Goal: Task Accomplishment & Management: Manage account settings

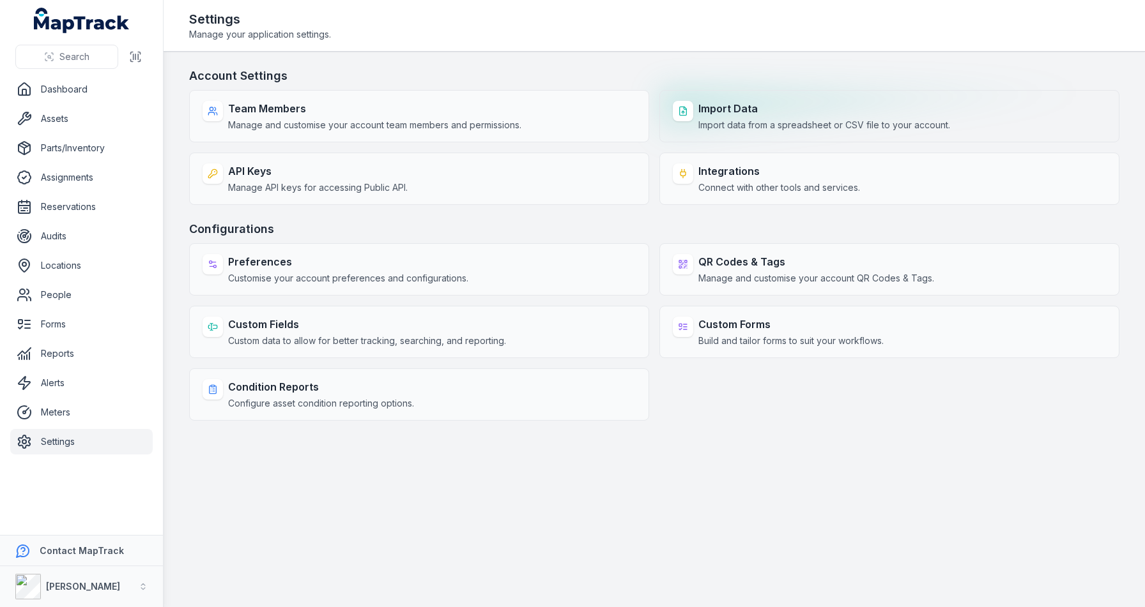
click at [757, 109] on strong "Import Data" at bounding box center [824, 108] width 252 height 15
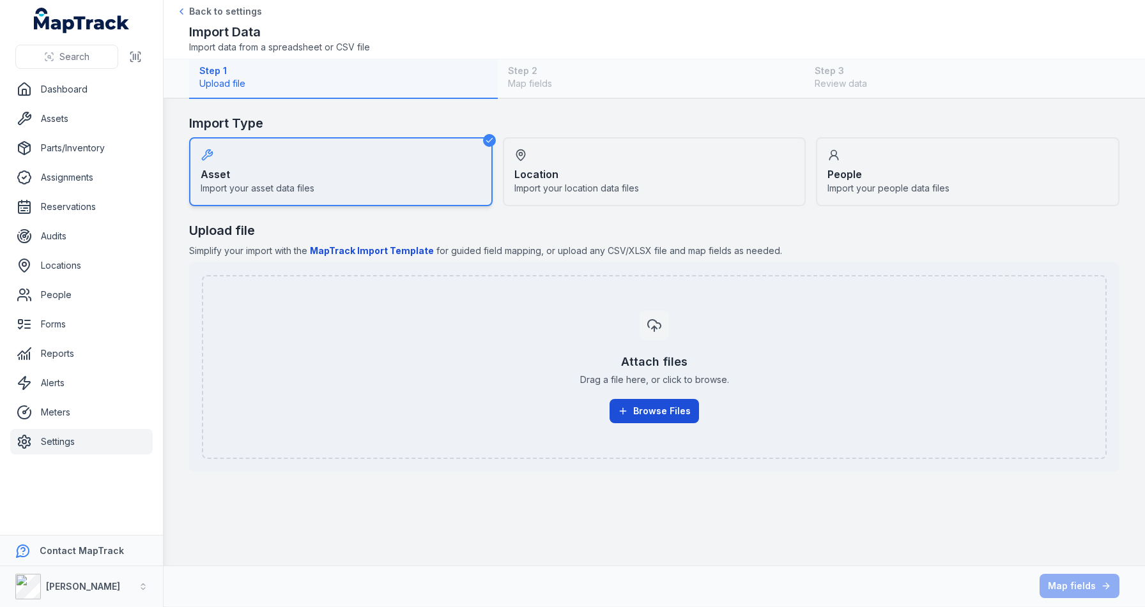
click at [673, 413] on button "Browse Files" at bounding box center [653, 411] width 89 height 24
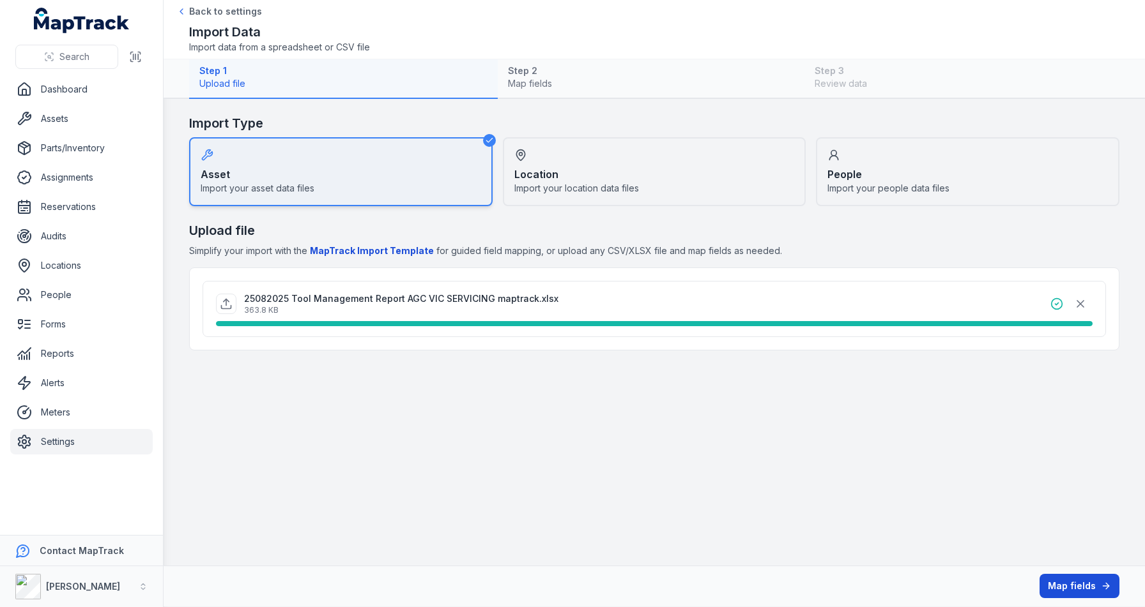
click at [1059, 583] on button "Map fields" at bounding box center [1079, 586] width 80 height 24
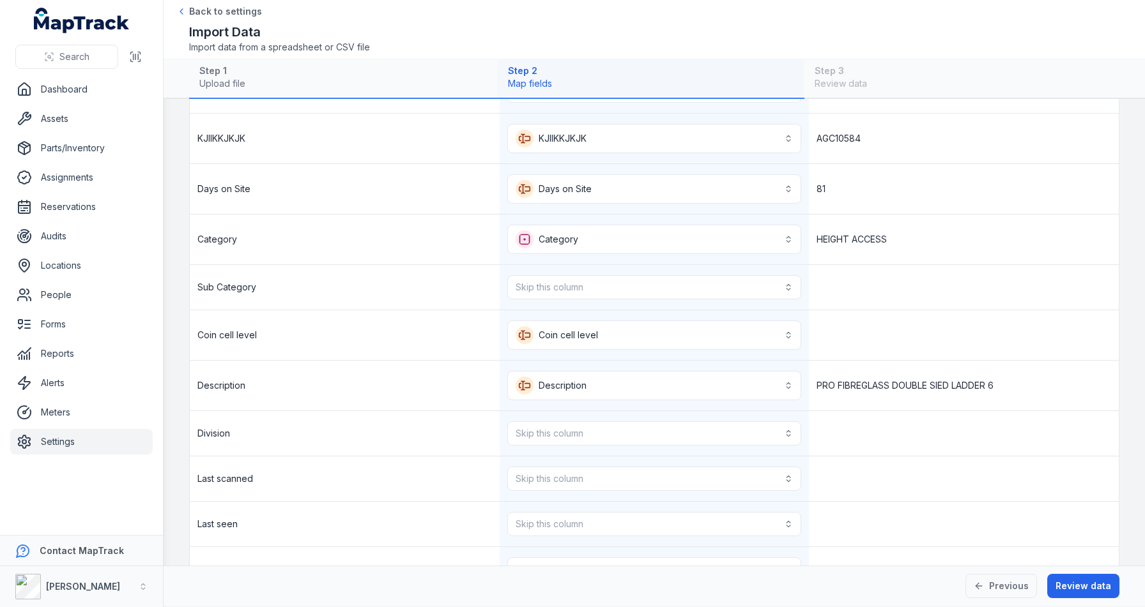
scroll to position [219, 0]
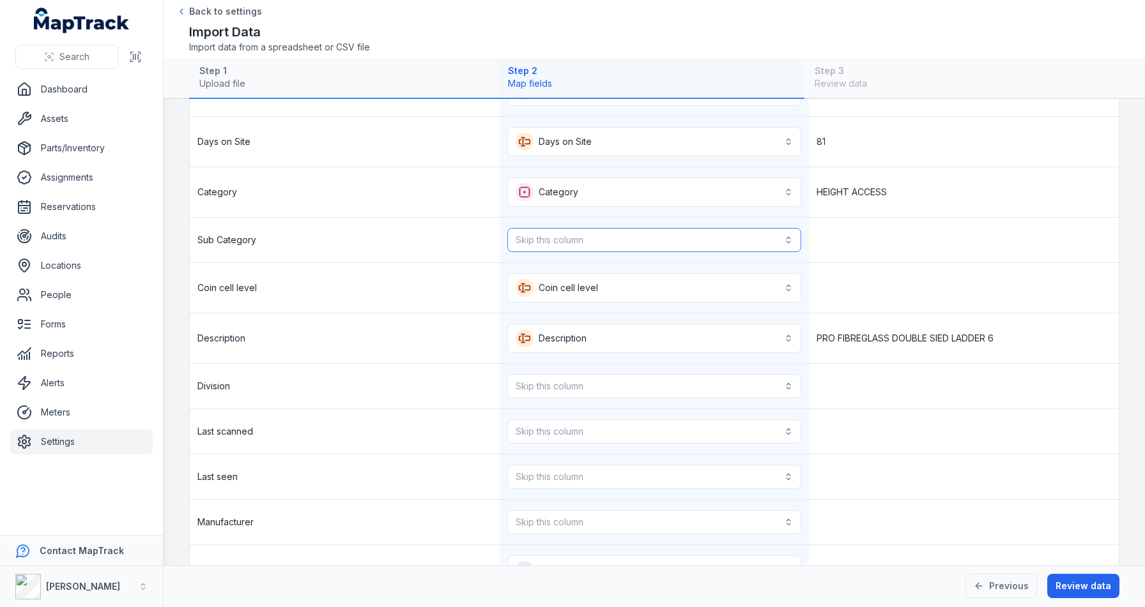
click at [575, 243] on button "Skip this column" at bounding box center [654, 240] width 294 height 24
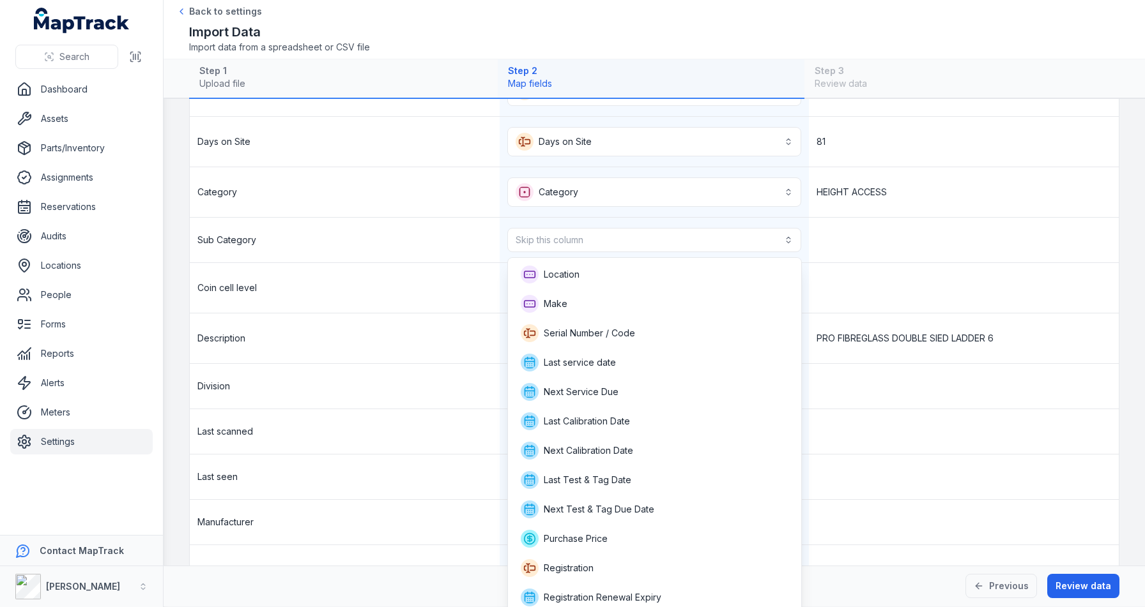
click at [386, 357] on div "**********" at bounding box center [654, 429] width 929 height 917
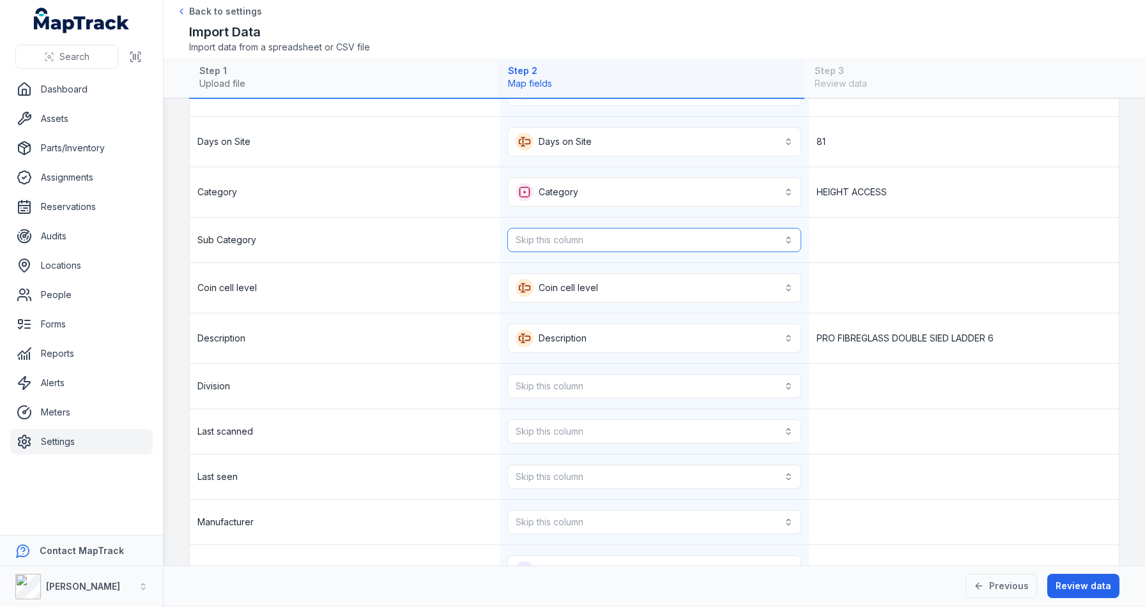
scroll to position [86, 0]
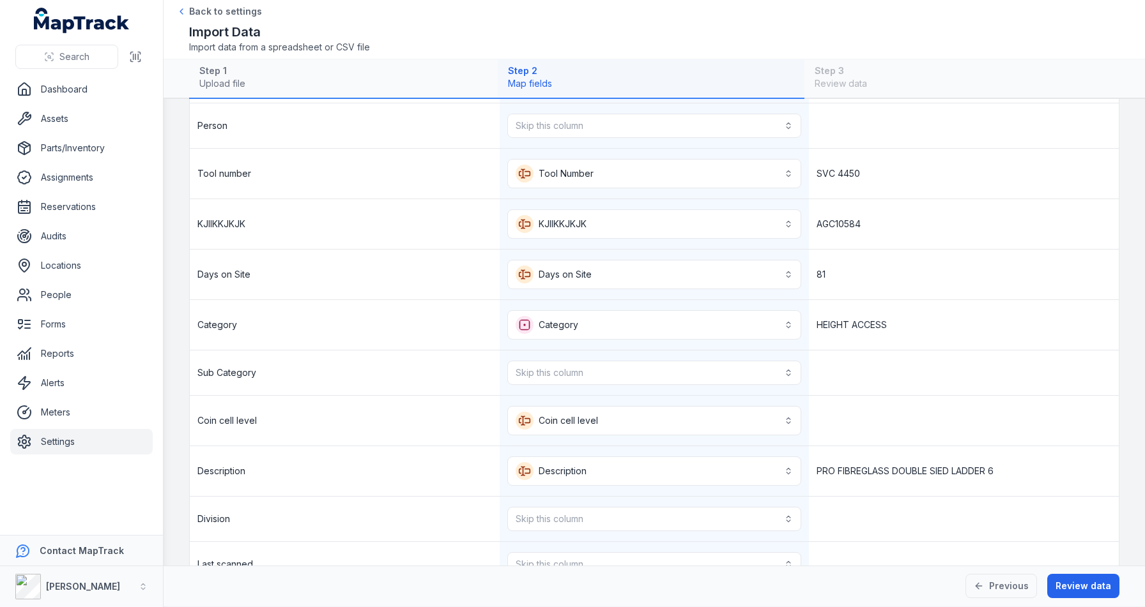
click at [568, 357] on div "Skip this column" at bounding box center [655, 373] width 310 height 45
click at [566, 373] on button "Skip this column" at bounding box center [654, 373] width 294 height 24
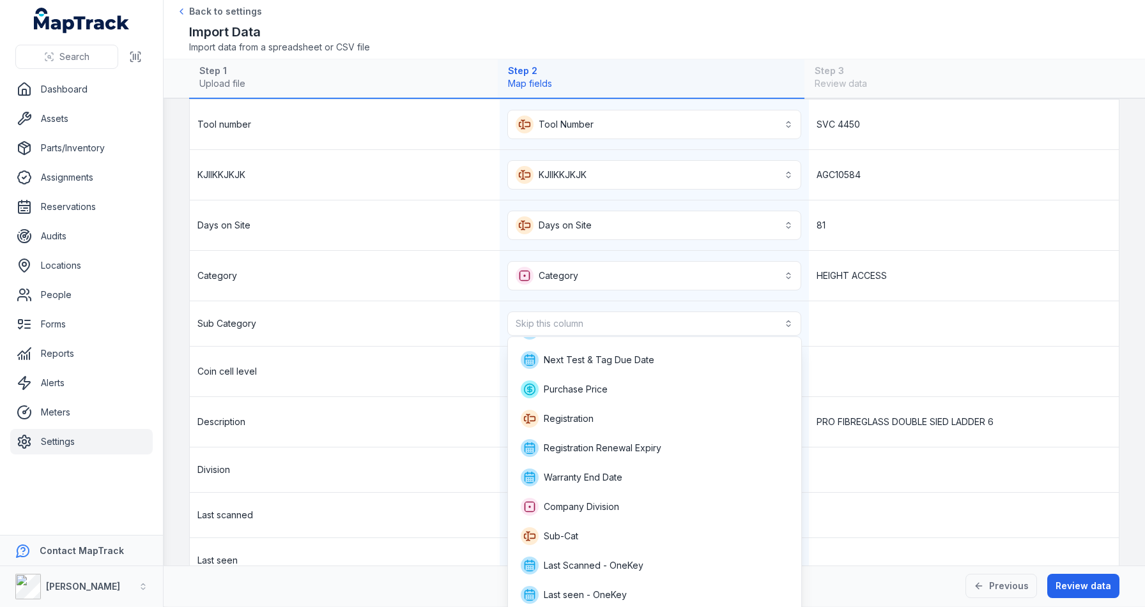
scroll to position [140, 0]
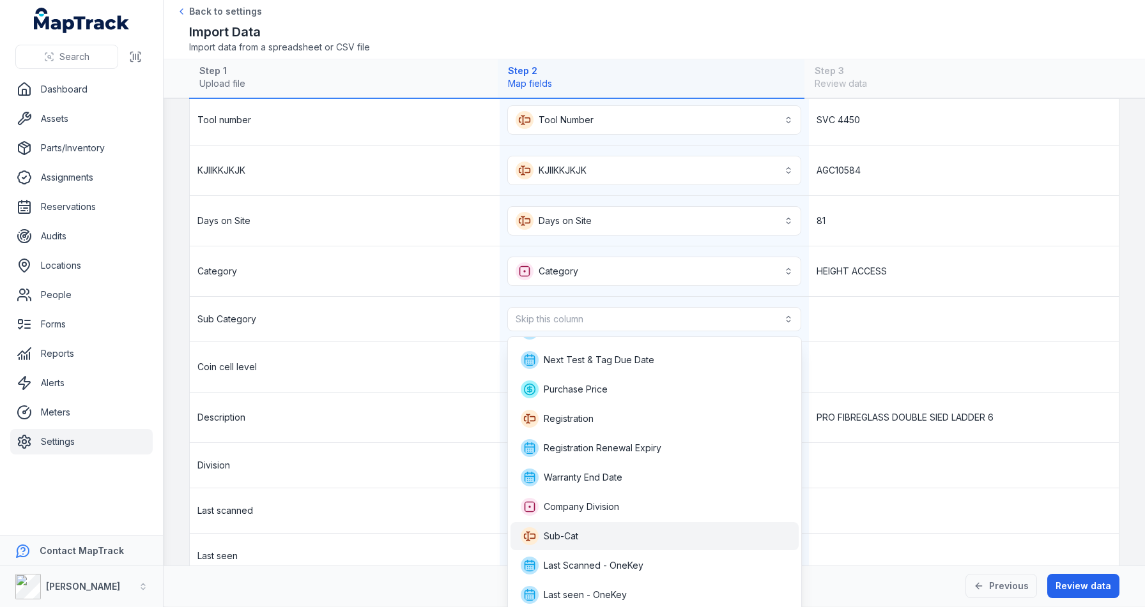
click at [600, 532] on div "Sub-Cat" at bounding box center [655, 537] width 268 height 18
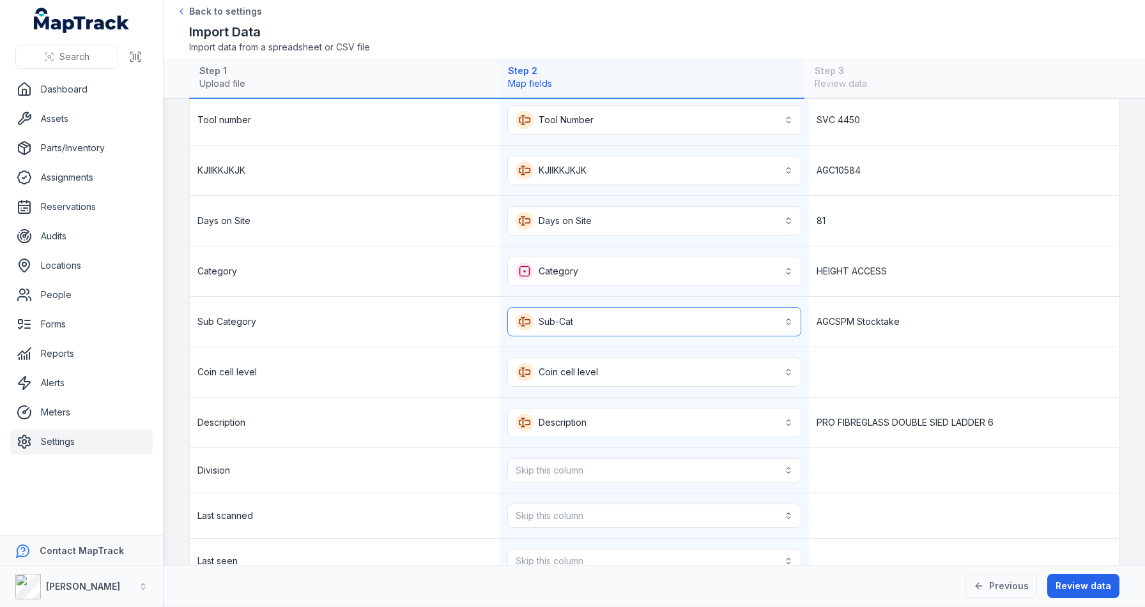
scroll to position [181, 0]
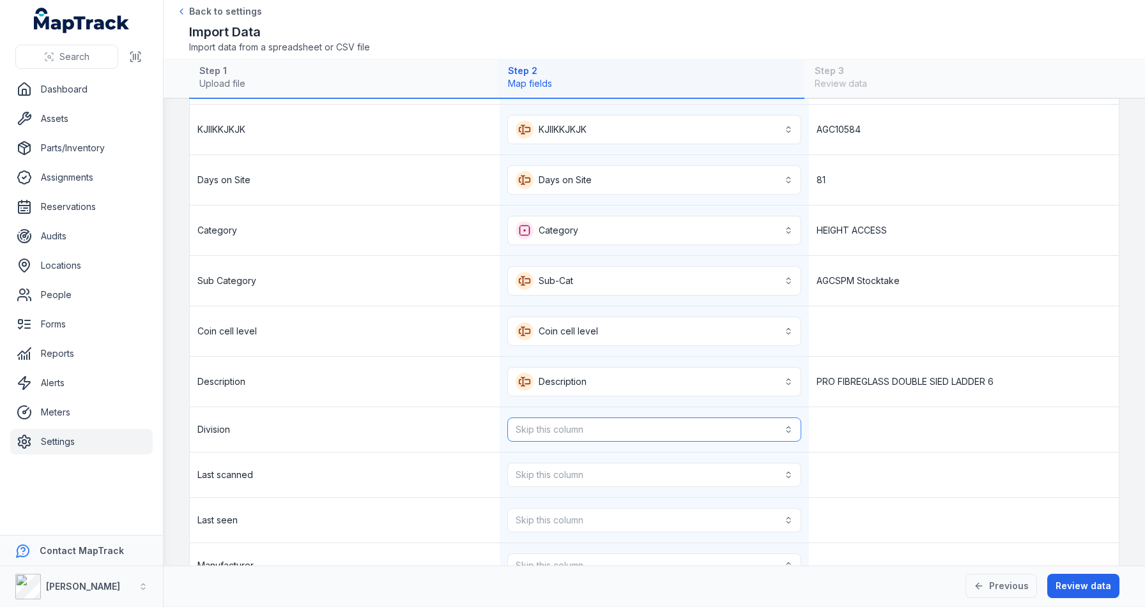
click at [586, 438] on button "Skip this column" at bounding box center [654, 430] width 294 height 24
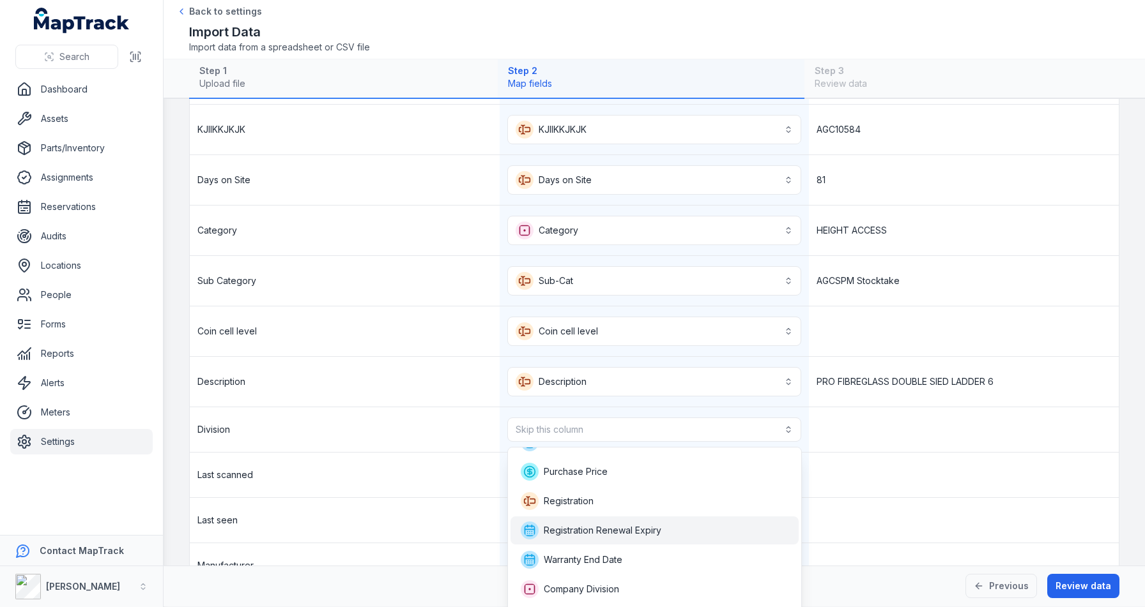
scroll to position [310, 0]
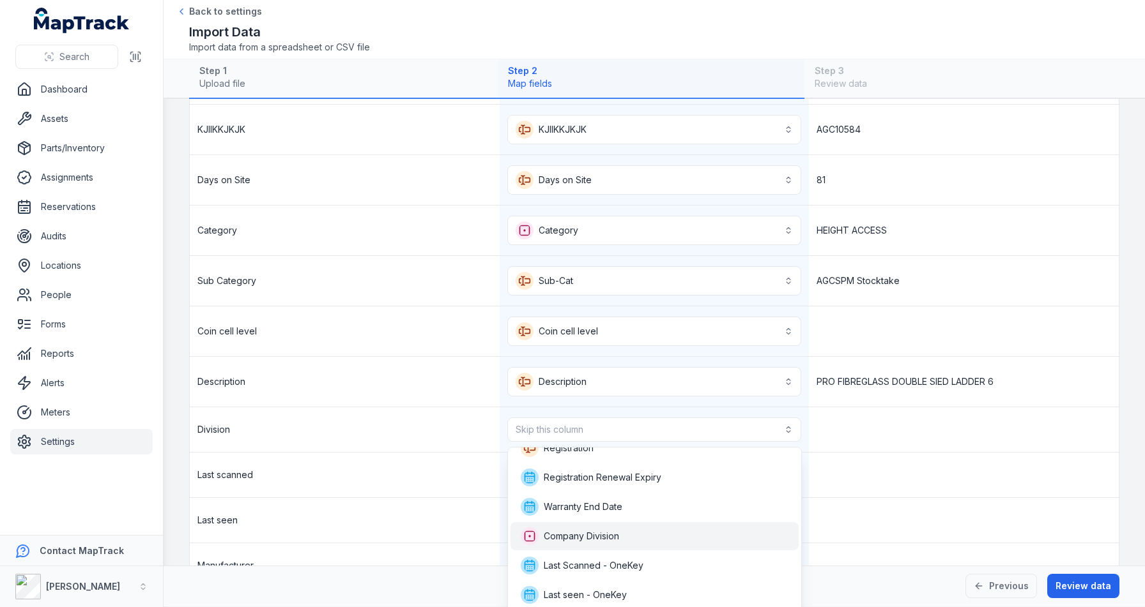
click at [563, 542] on span "Company Division" at bounding box center [581, 536] width 75 height 13
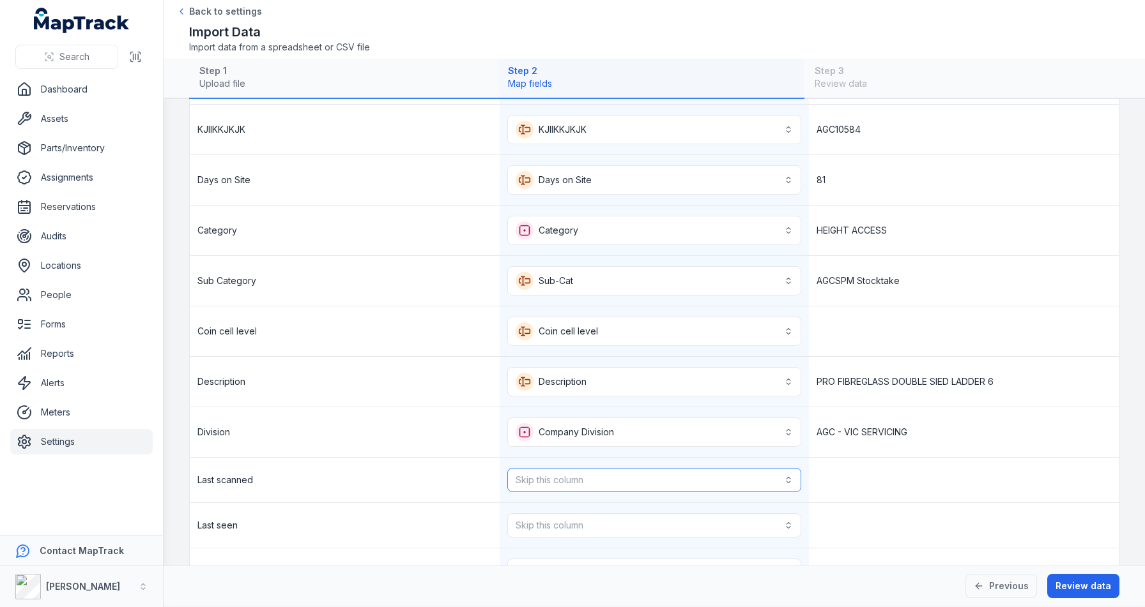
click at [572, 475] on button "Skip this column" at bounding box center [654, 480] width 294 height 24
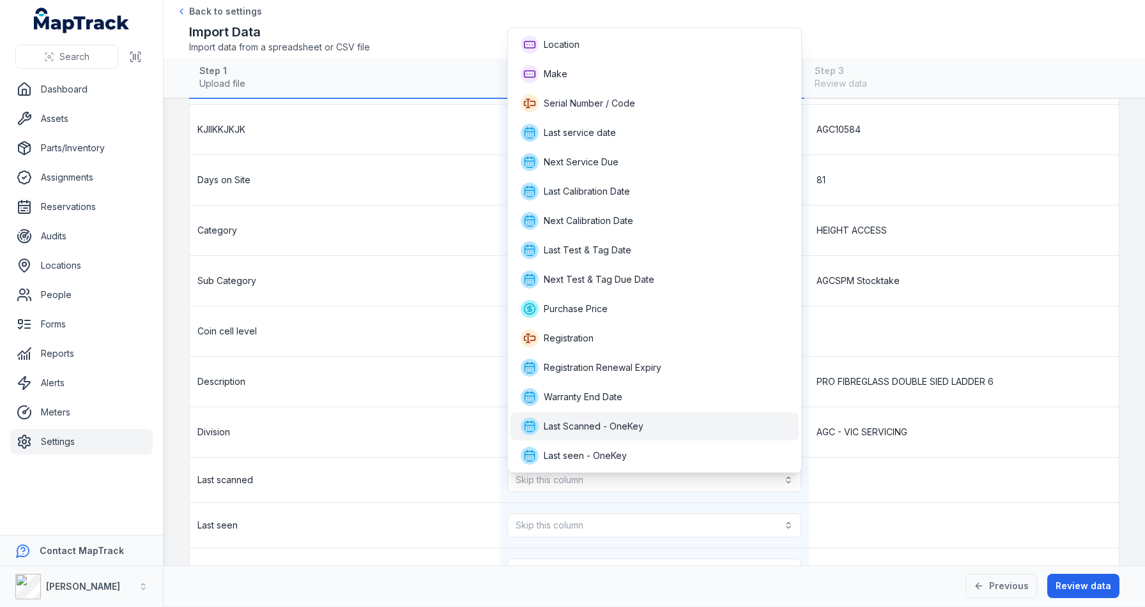
click at [586, 422] on span "Last Scanned - OneKey" at bounding box center [594, 426] width 100 height 13
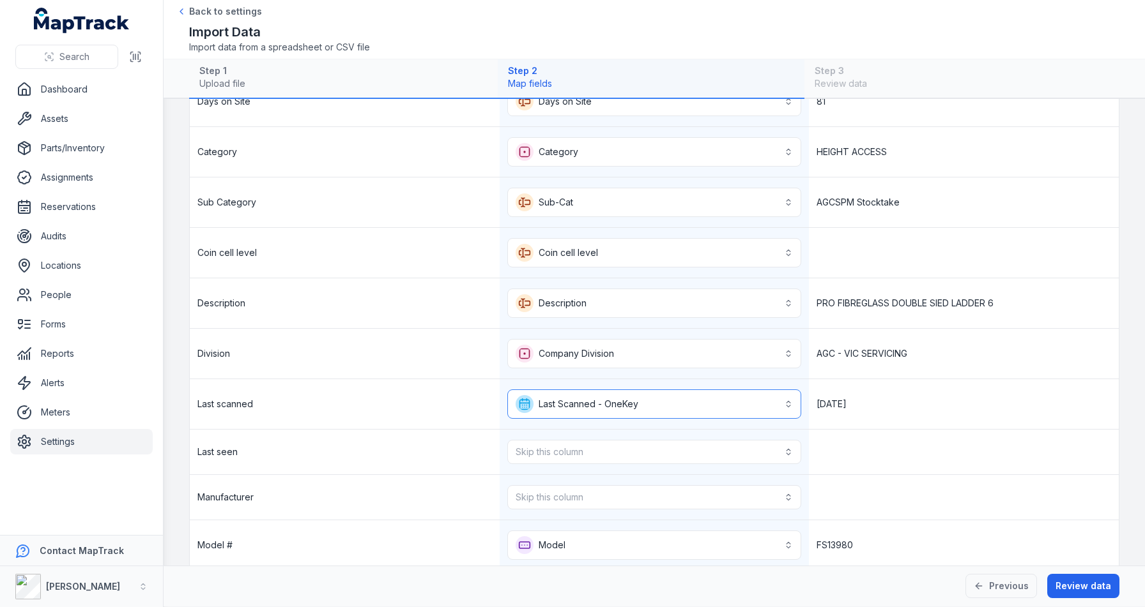
scroll to position [266, 0]
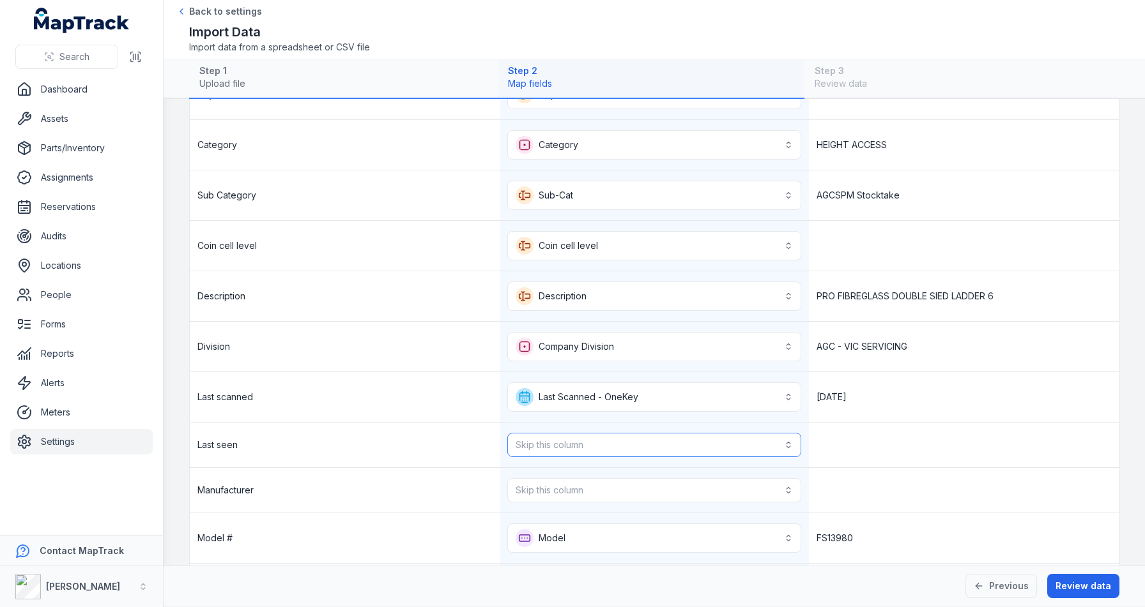
click at [595, 443] on button "Skip this column" at bounding box center [654, 445] width 294 height 24
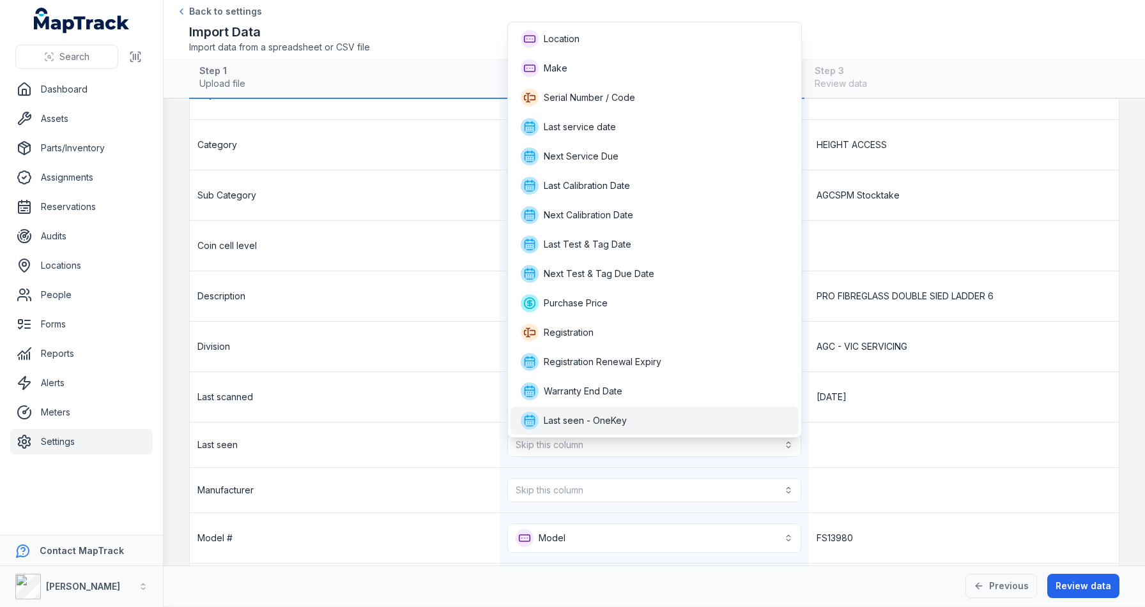
click at [609, 423] on span "Last seen - OneKey" at bounding box center [585, 421] width 83 height 13
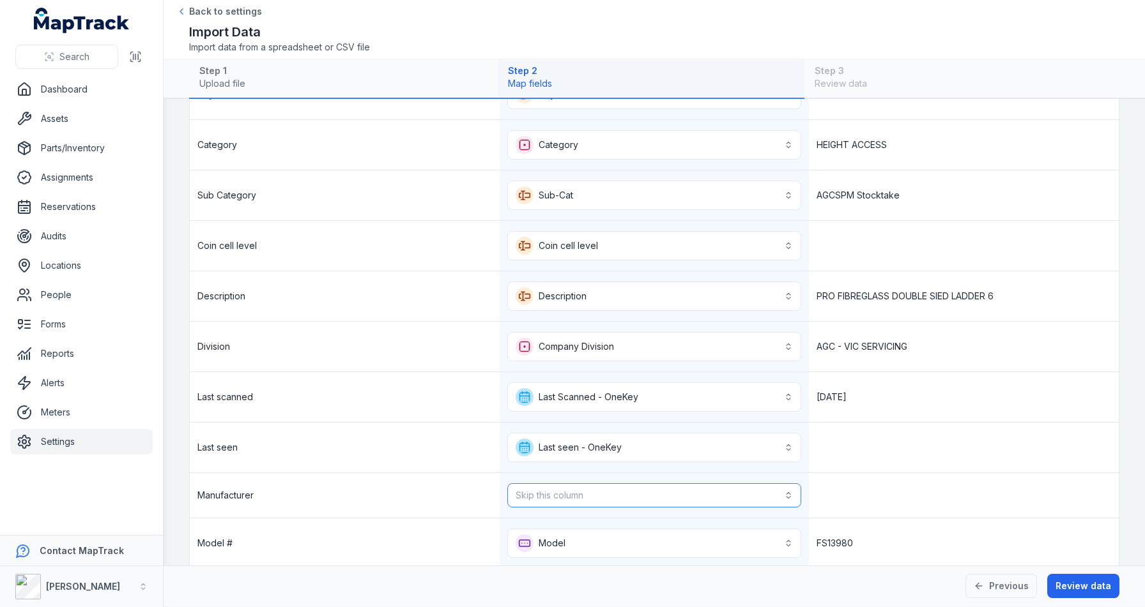
click at [549, 497] on button "Skip this column" at bounding box center [654, 496] width 294 height 24
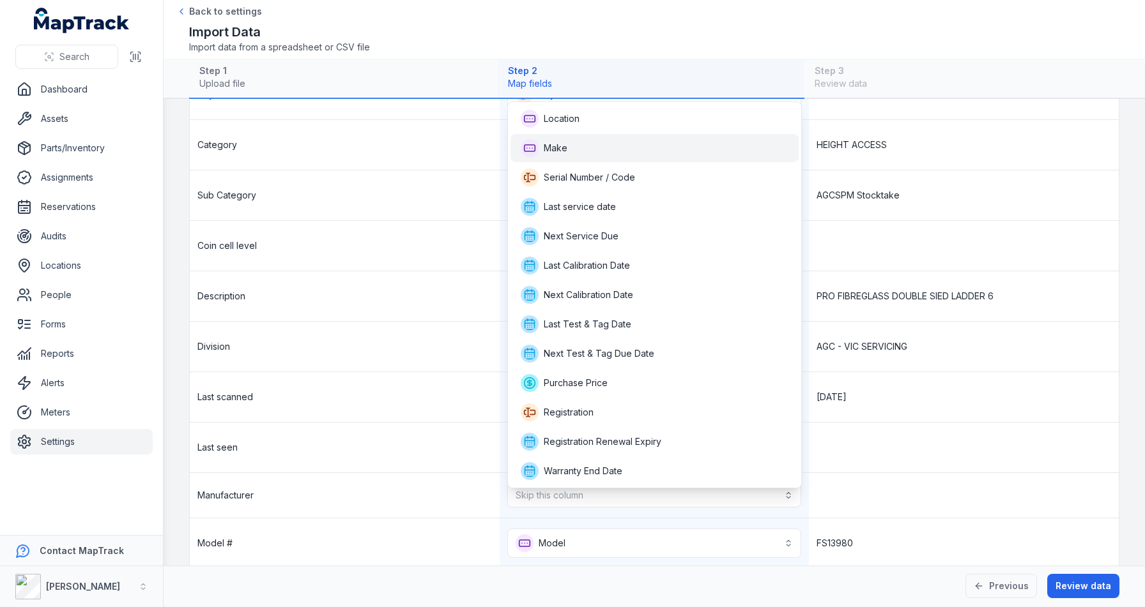
click at [594, 156] on div "Make" at bounding box center [655, 148] width 268 height 18
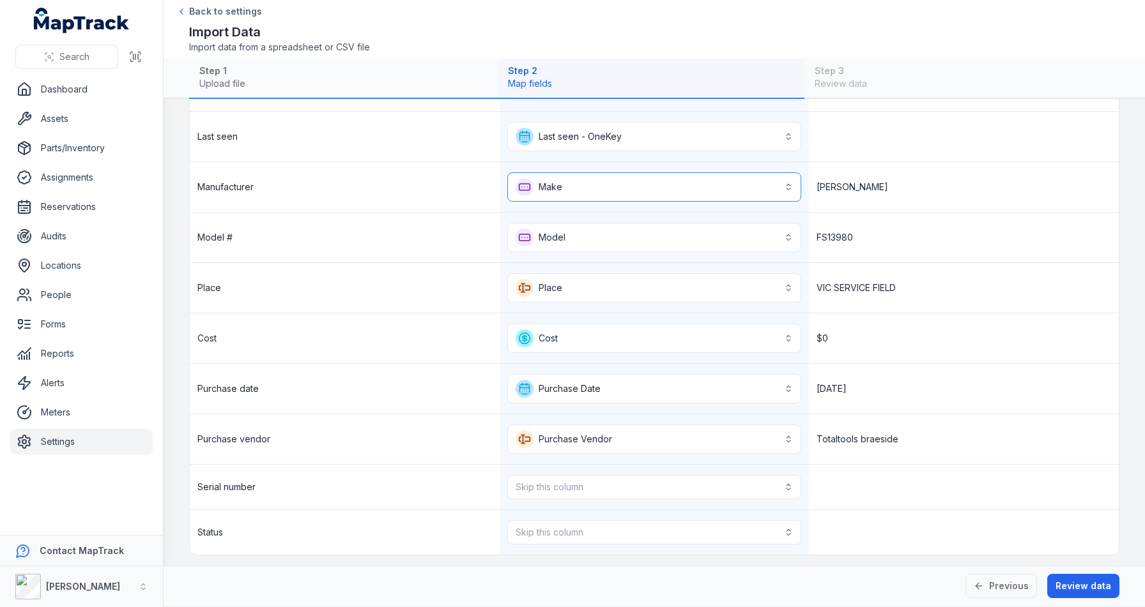
scroll to position [583, 0]
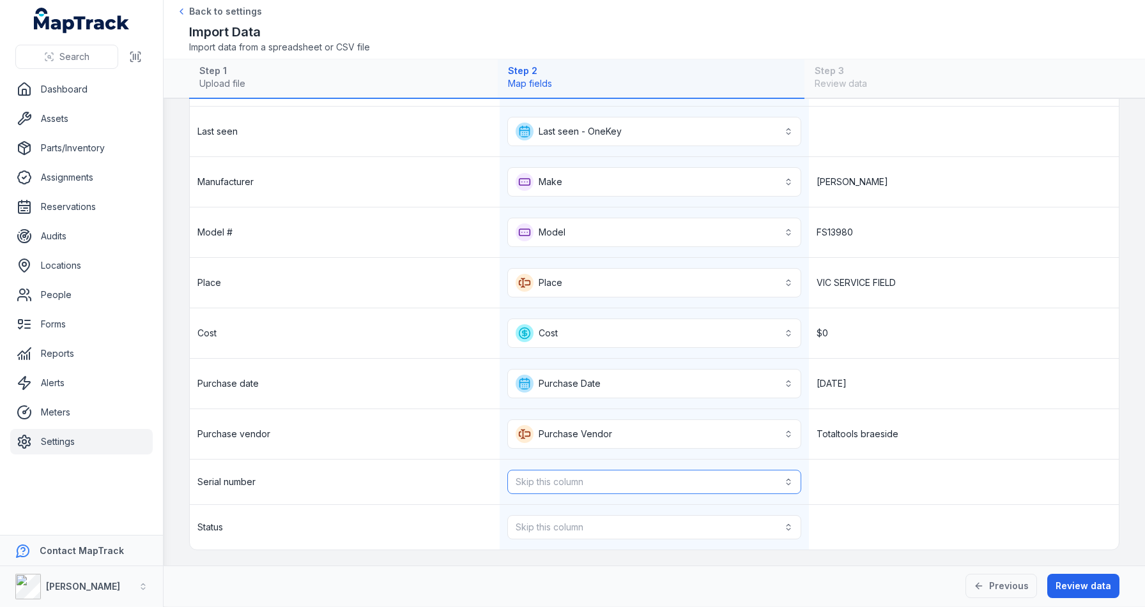
click at [616, 479] on button "Skip this column" at bounding box center [654, 482] width 294 height 24
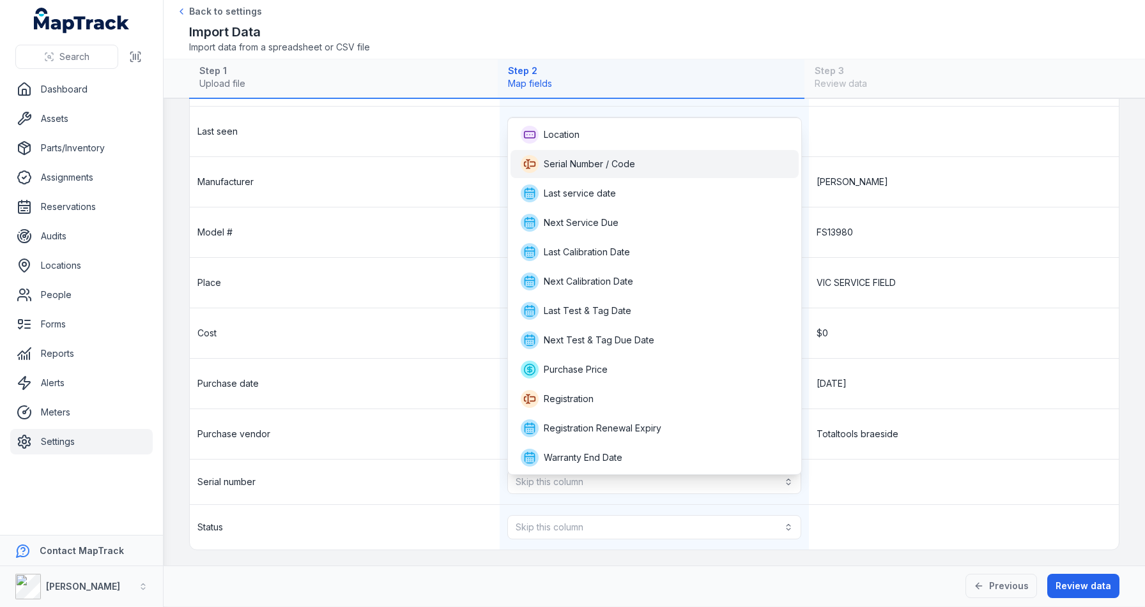
click at [645, 167] on div "Serial Number / Code" at bounding box center [655, 164] width 268 height 18
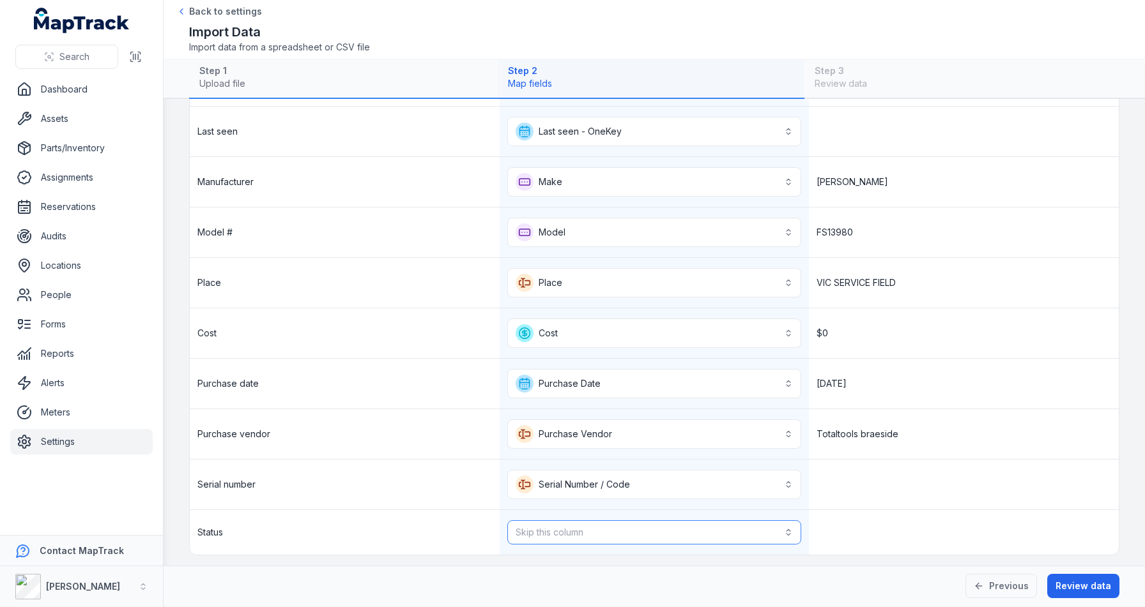
click at [571, 524] on button "Skip this column" at bounding box center [654, 533] width 294 height 24
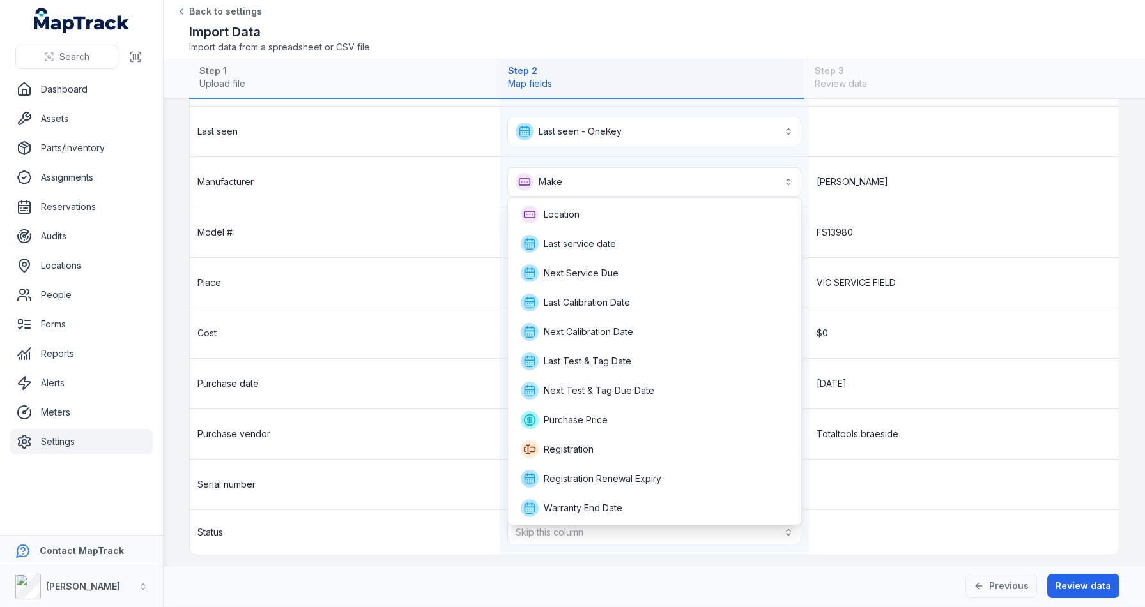
click at [436, 515] on div "Status Skip this column" at bounding box center [654, 532] width 929 height 45
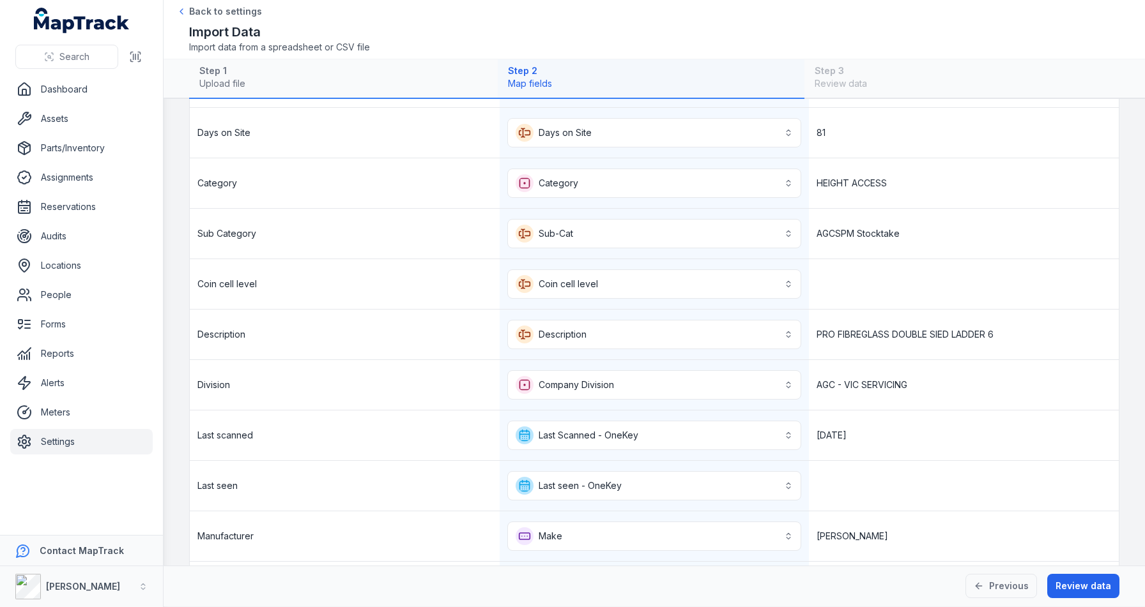
scroll to position [0, 0]
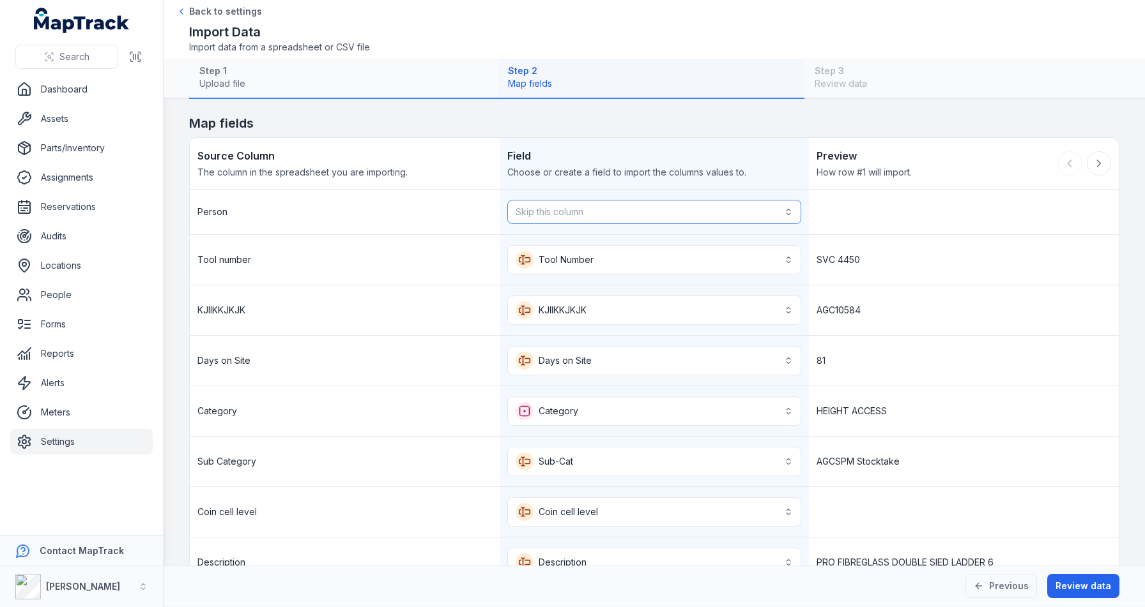
click at [586, 214] on button "Skip this column" at bounding box center [654, 212] width 294 height 24
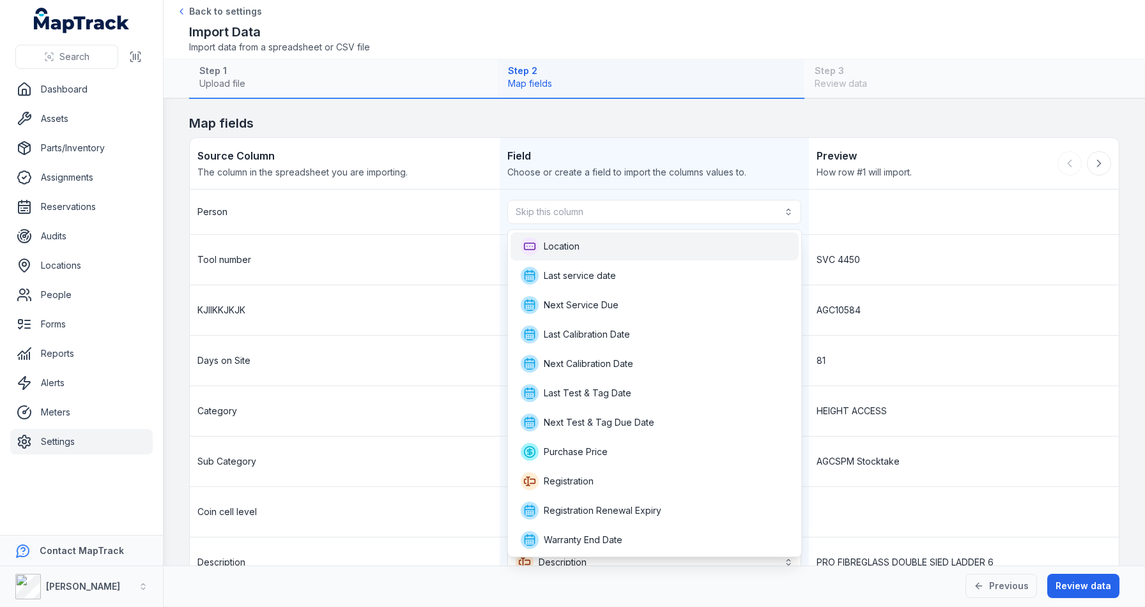
click at [579, 241] on span "Location" at bounding box center [562, 246] width 36 height 13
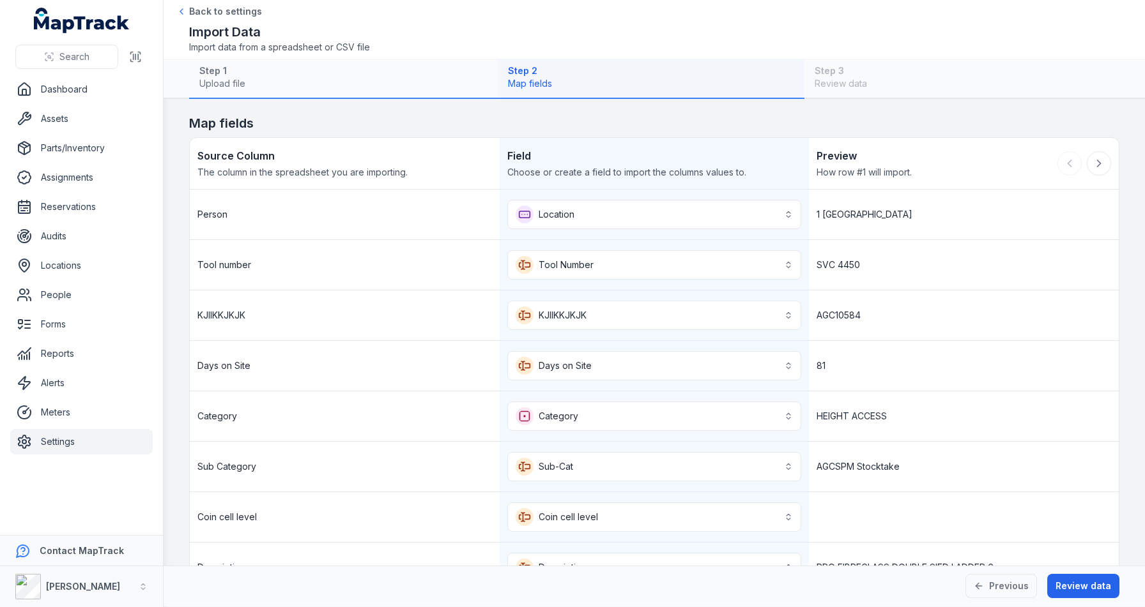
click at [422, 282] on div "Tool number" at bounding box center [345, 265] width 310 height 50
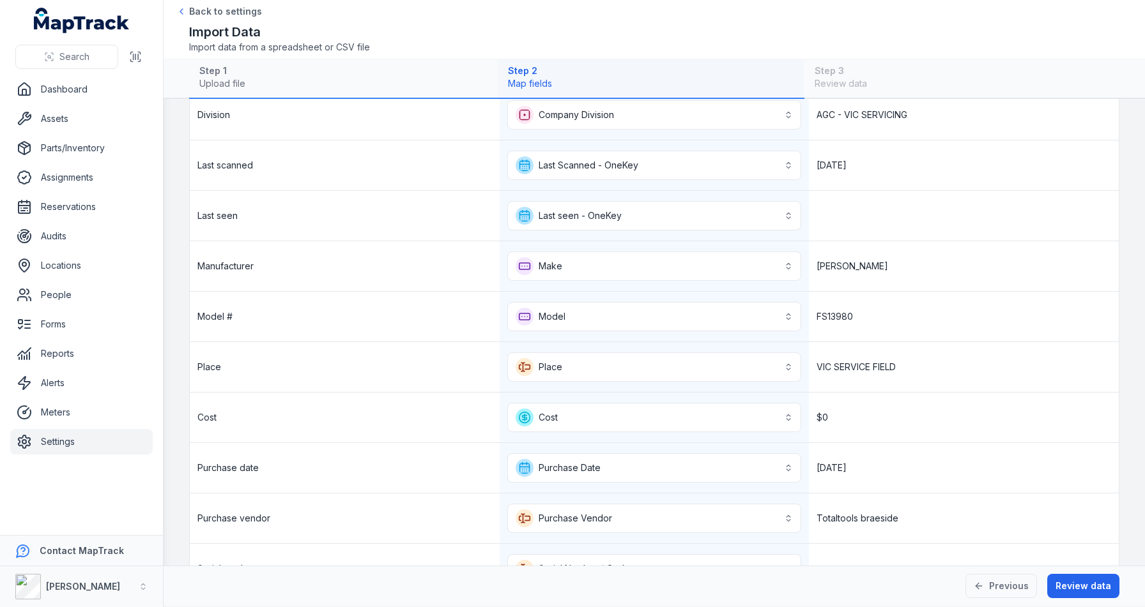
scroll to position [512, 0]
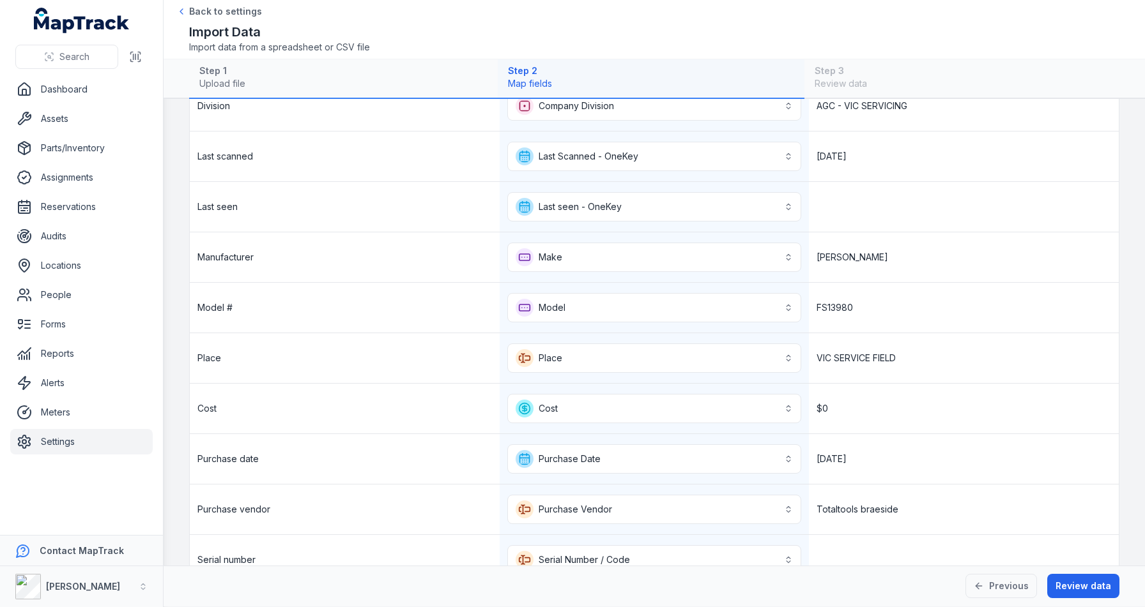
click at [383, 480] on div "Purchase date" at bounding box center [345, 459] width 310 height 50
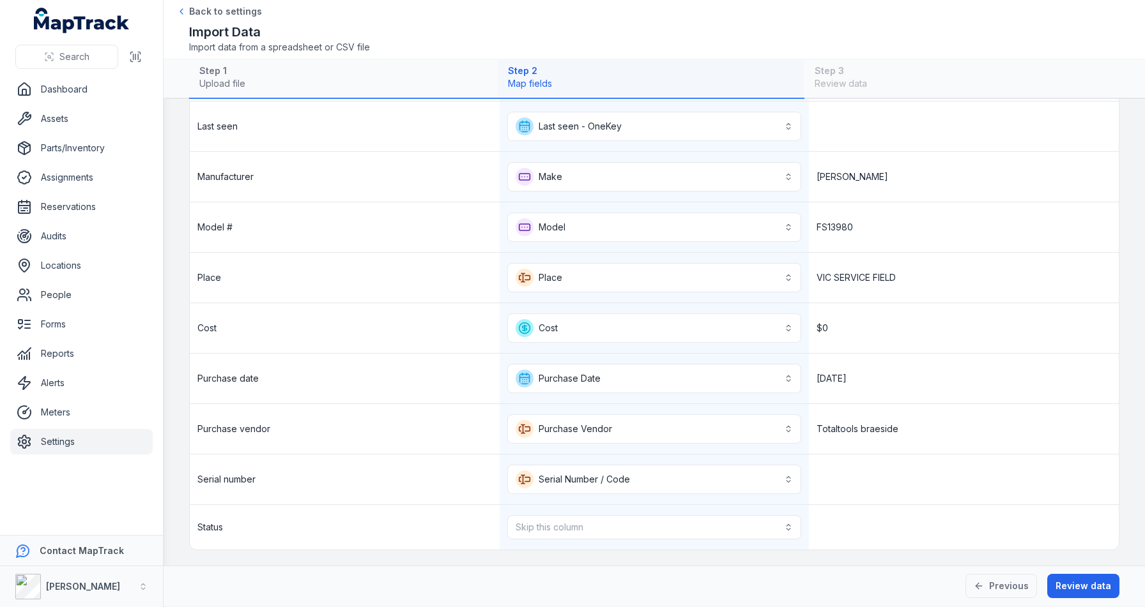
scroll to position [0, 0]
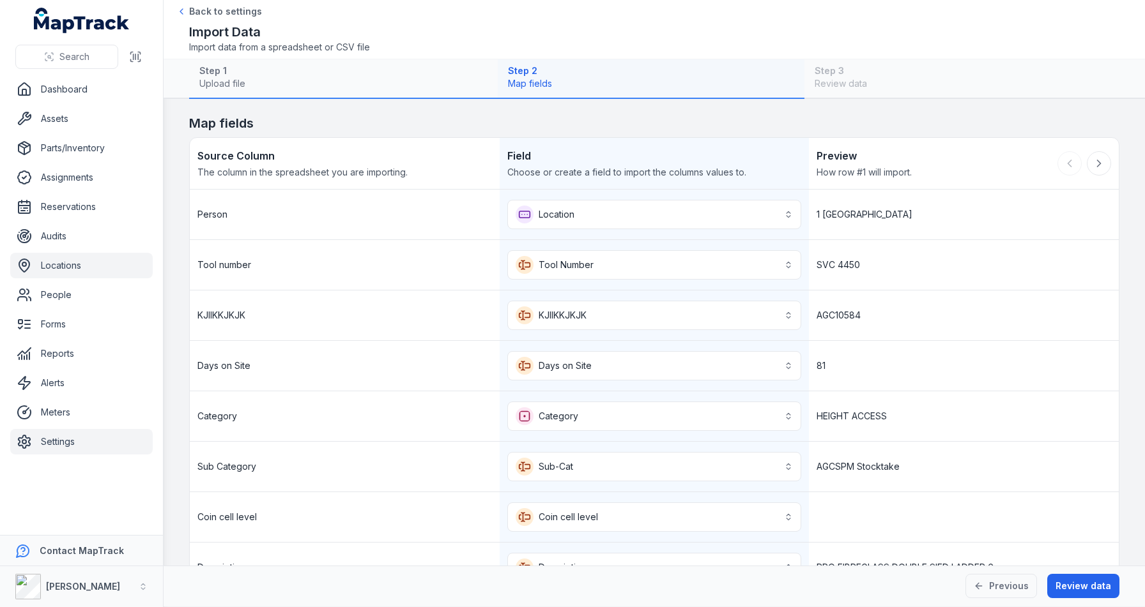
click at [65, 268] on link "Locations" at bounding box center [81, 266] width 142 height 26
click at [1075, 582] on button "Review data" at bounding box center [1083, 586] width 72 height 24
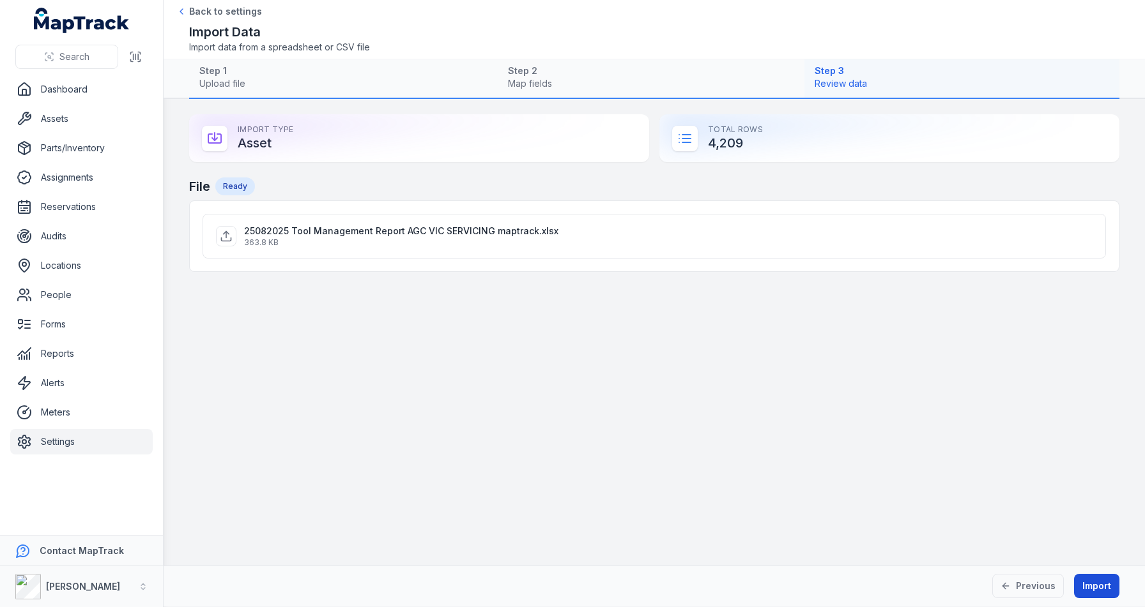
click at [1093, 582] on button "Import" at bounding box center [1096, 586] width 45 height 24
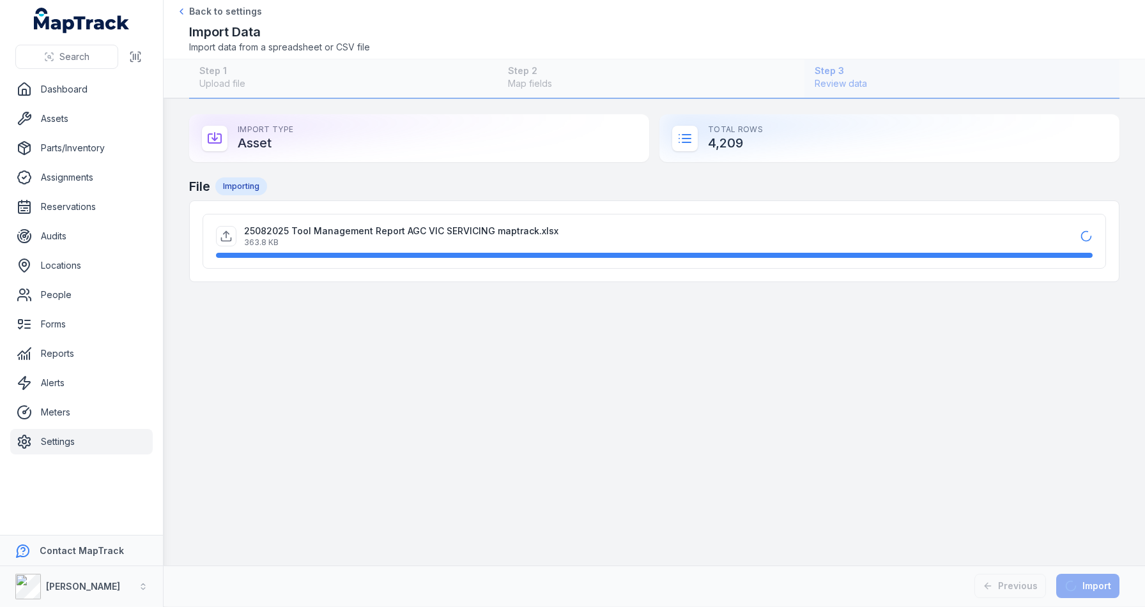
click at [611, 484] on main "Import Type Asset Total Rows 4,209 File Importing 25082025 Tool Management Repo…" at bounding box center [654, 332] width 981 height 467
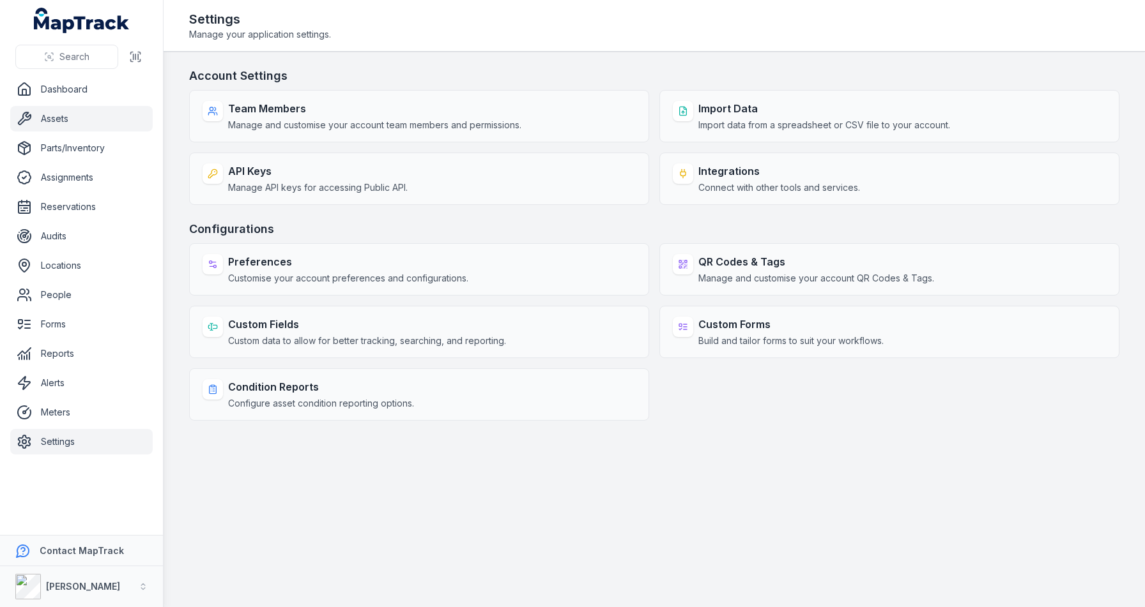
click at [70, 130] on link "Assets" at bounding box center [81, 119] width 142 height 26
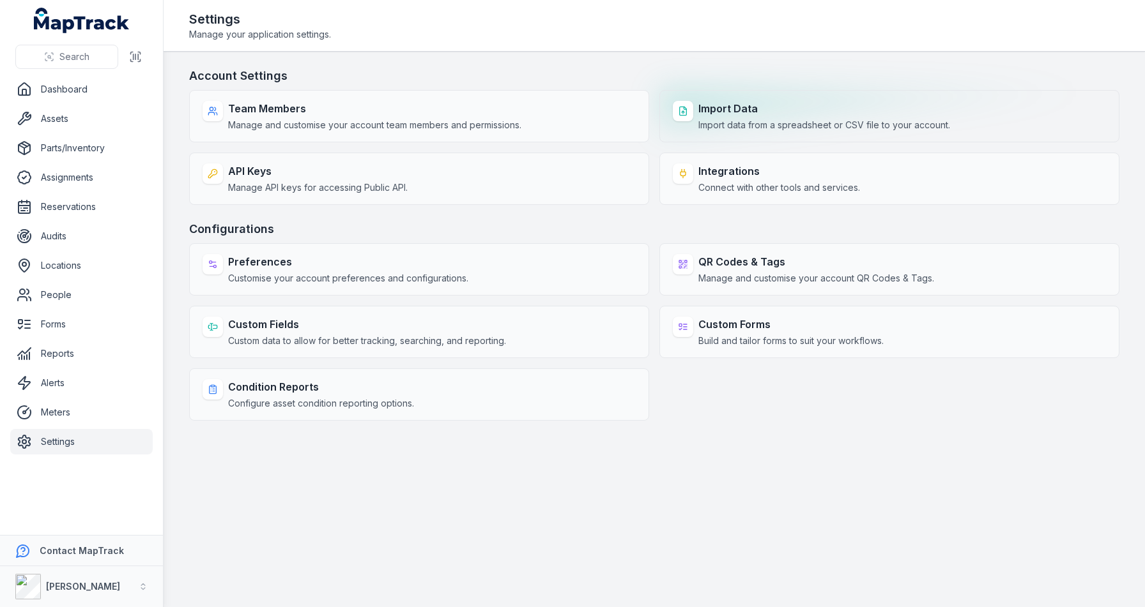
click at [722, 116] on div "Import Data Import data from a spreadsheet or CSV file to your account." at bounding box center [824, 116] width 252 height 31
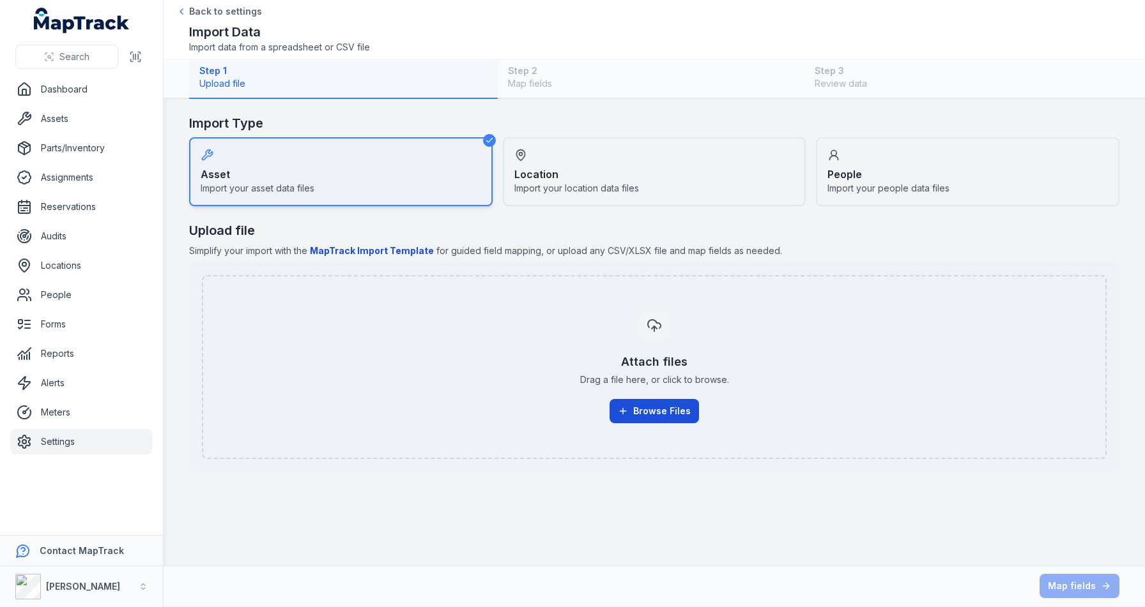
click at [677, 406] on button "Browse Files" at bounding box center [653, 411] width 89 height 24
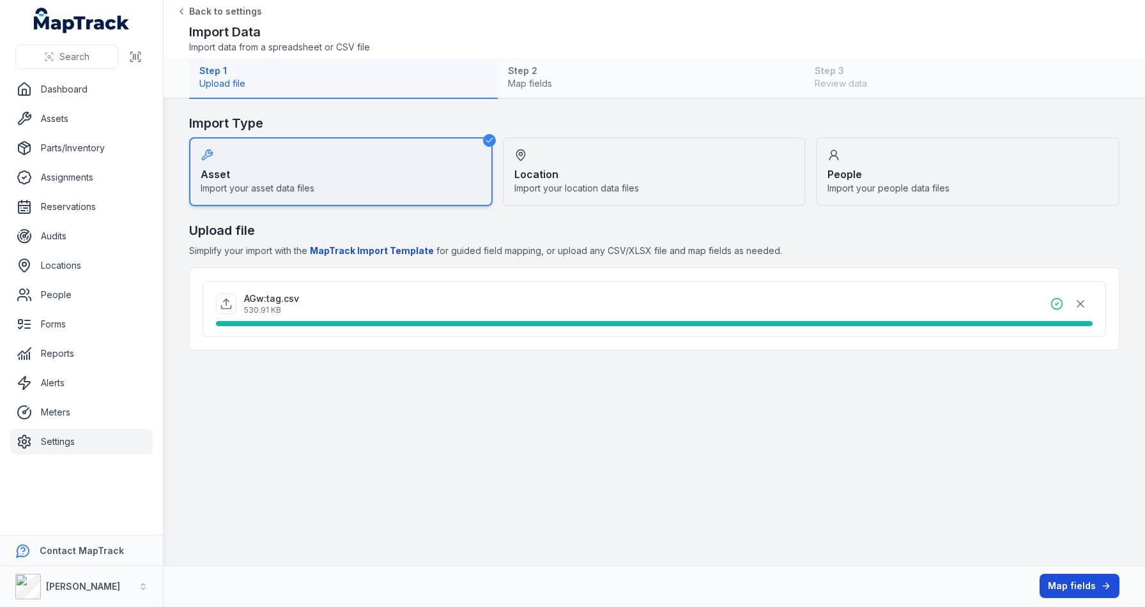
click at [1091, 584] on button "Map fields" at bounding box center [1079, 586] width 80 height 24
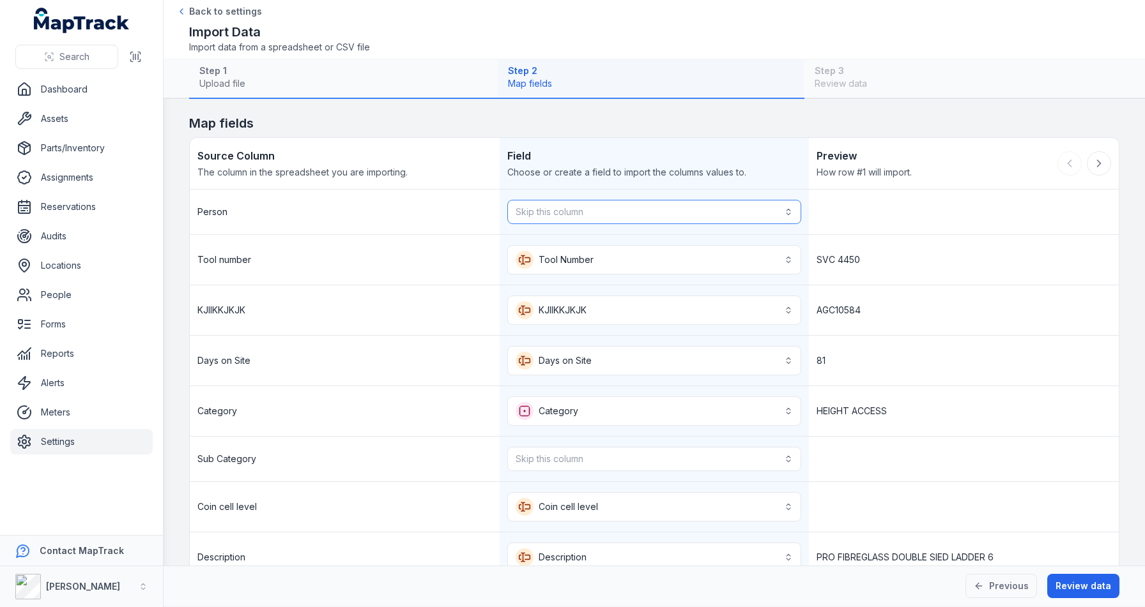
click at [615, 216] on button "Skip this column" at bounding box center [654, 212] width 294 height 24
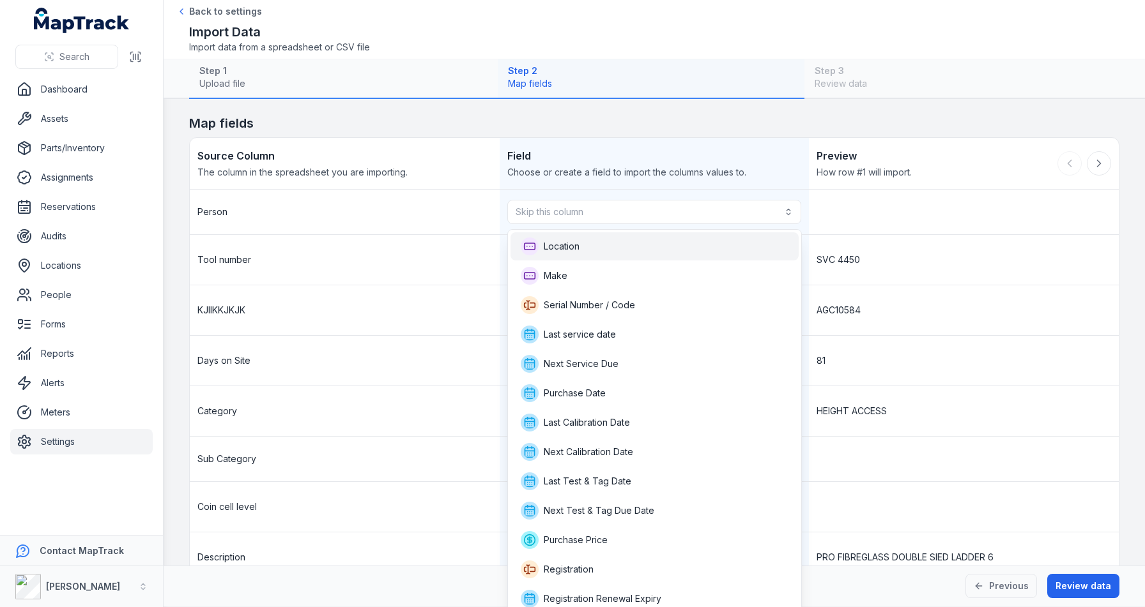
click at [605, 251] on div "Location" at bounding box center [655, 247] width 268 height 18
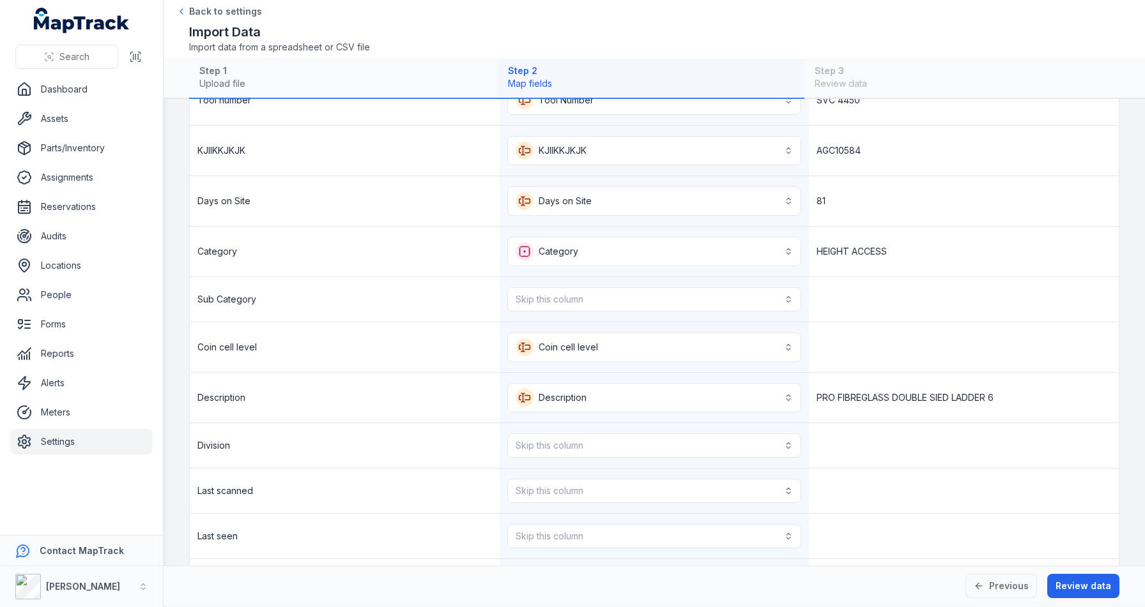
scroll to position [186, 0]
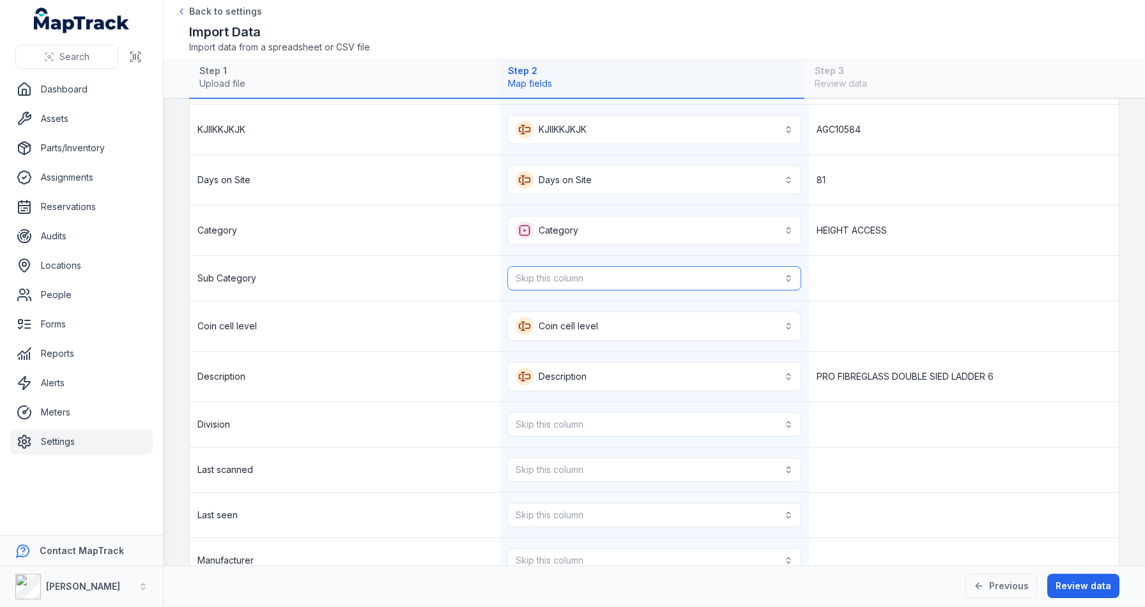
click at [608, 281] on button "Skip this column" at bounding box center [654, 278] width 294 height 24
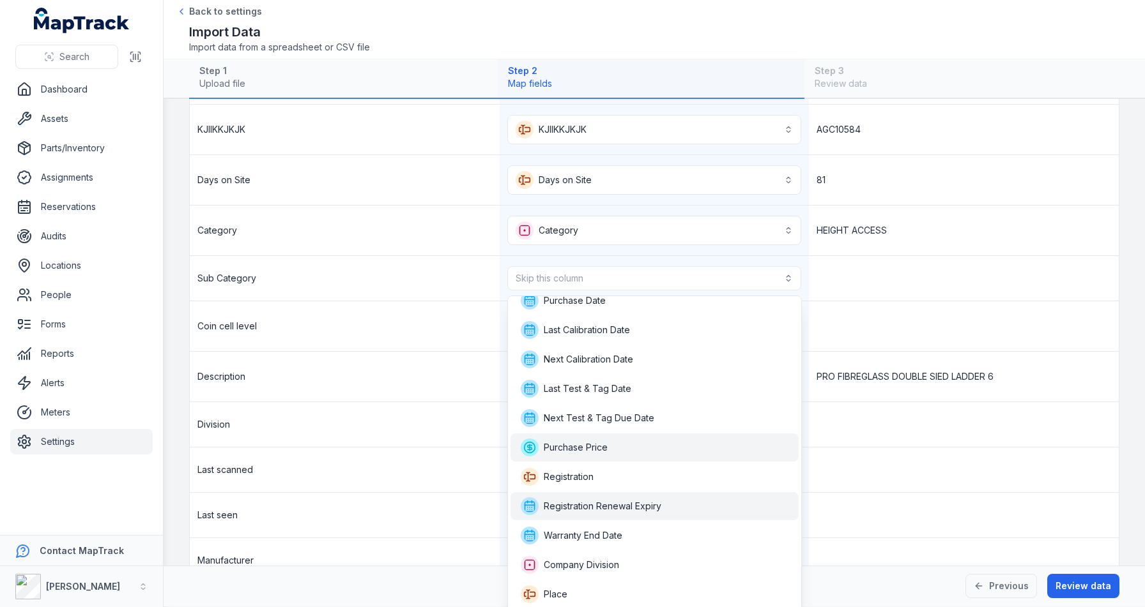
scroll to position [154, 0]
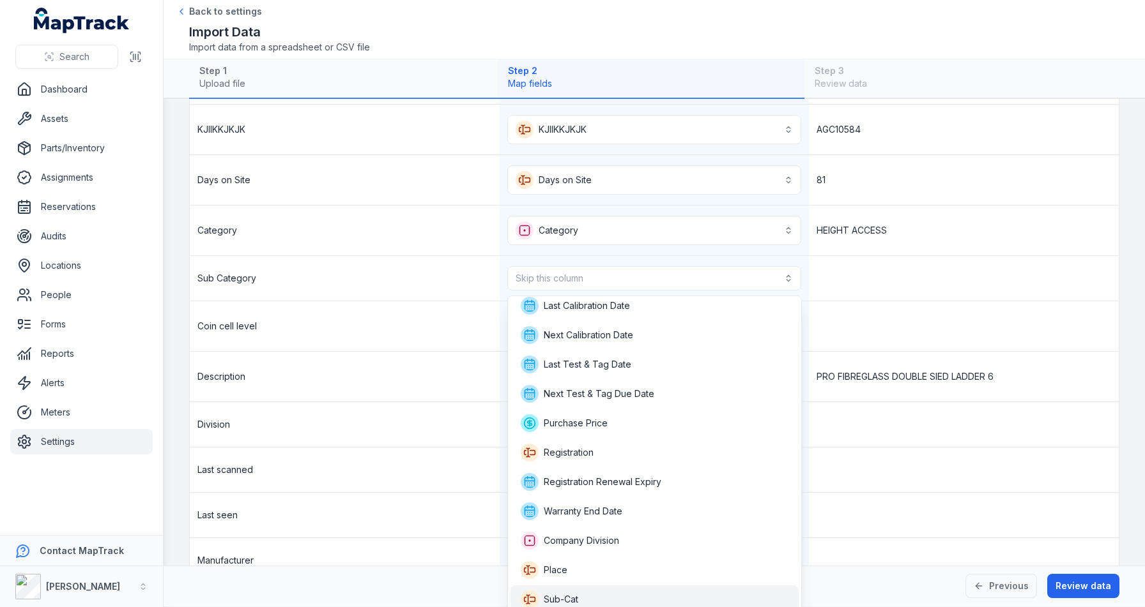
click at [579, 590] on div "Sub-Cat" at bounding box center [654, 600] width 288 height 28
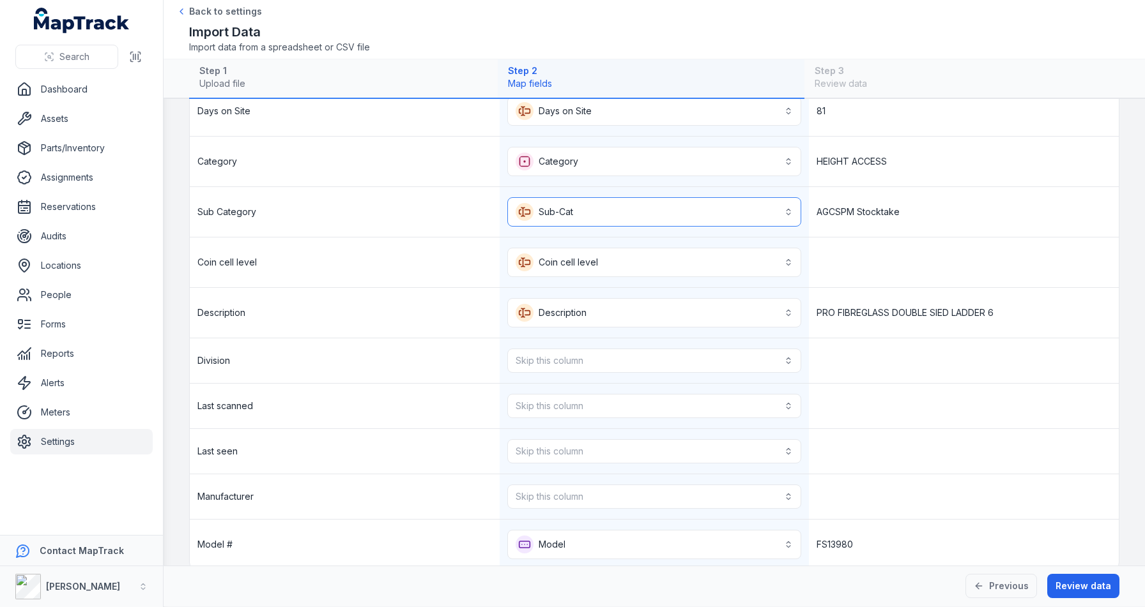
scroll to position [263, 0]
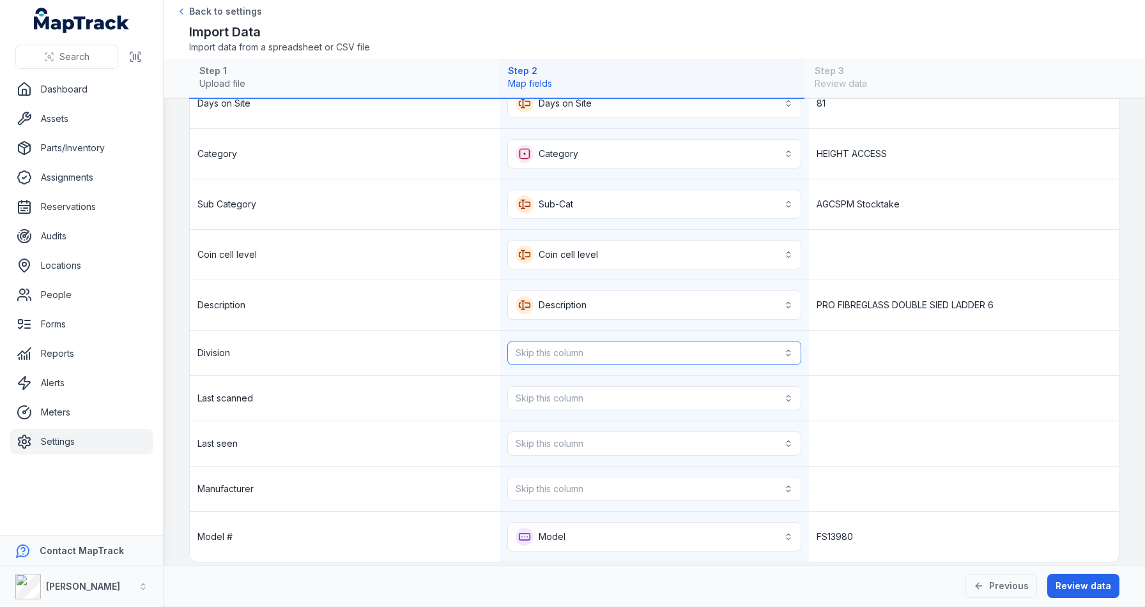
click at [603, 353] on button "Skip this column" at bounding box center [654, 353] width 294 height 24
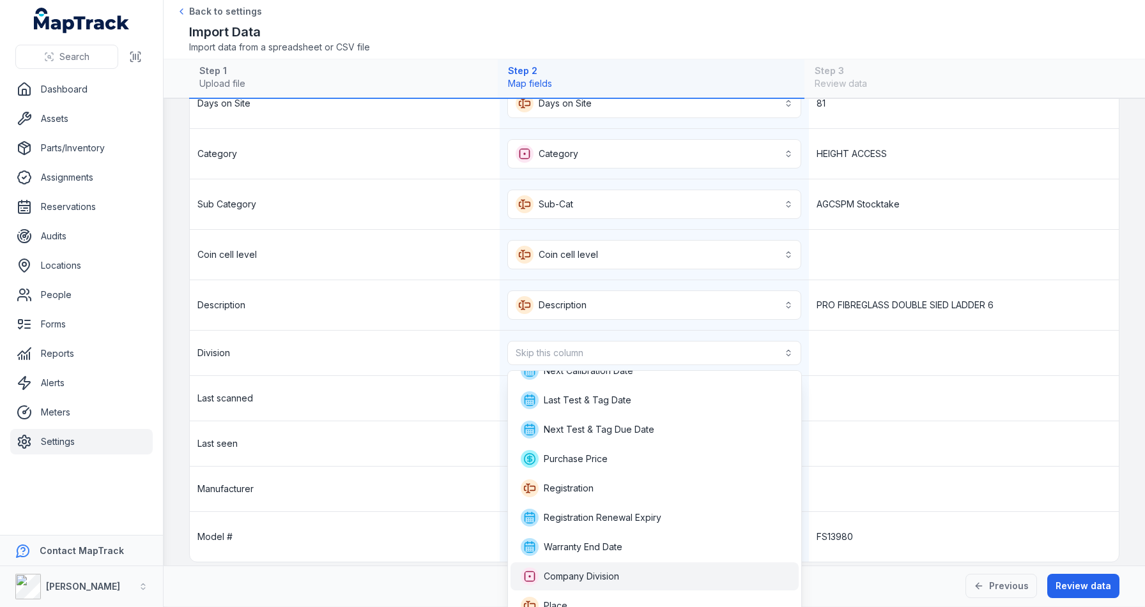
scroll to position [321, 0]
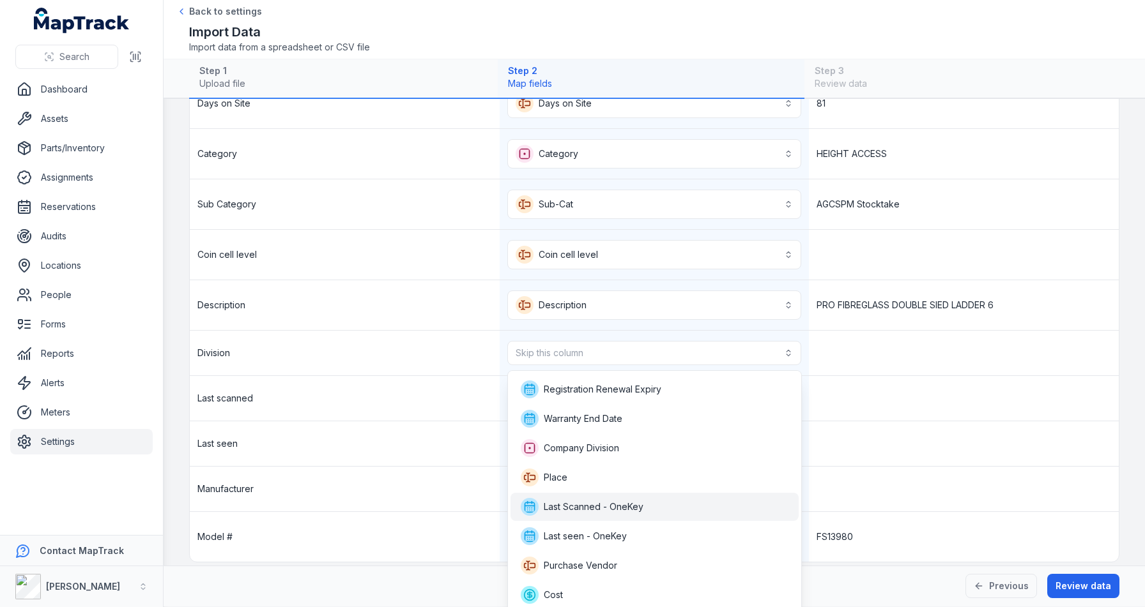
click at [616, 510] on span "Last Scanned - OneKey" at bounding box center [594, 507] width 100 height 13
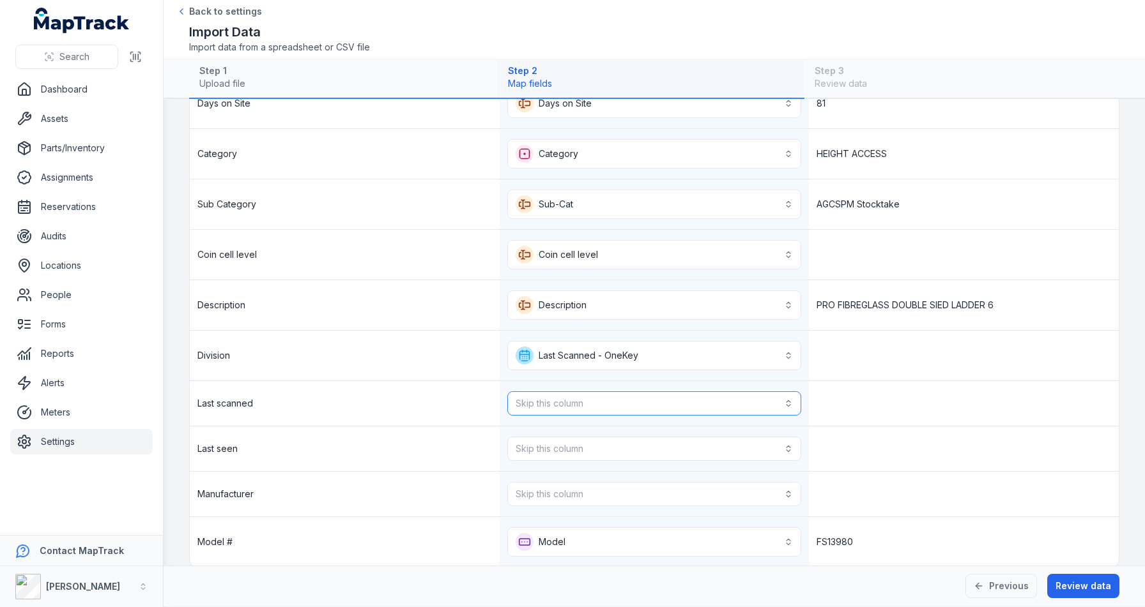
click at [643, 394] on button "Skip this column" at bounding box center [654, 404] width 294 height 24
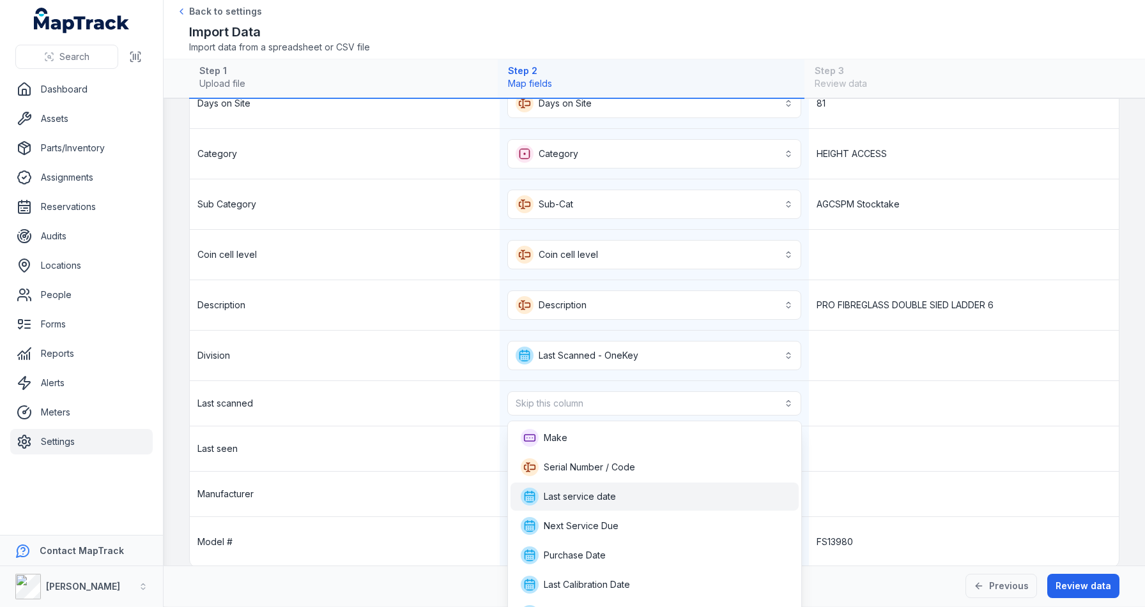
scroll to position [342, 0]
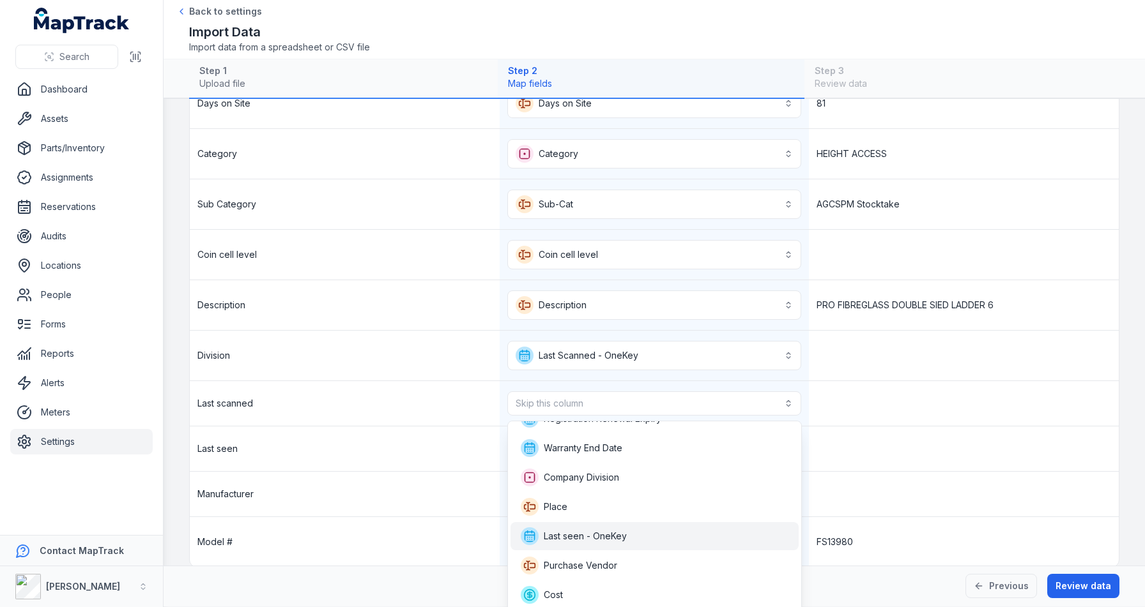
click at [634, 541] on div "Last seen - OneKey" at bounding box center [655, 537] width 268 height 18
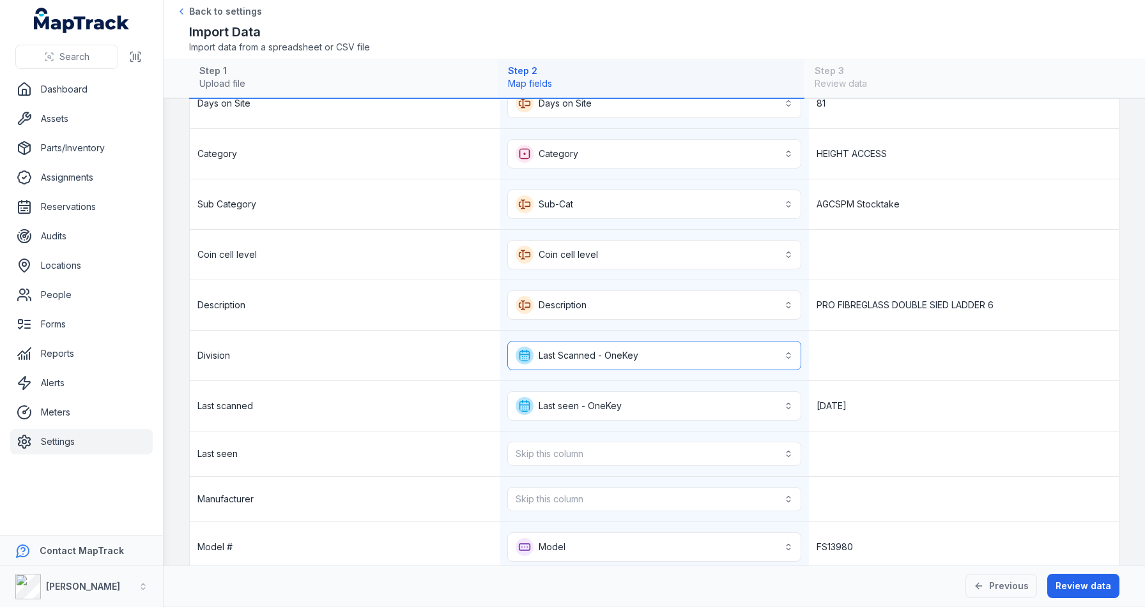
click at [672, 346] on button "**********" at bounding box center [654, 355] width 294 height 29
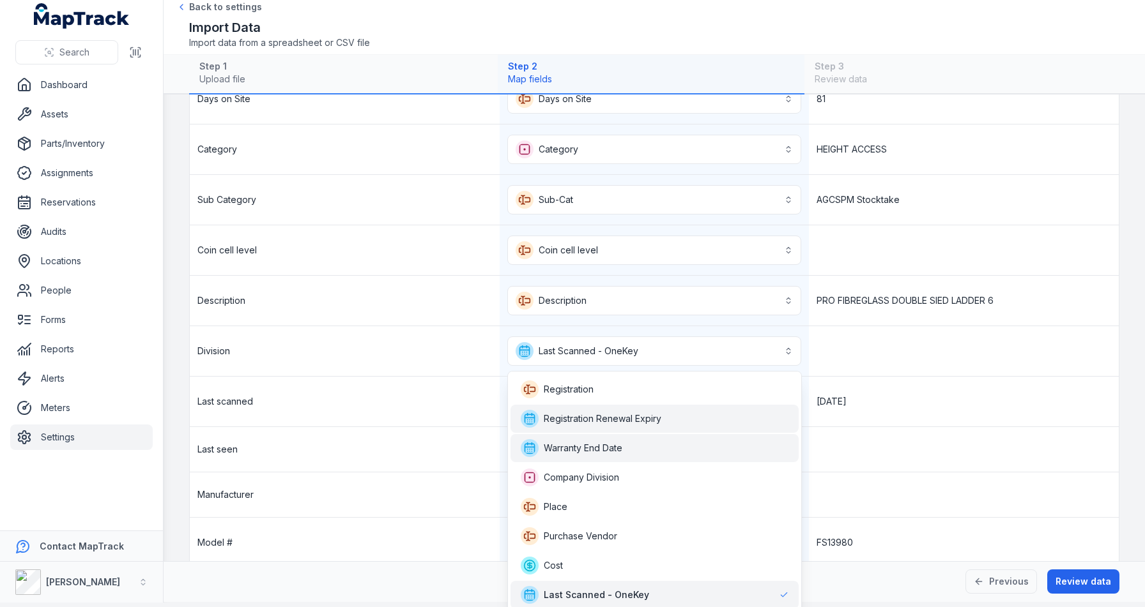
scroll to position [292, 0]
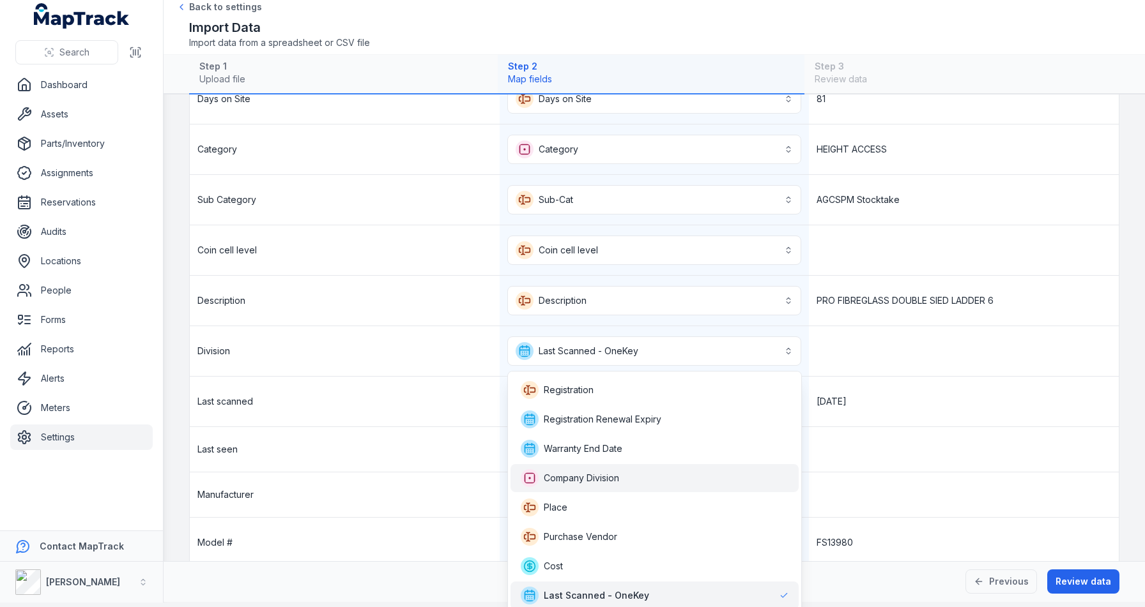
click at [634, 478] on div "Company Division" at bounding box center [655, 478] width 268 height 18
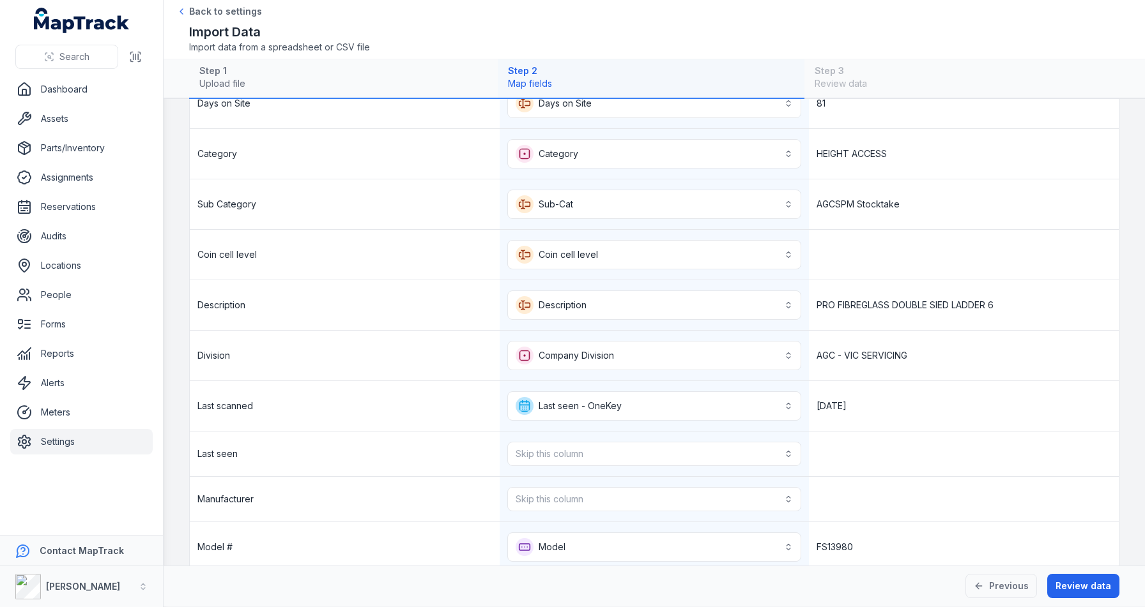
click at [574, 421] on div "**********" at bounding box center [655, 406] width 310 height 50
click at [570, 448] on button "Skip this column" at bounding box center [654, 454] width 294 height 24
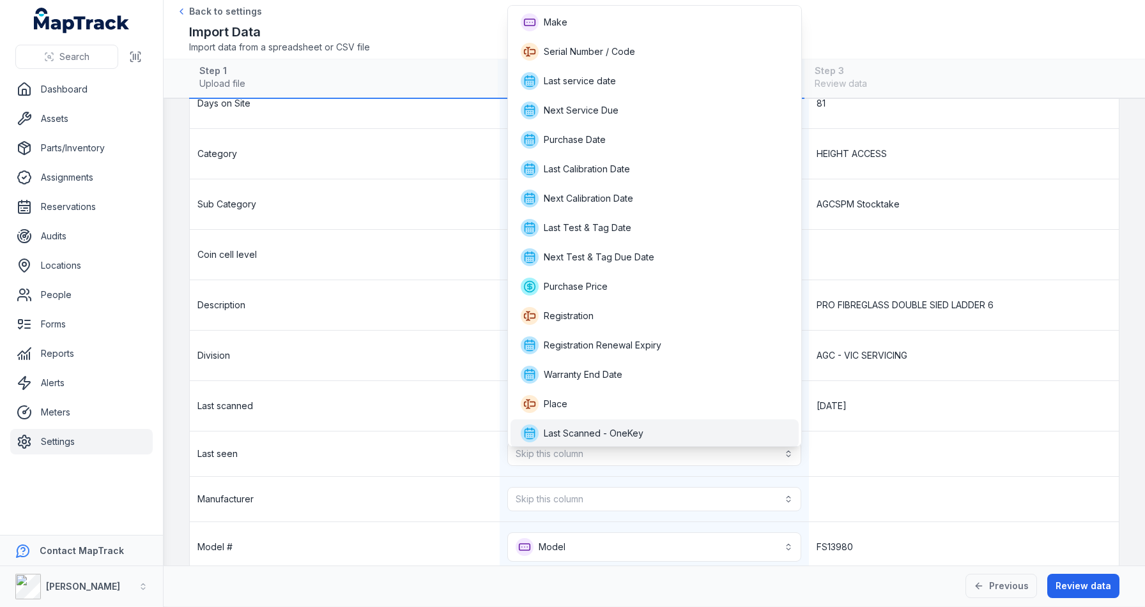
click at [593, 428] on span "Last Scanned - OneKey" at bounding box center [594, 433] width 100 height 13
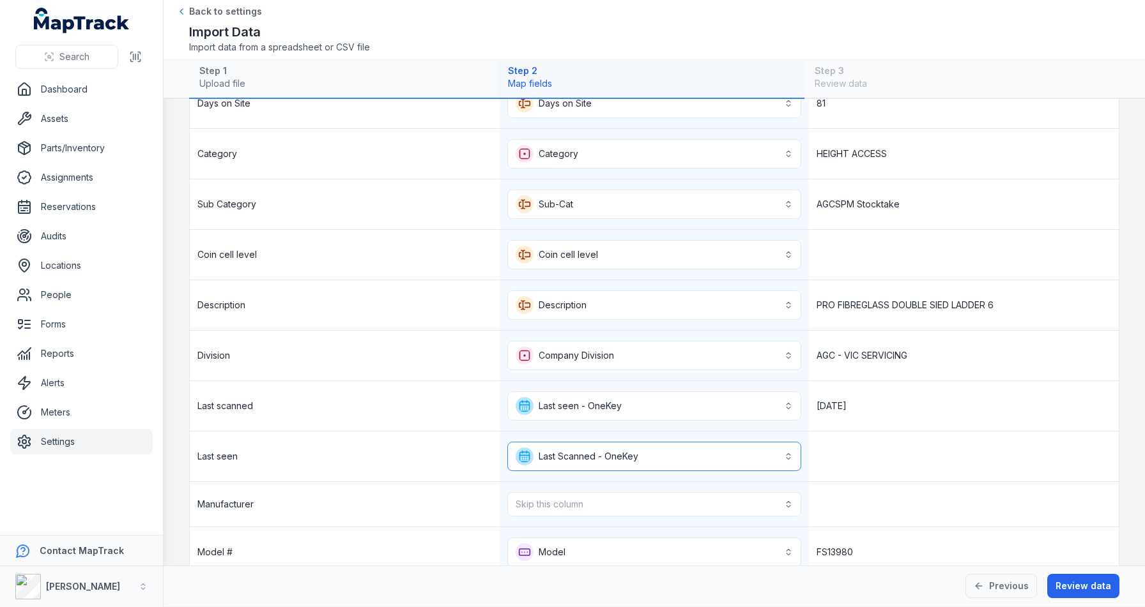
scroll to position [290, 0]
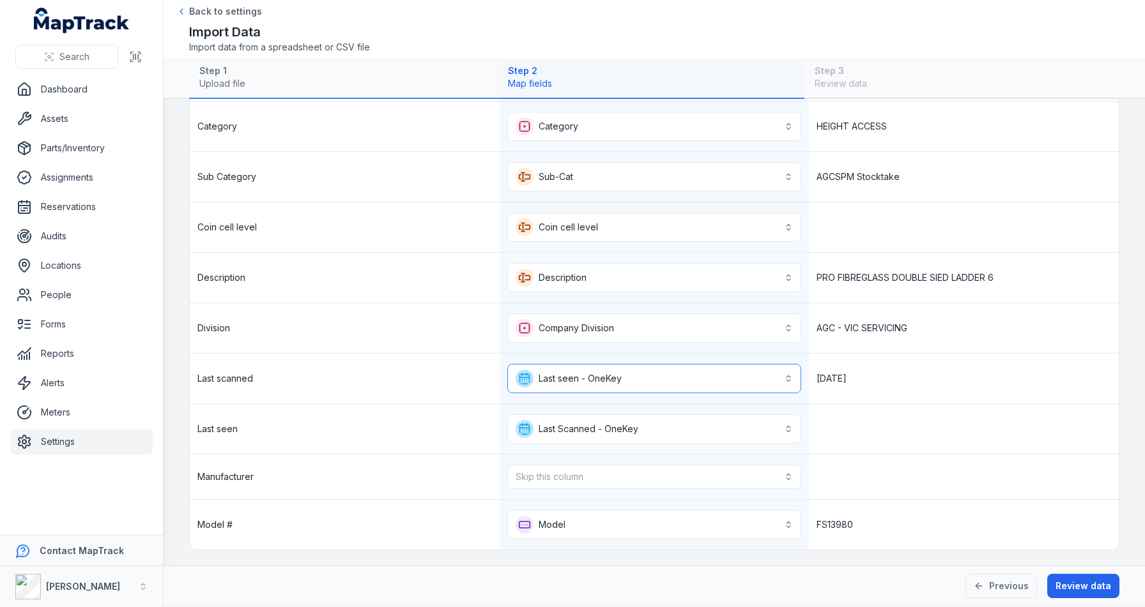
click at [584, 384] on button "**********" at bounding box center [654, 378] width 294 height 29
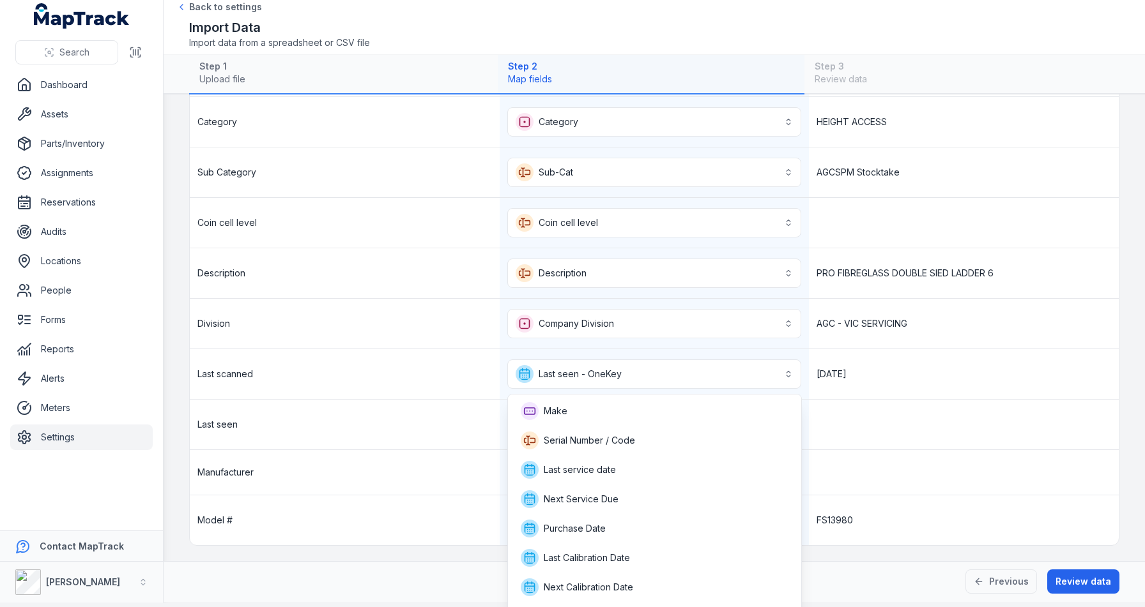
scroll to position [286, 0]
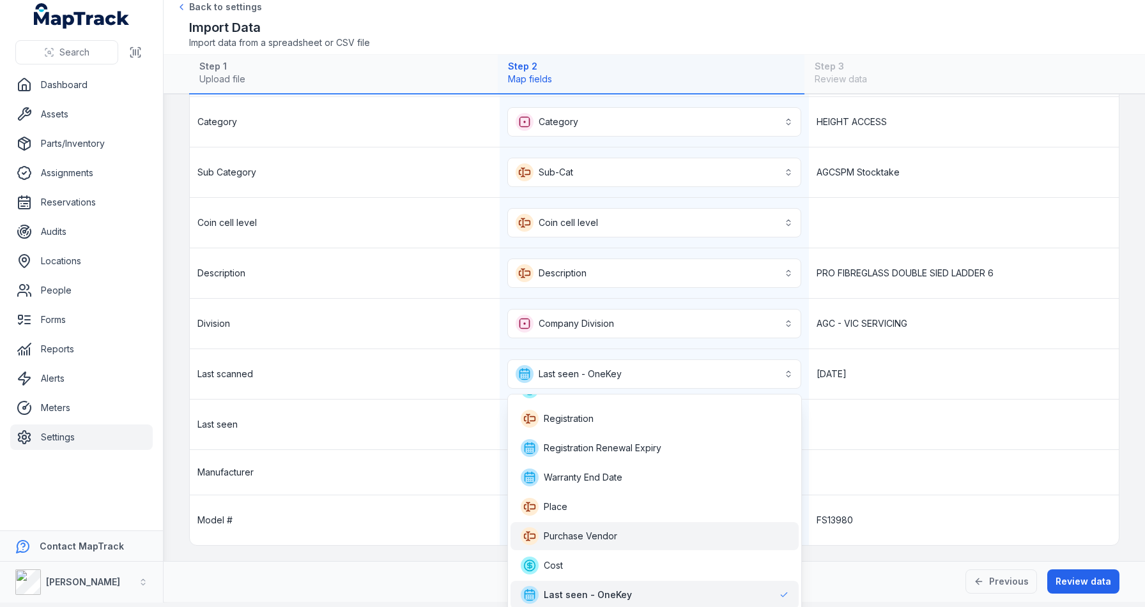
click at [568, 525] on div "Purchase Vendor" at bounding box center [654, 536] width 288 height 28
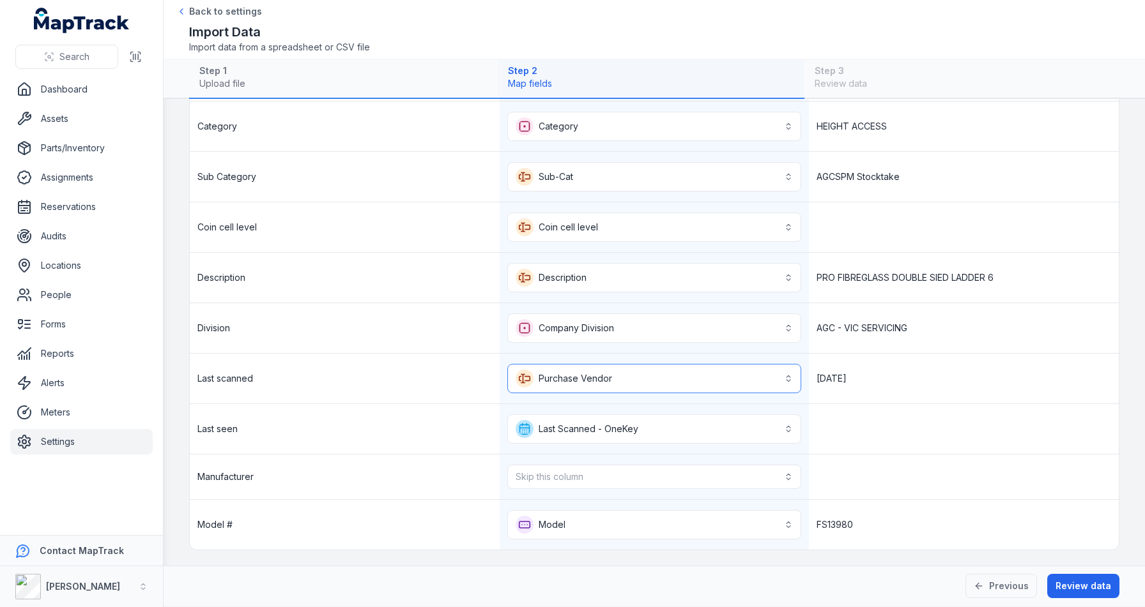
scroll to position [0, 0]
click at [557, 434] on button "**********" at bounding box center [654, 429] width 294 height 29
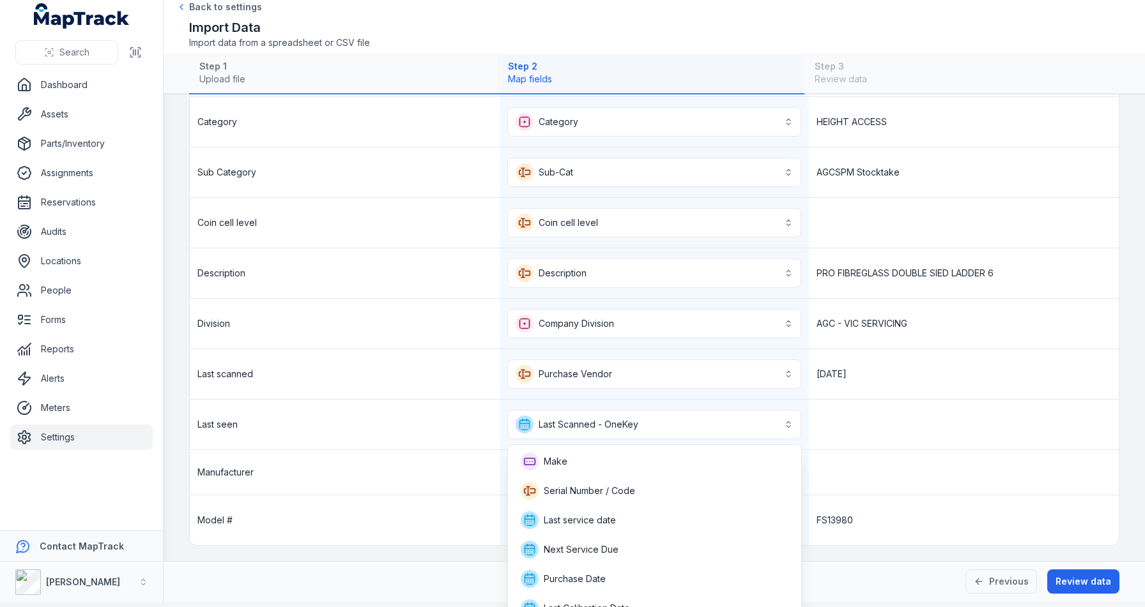
scroll to position [337, 0]
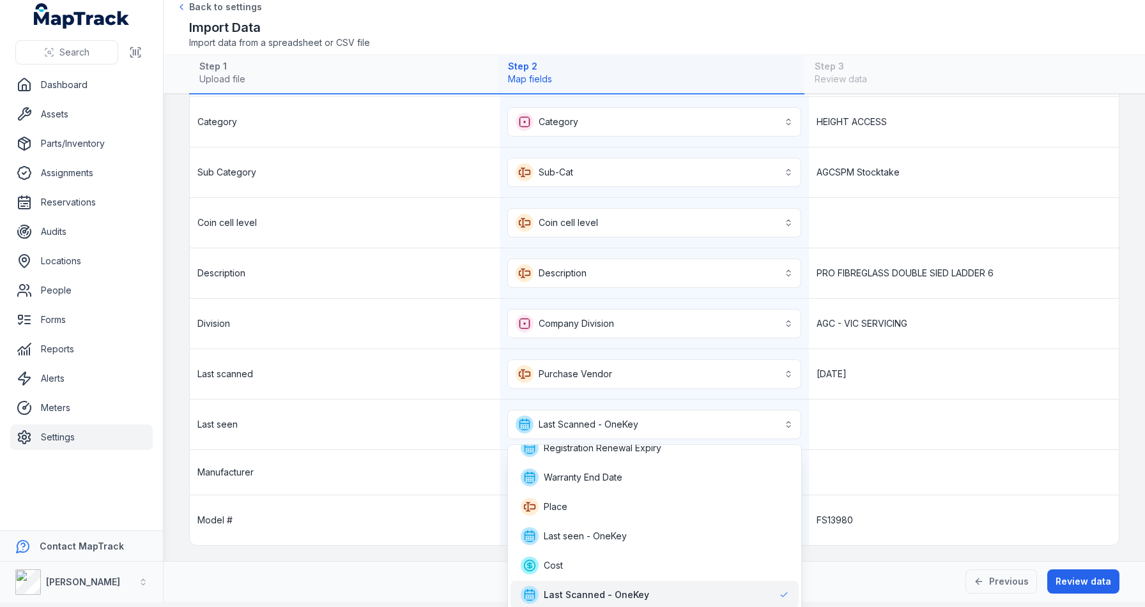
click at [604, 592] on span "Last Scanned - OneKey" at bounding box center [596, 595] width 105 height 13
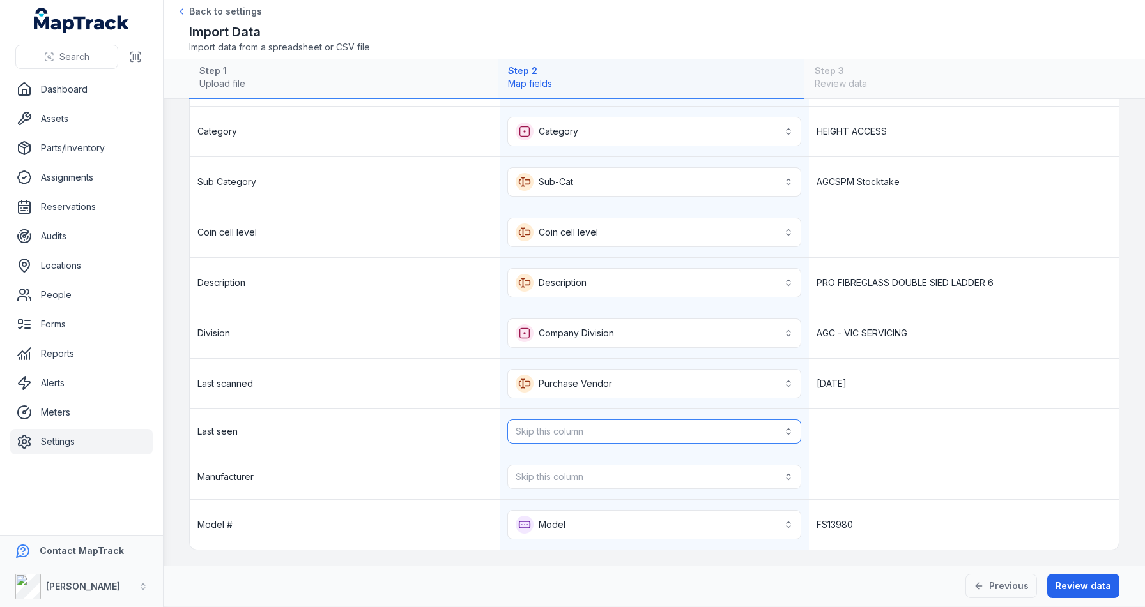
scroll to position [285, 0]
click at [603, 390] on button "**********" at bounding box center [654, 383] width 294 height 29
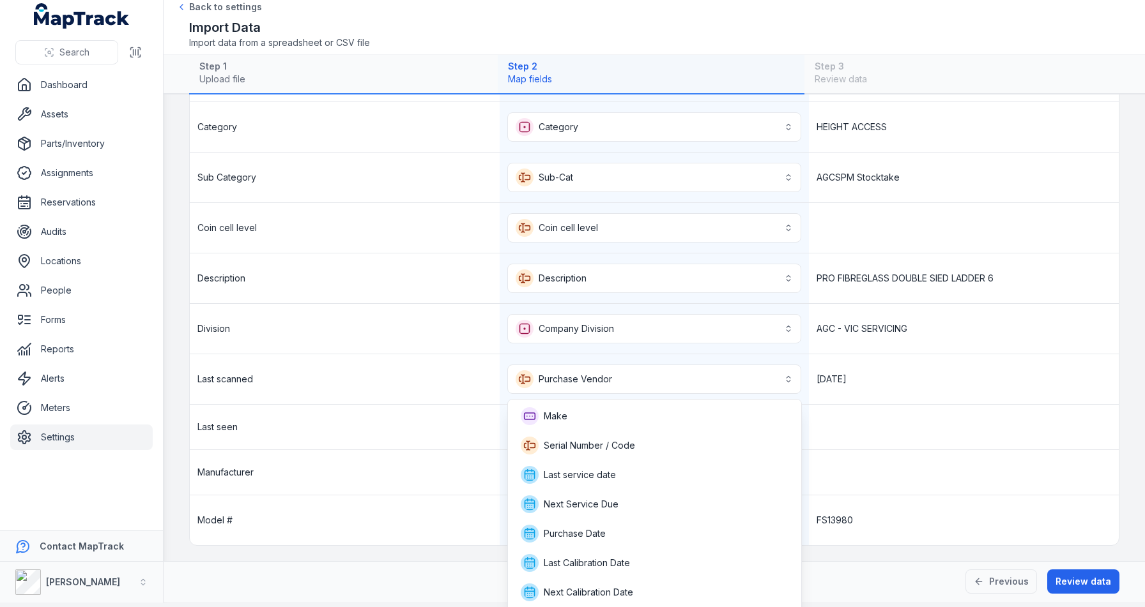
scroll to position [321, 0]
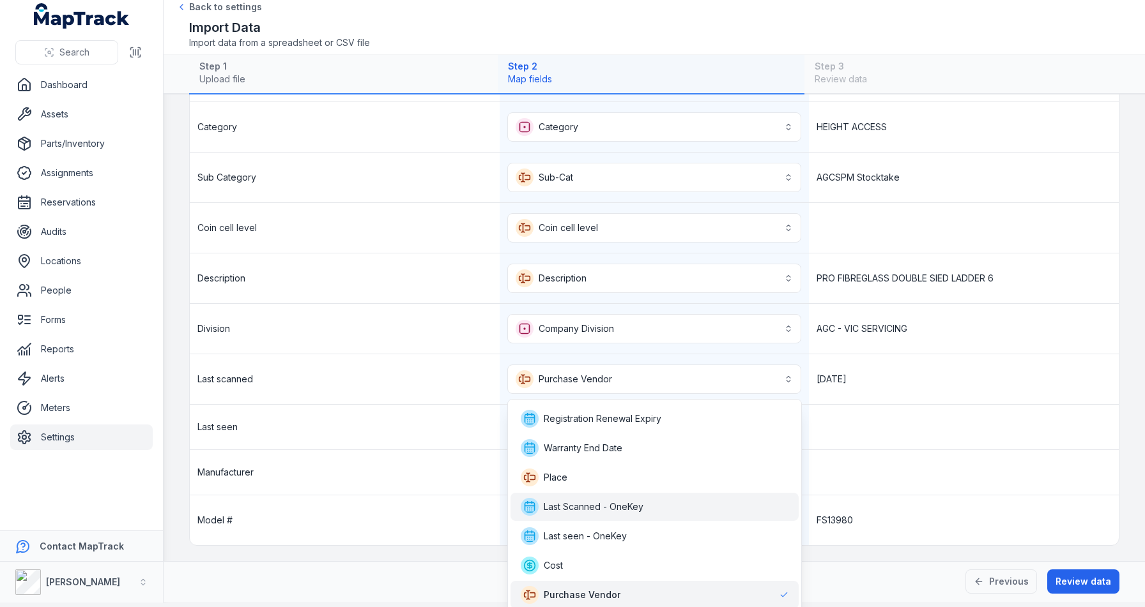
click at [649, 514] on div "Last Scanned - OneKey" at bounding box center [655, 507] width 268 height 18
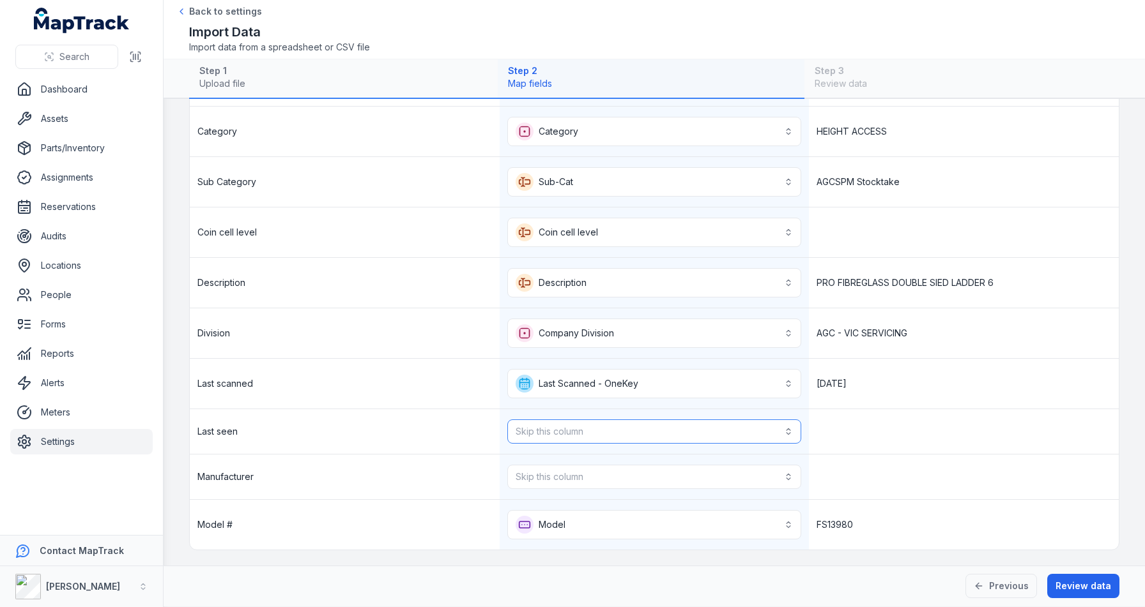
click at [645, 427] on button "Skip this column" at bounding box center [654, 432] width 294 height 24
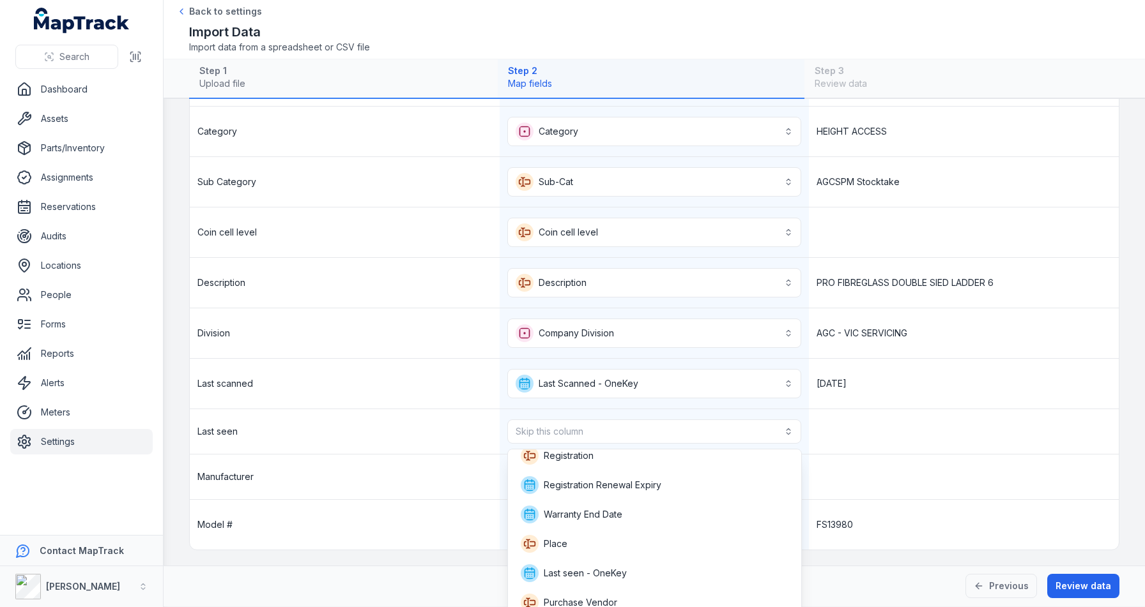
scroll to position [341, 0]
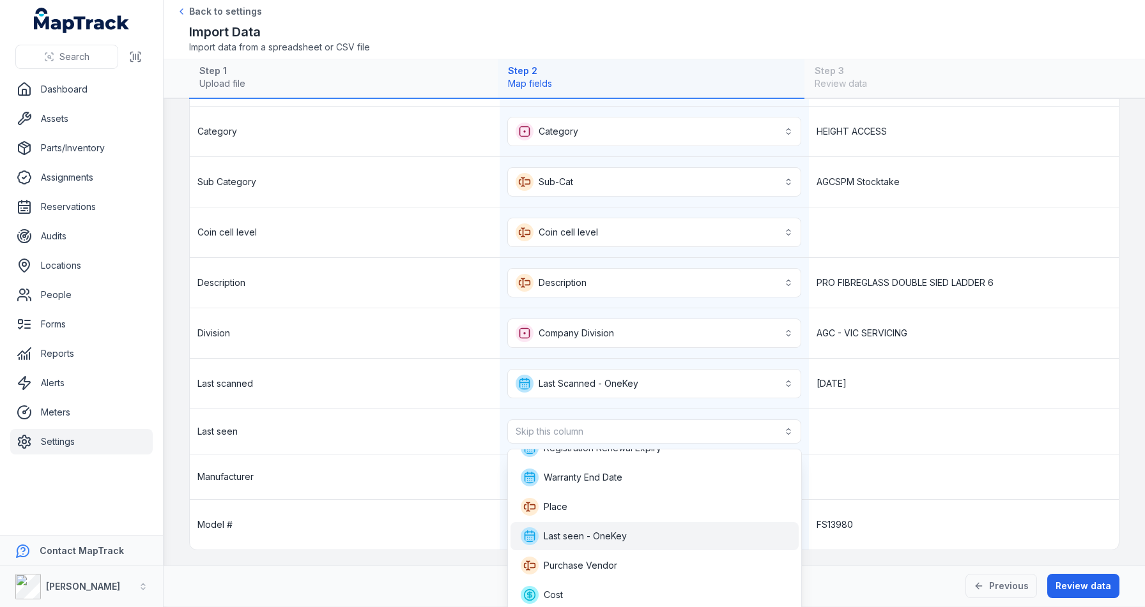
click at [634, 536] on div "Last seen - OneKey" at bounding box center [655, 537] width 268 height 18
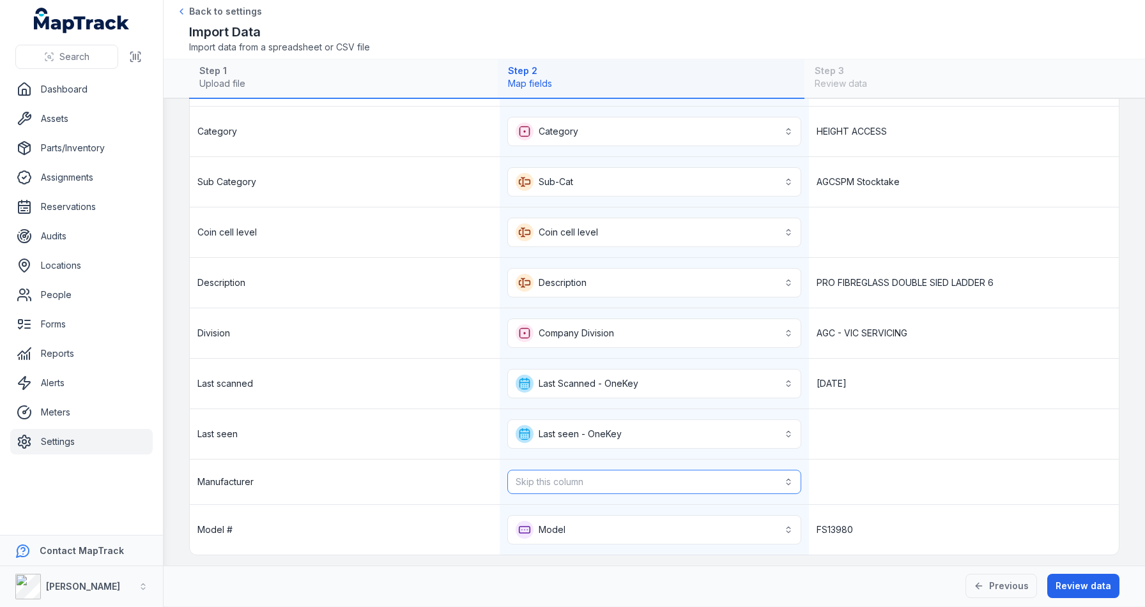
click at [602, 486] on button "Skip this column" at bounding box center [654, 482] width 294 height 24
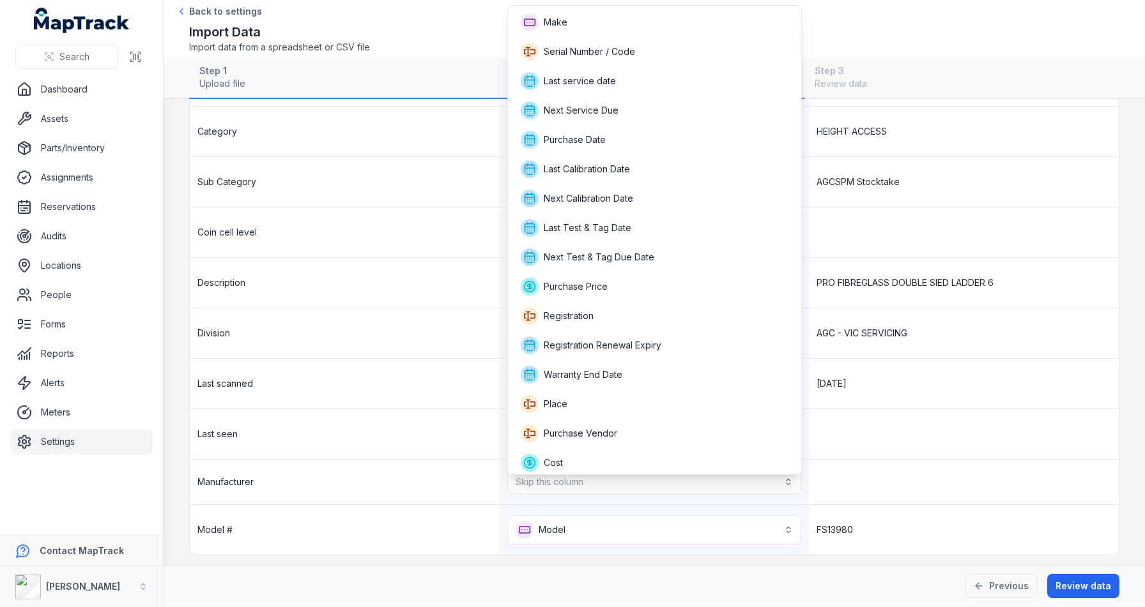
click at [426, 512] on div "**********" at bounding box center [654, 230] width 929 height 650
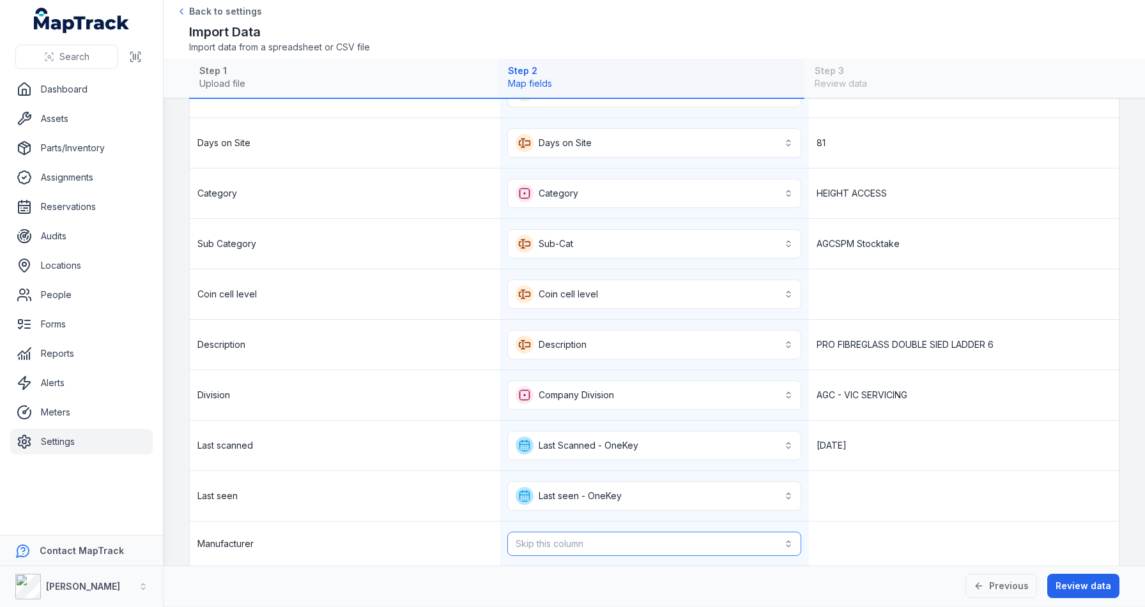
scroll to position [290, 0]
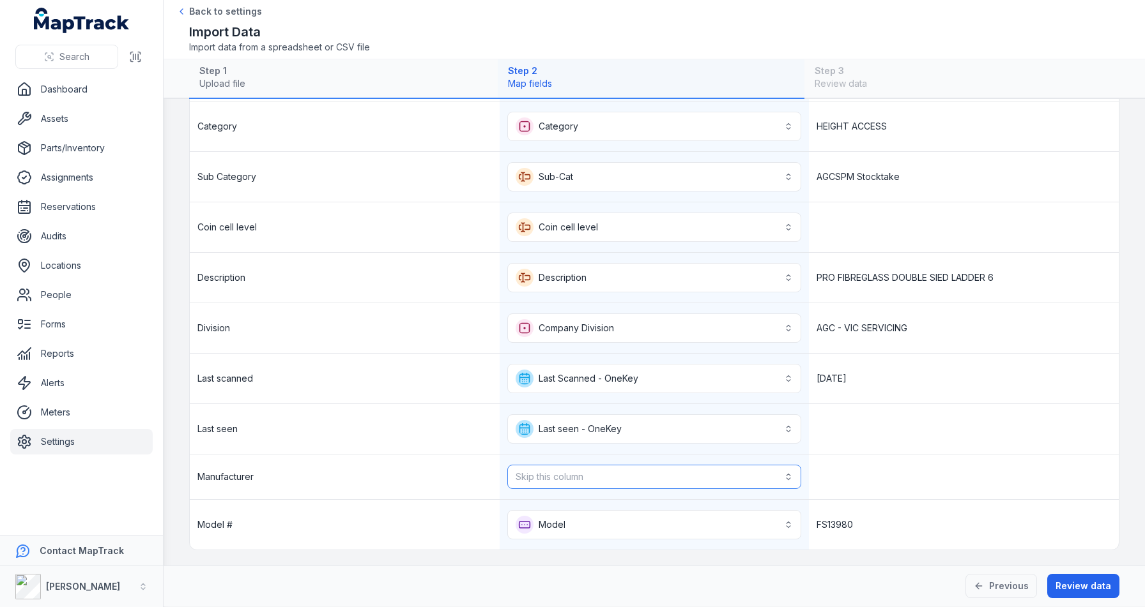
click at [584, 479] on button "Skip this column" at bounding box center [654, 477] width 294 height 24
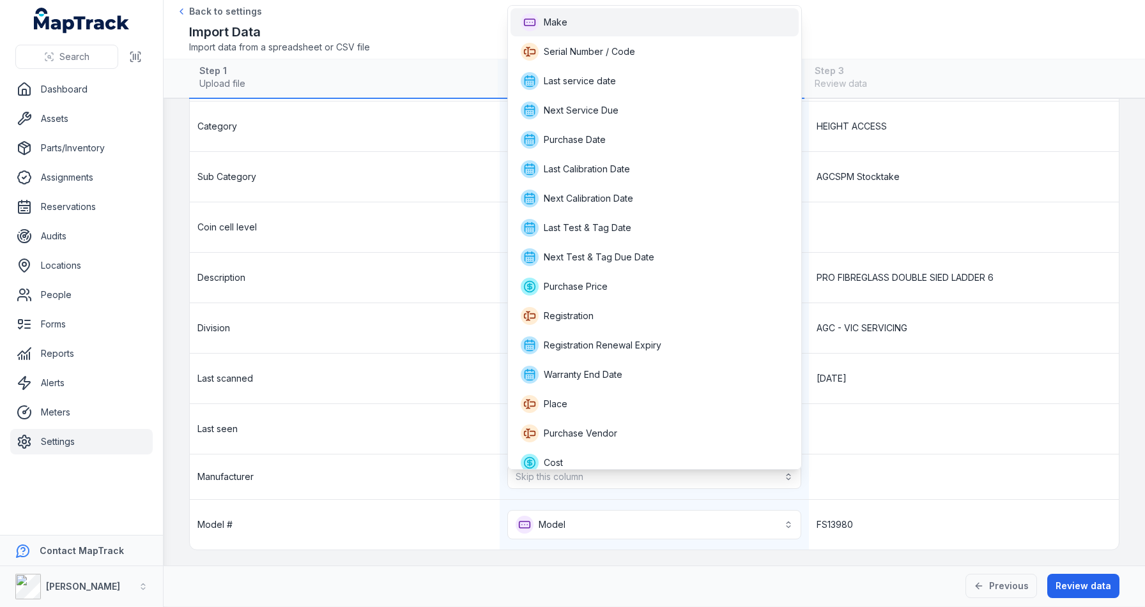
click at [586, 24] on div "Make" at bounding box center [655, 22] width 268 height 18
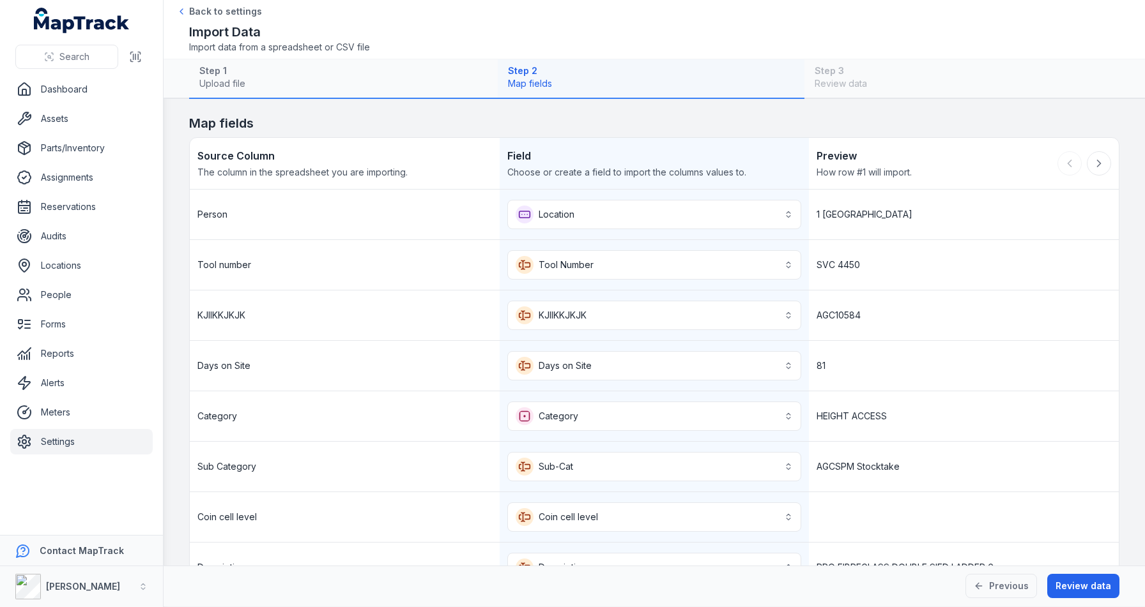
scroll to position [295, 0]
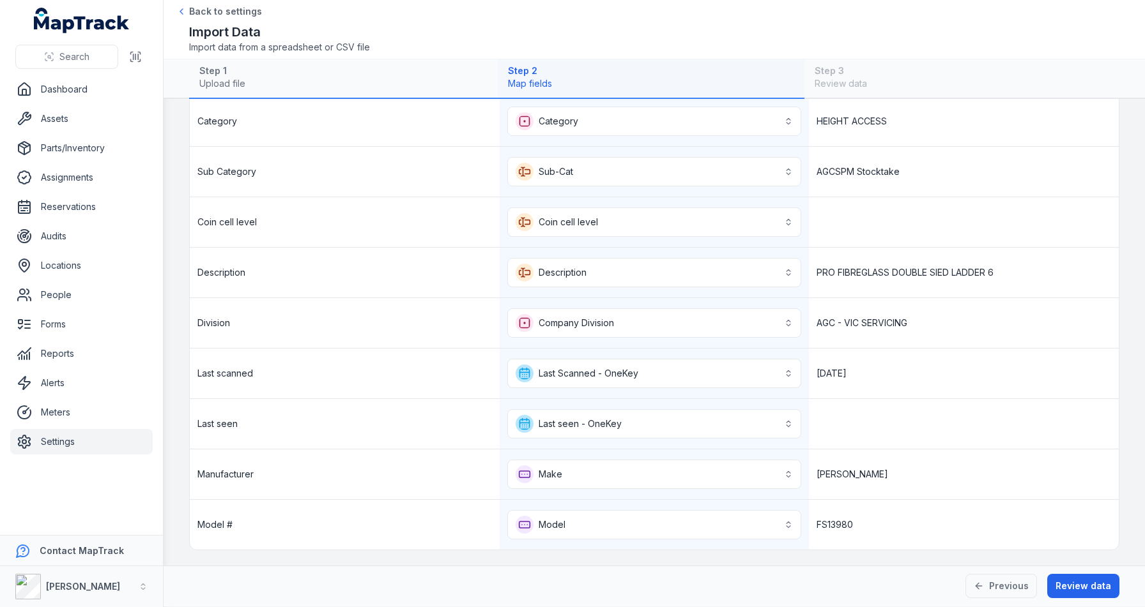
click at [977, 600] on div "Previous Review data" at bounding box center [654, 586] width 981 height 41
click at [999, 584] on button "Previous" at bounding box center [1001, 586] width 72 height 24
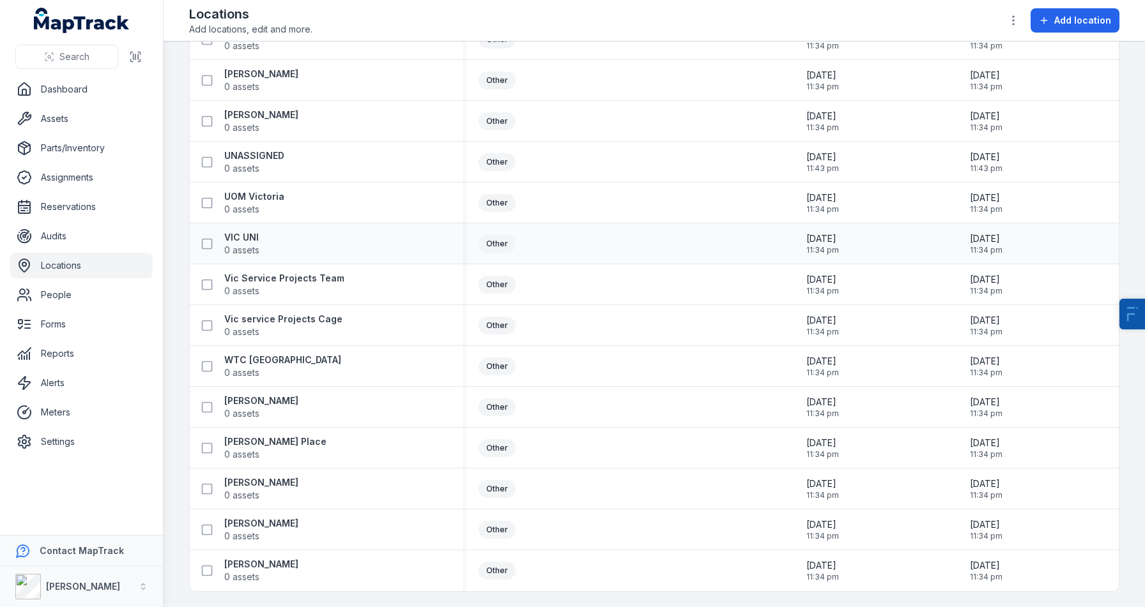
scroll to position [9867, 0]
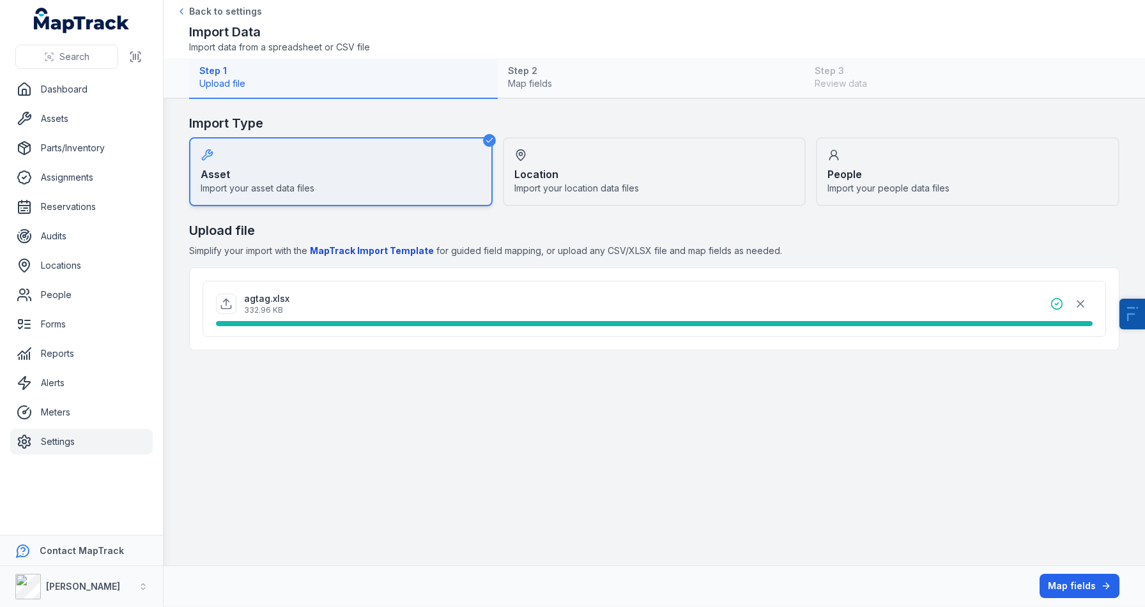
click at [811, 460] on main "Import Type Asset Import your asset data files Location Import your location da…" at bounding box center [654, 332] width 981 height 467
click at [1090, 598] on button "Map fields" at bounding box center [1079, 586] width 80 height 24
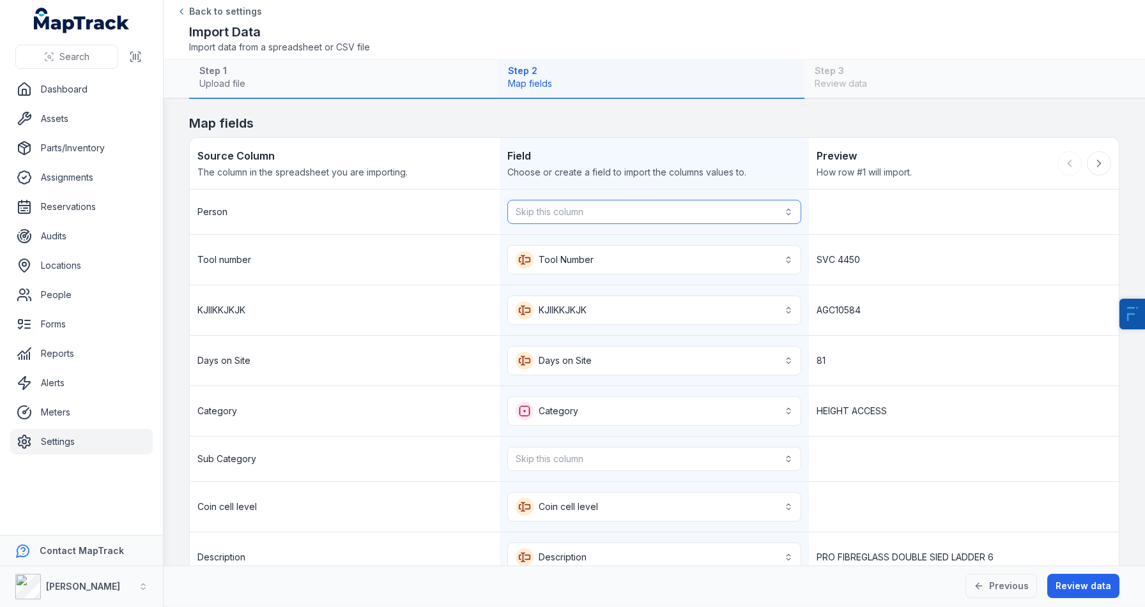
click at [539, 217] on button "Skip this column" at bounding box center [654, 212] width 294 height 24
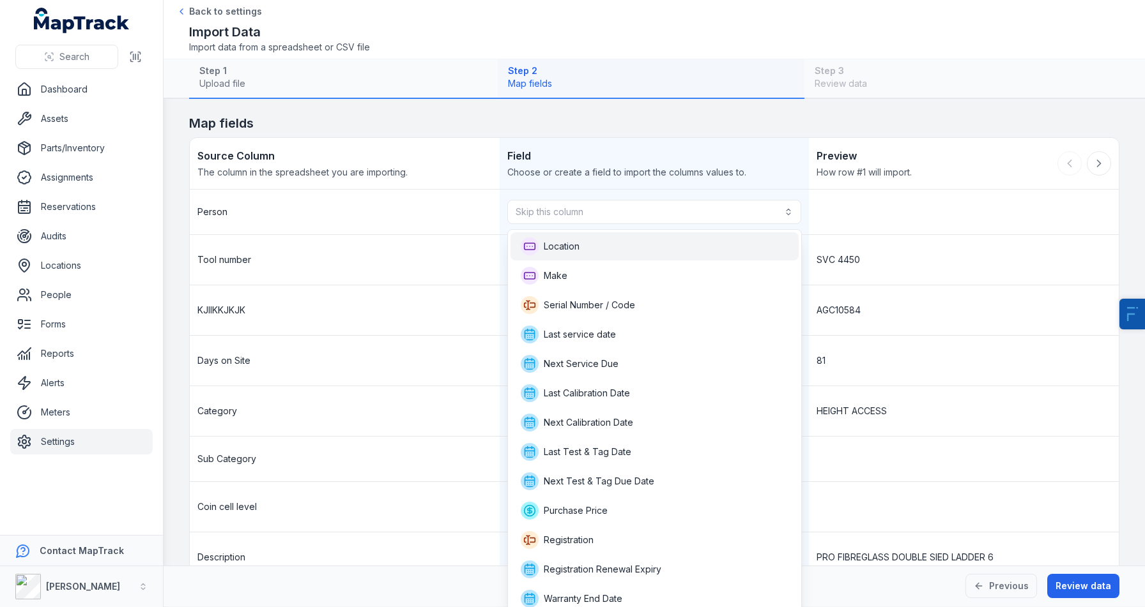
click at [554, 236] on div "Location" at bounding box center [654, 247] width 288 height 28
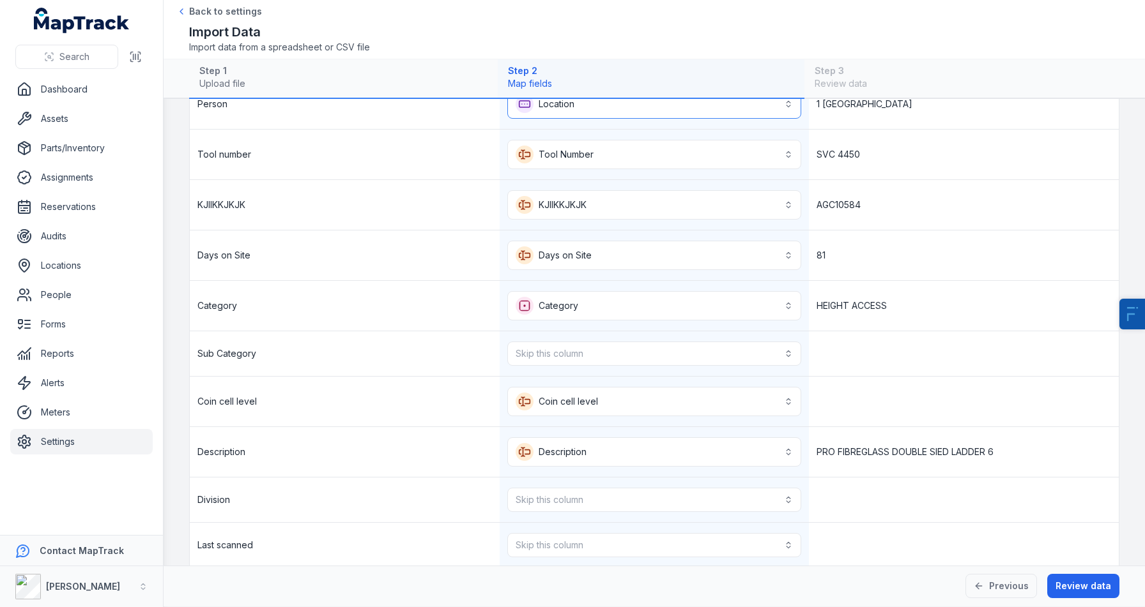
scroll to position [118, 0]
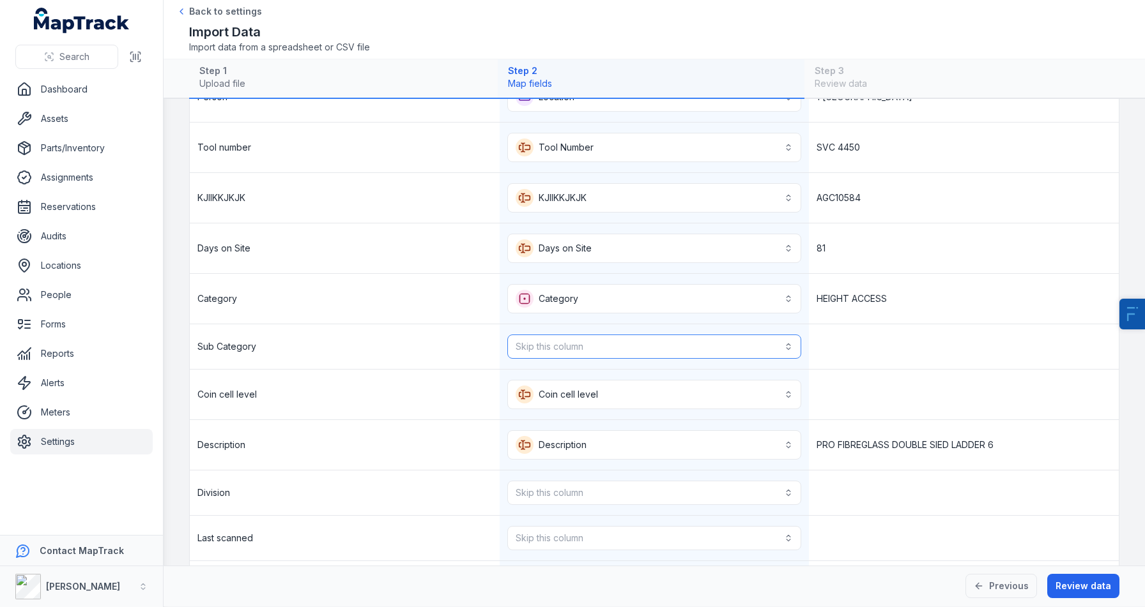
click at [563, 338] on button "Skip this column" at bounding box center [654, 347] width 294 height 24
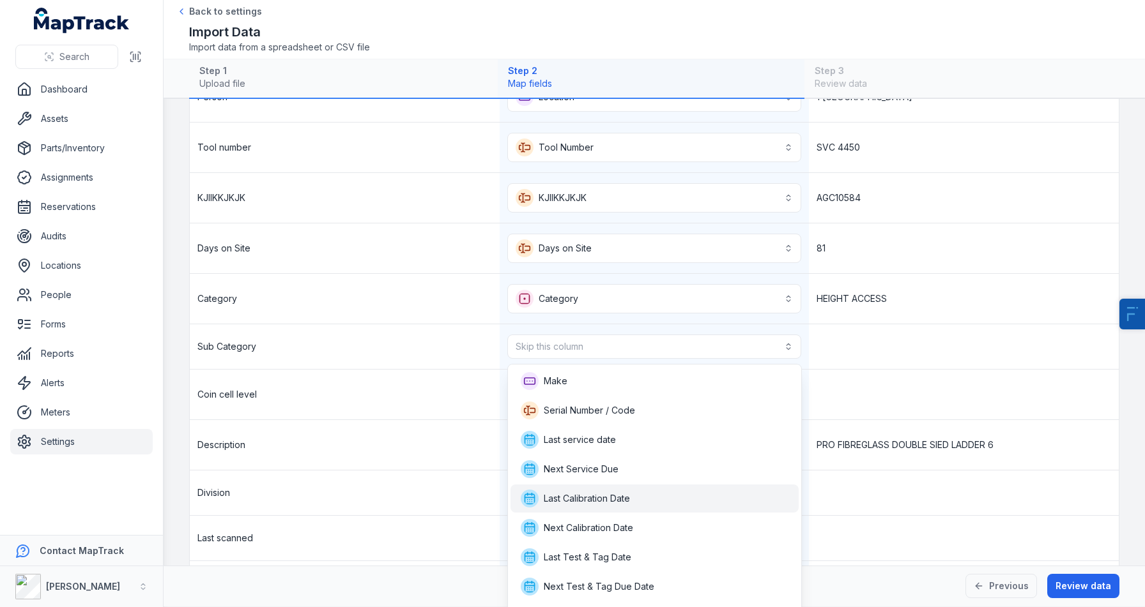
scroll to position [227, 0]
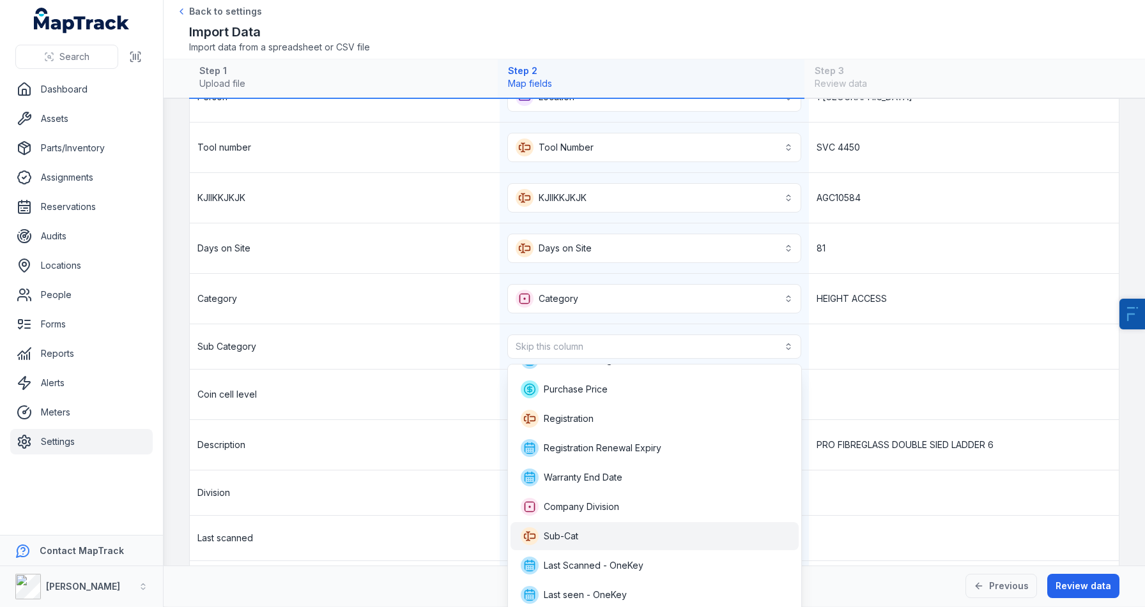
click at [575, 526] on div "Sub-Cat" at bounding box center [654, 536] width 288 height 28
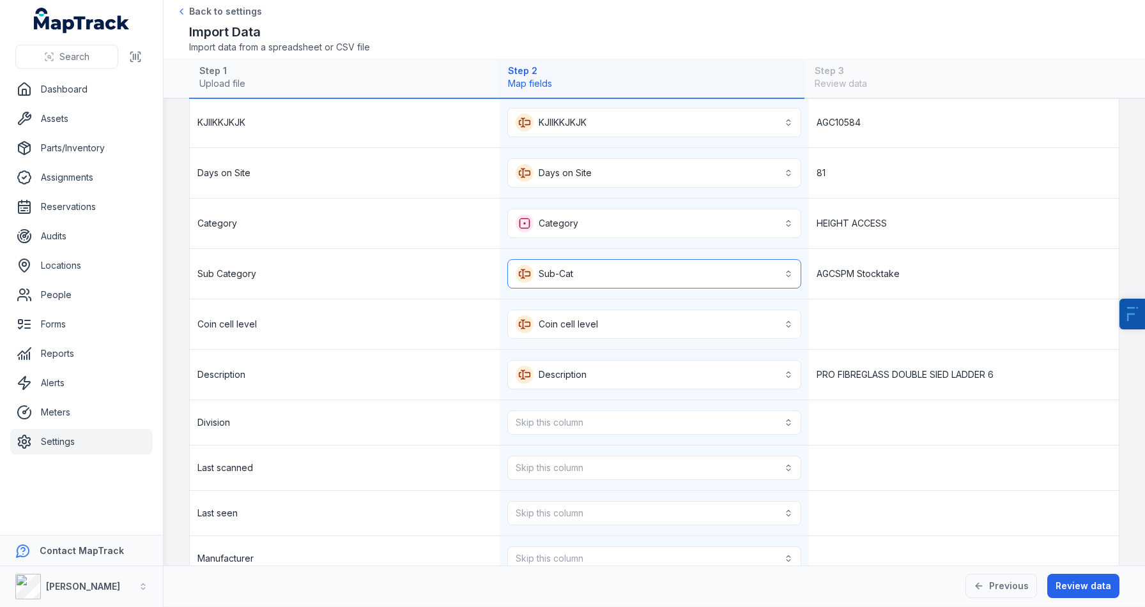
scroll to position [215, 0]
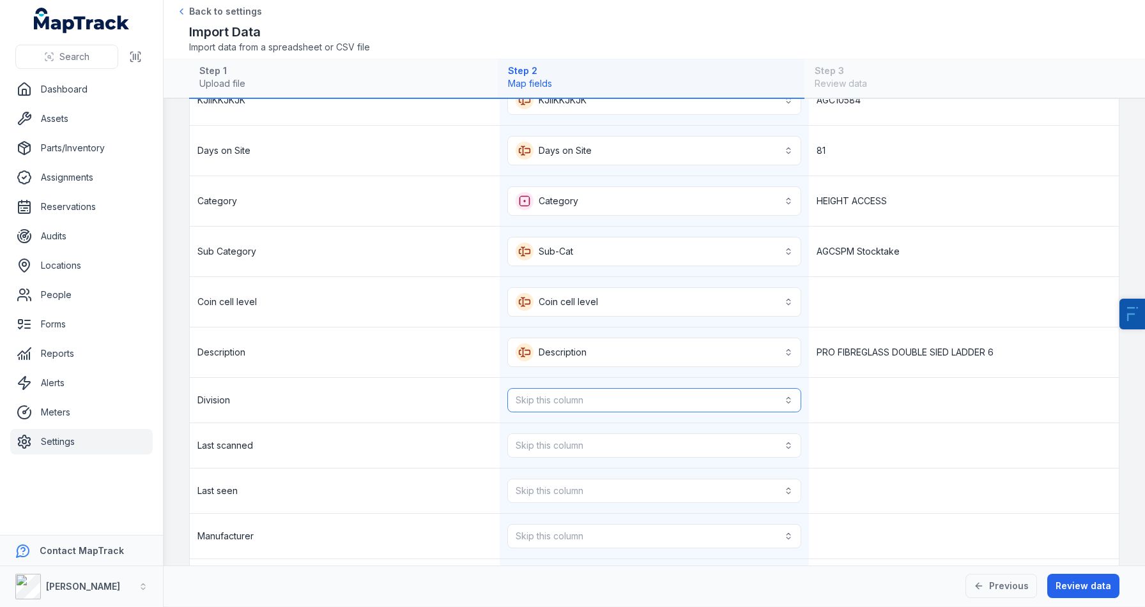
click at [578, 402] on button "Skip this column" at bounding box center [654, 400] width 294 height 24
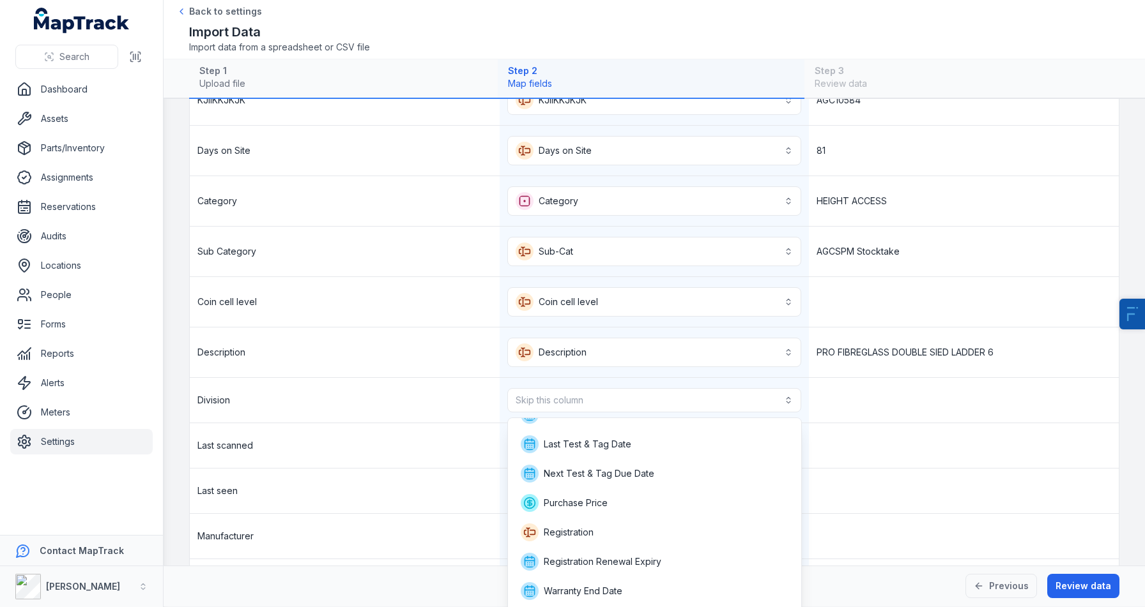
scroll to position [251, 0]
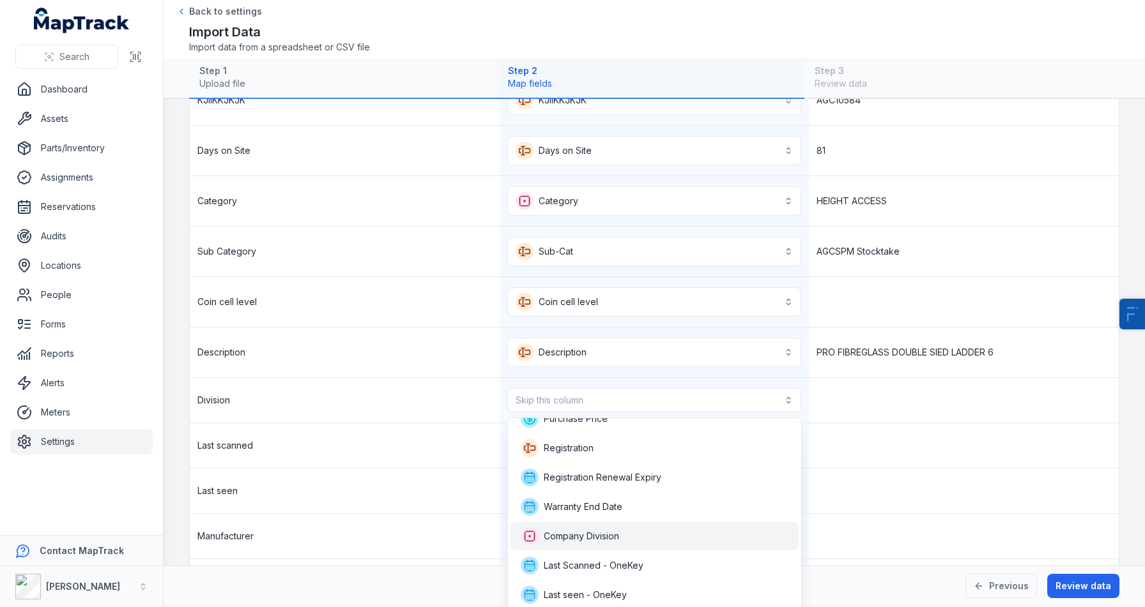
click at [587, 540] on span "Company Division" at bounding box center [581, 536] width 75 height 13
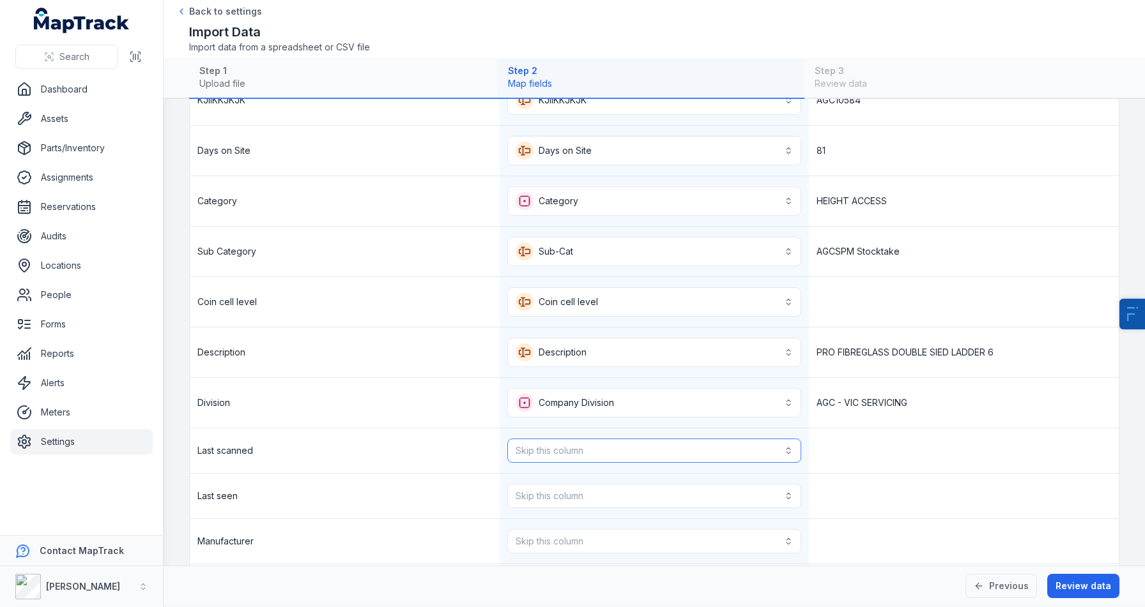
click at [608, 457] on button "Skip this column" at bounding box center [654, 451] width 294 height 24
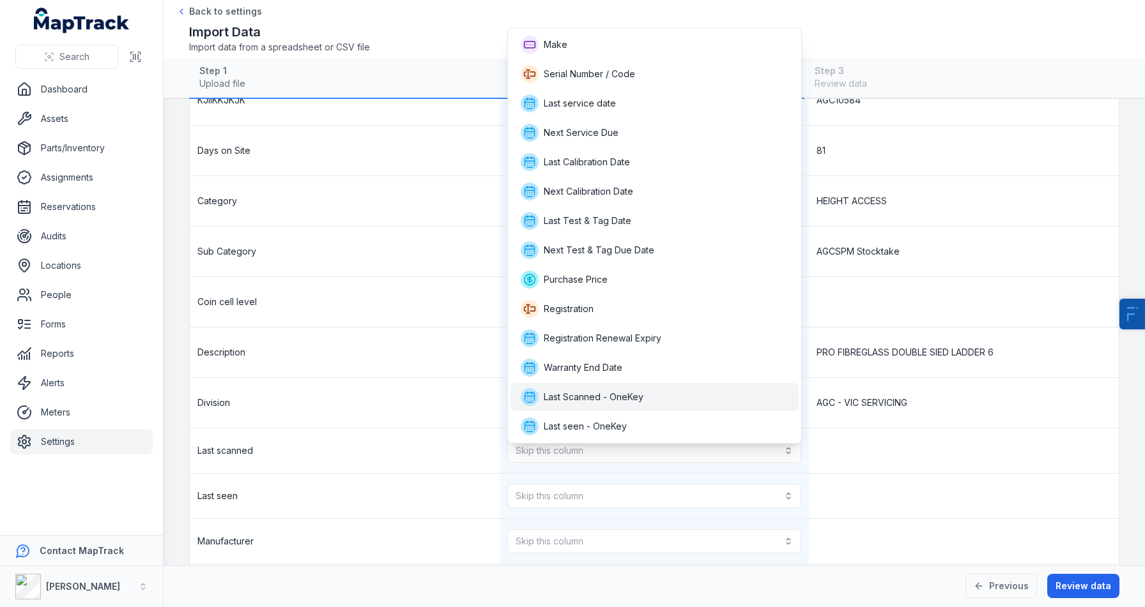
click at [639, 393] on span "Last Scanned - OneKey" at bounding box center [594, 397] width 100 height 13
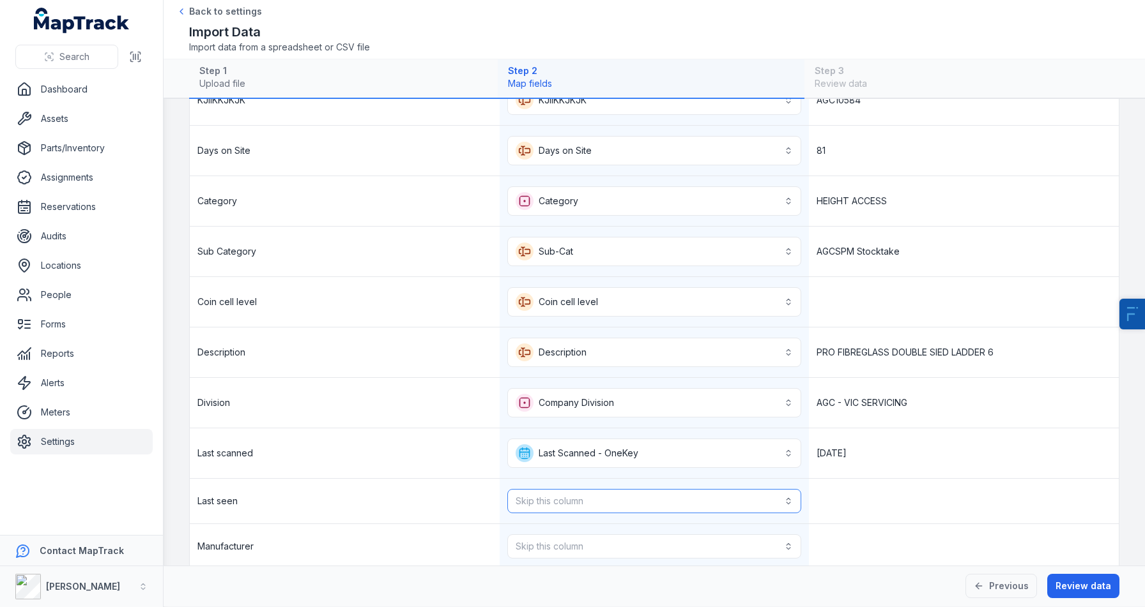
click at [595, 495] on button "Skip this column" at bounding box center [654, 501] width 294 height 24
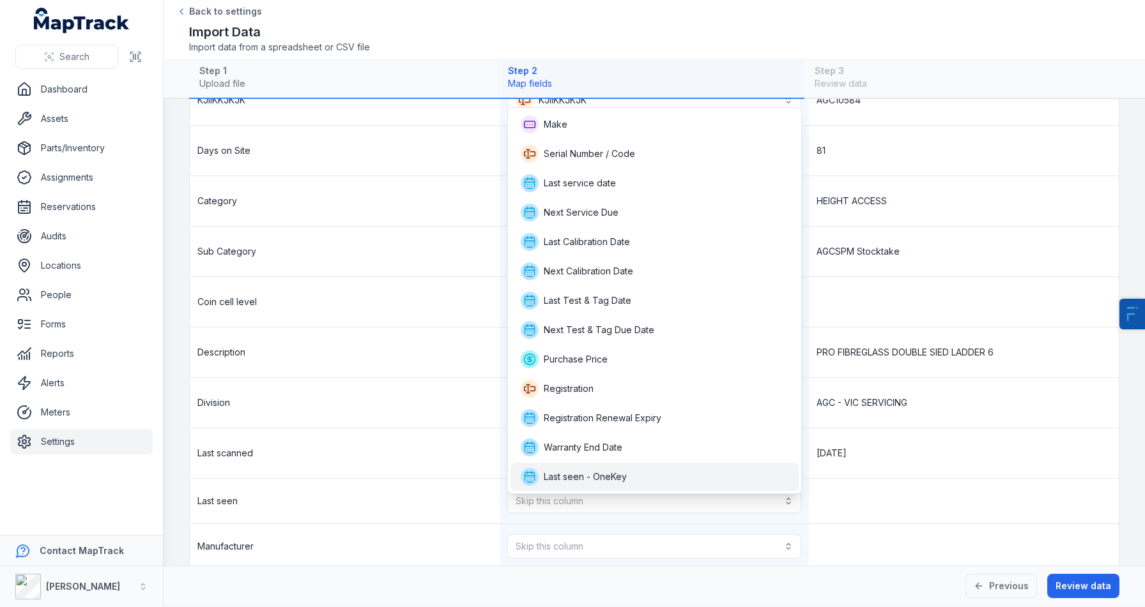
click at [604, 478] on span "Last seen - OneKey" at bounding box center [585, 477] width 83 height 13
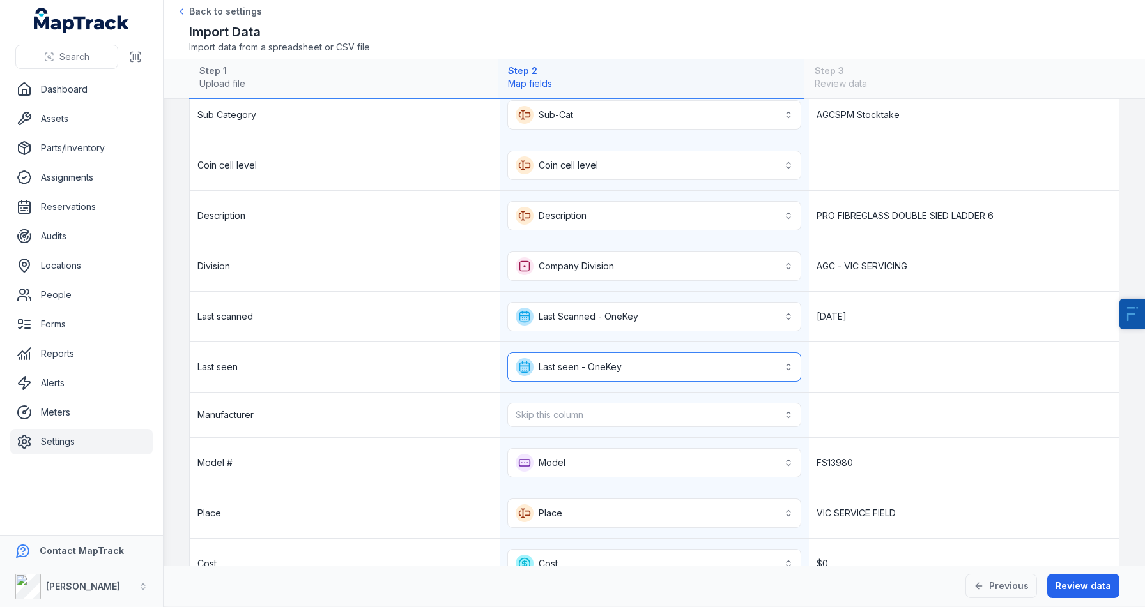
scroll to position [364, 0]
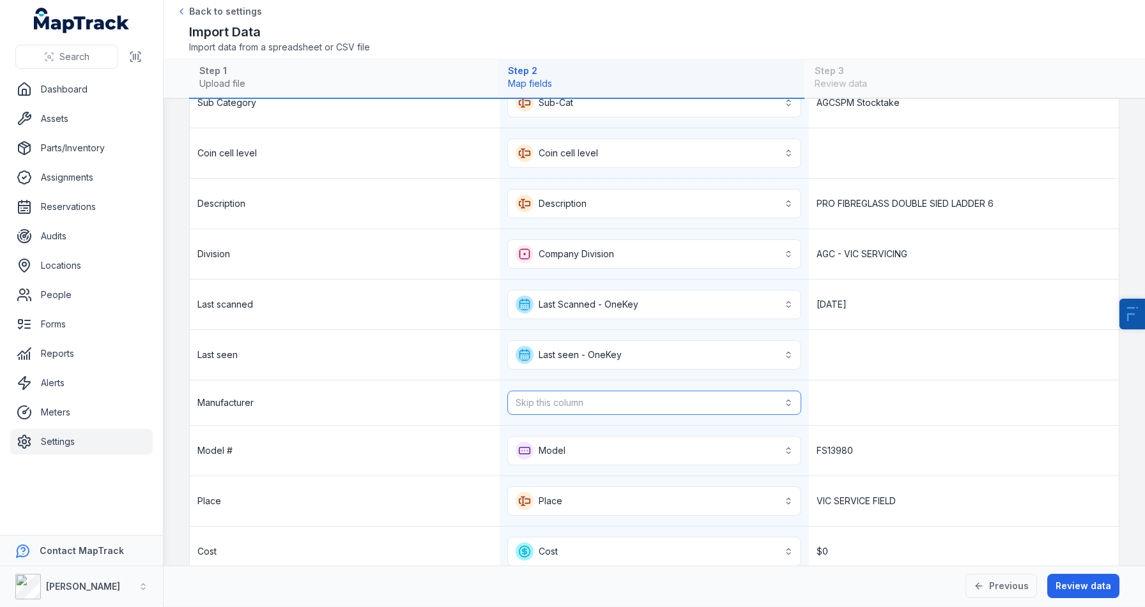
click at [599, 402] on button "Skip this column" at bounding box center [654, 403] width 294 height 24
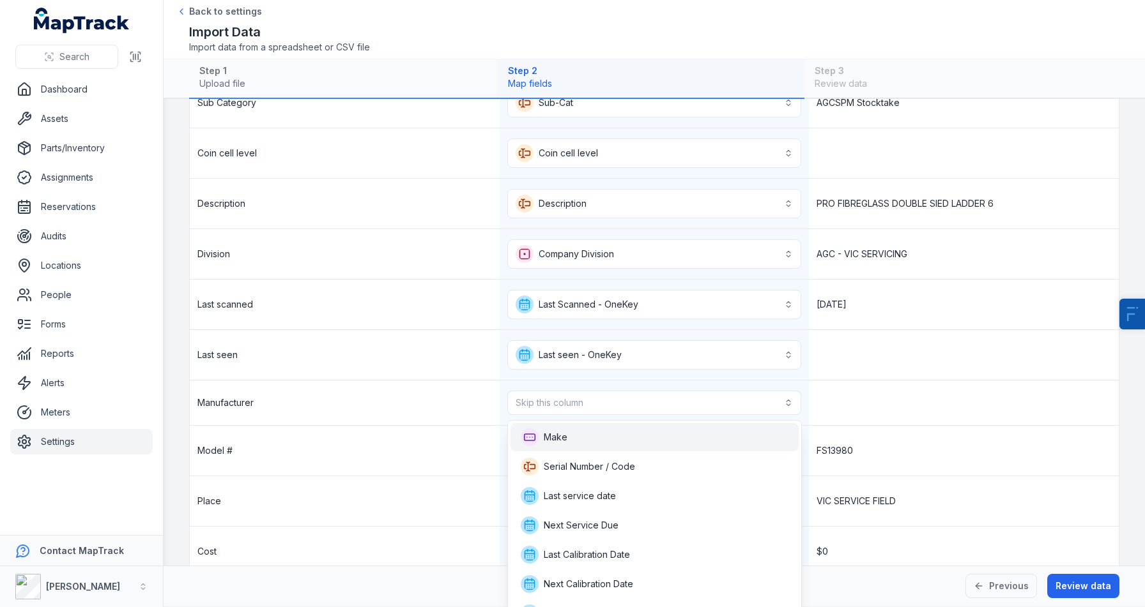
click at [584, 435] on div "Make" at bounding box center [655, 438] width 268 height 18
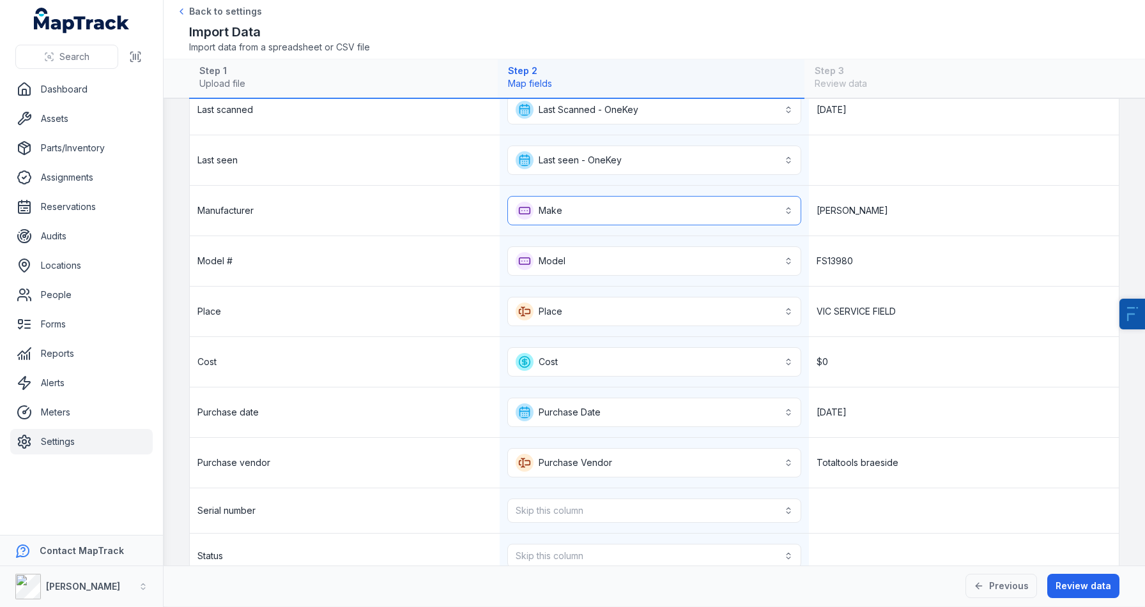
scroll to position [588, 0]
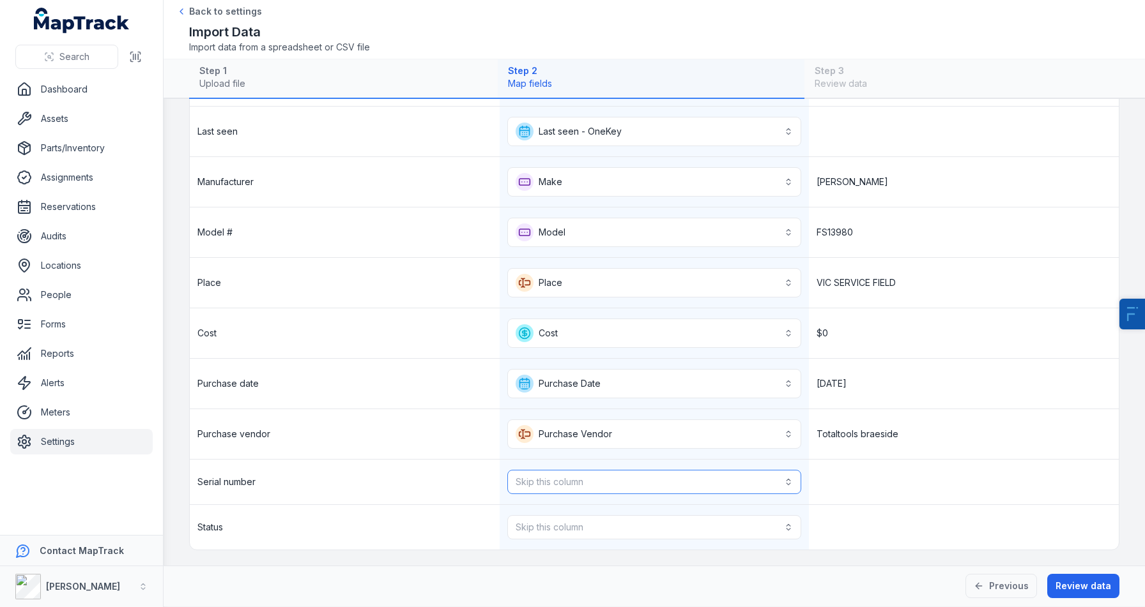
click at [577, 473] on button "Skip this column" at bounding box center [654, 482] width 294 height 24
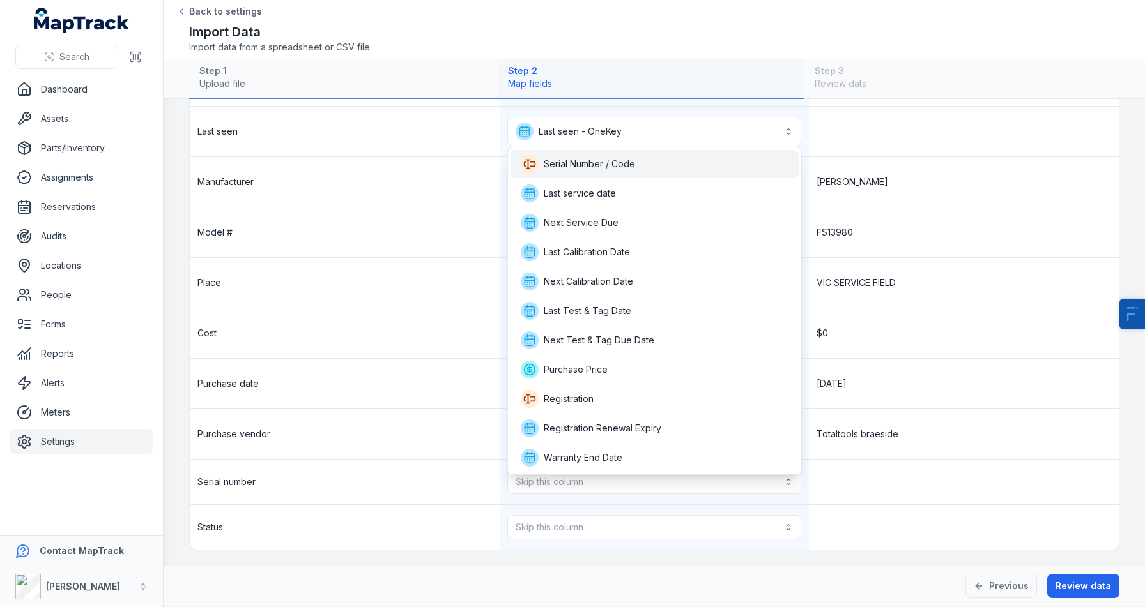
click at [608, 171] on span "Serial Number / Code" at bounding box center [578, 164] width 114 height 18
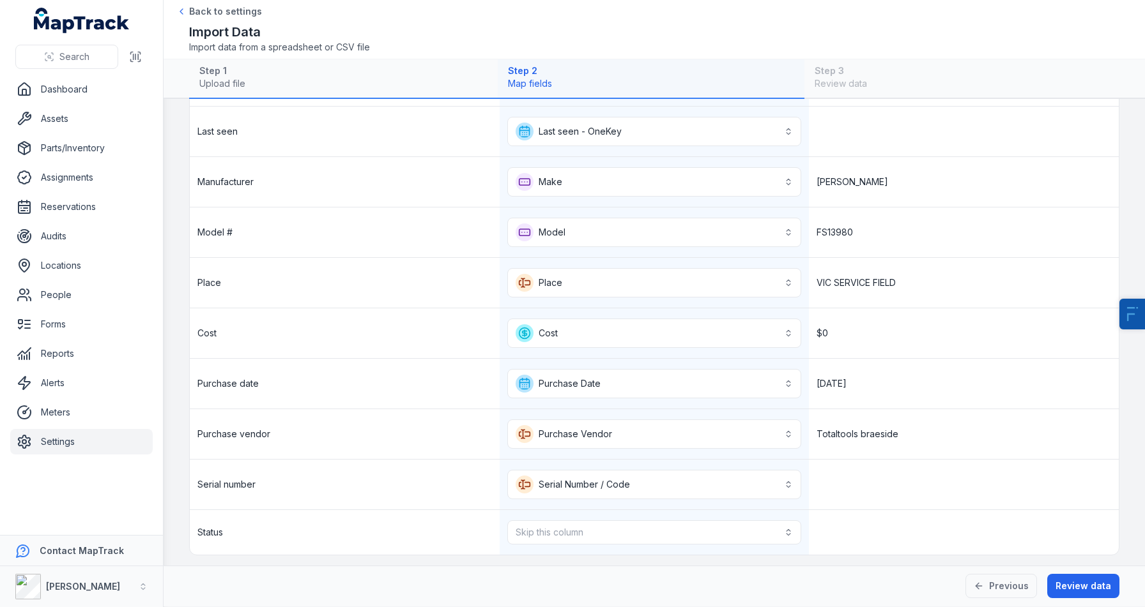
click at [379, 505] on div "Serial number" at bounding box center [345, 485] width 310 height 50
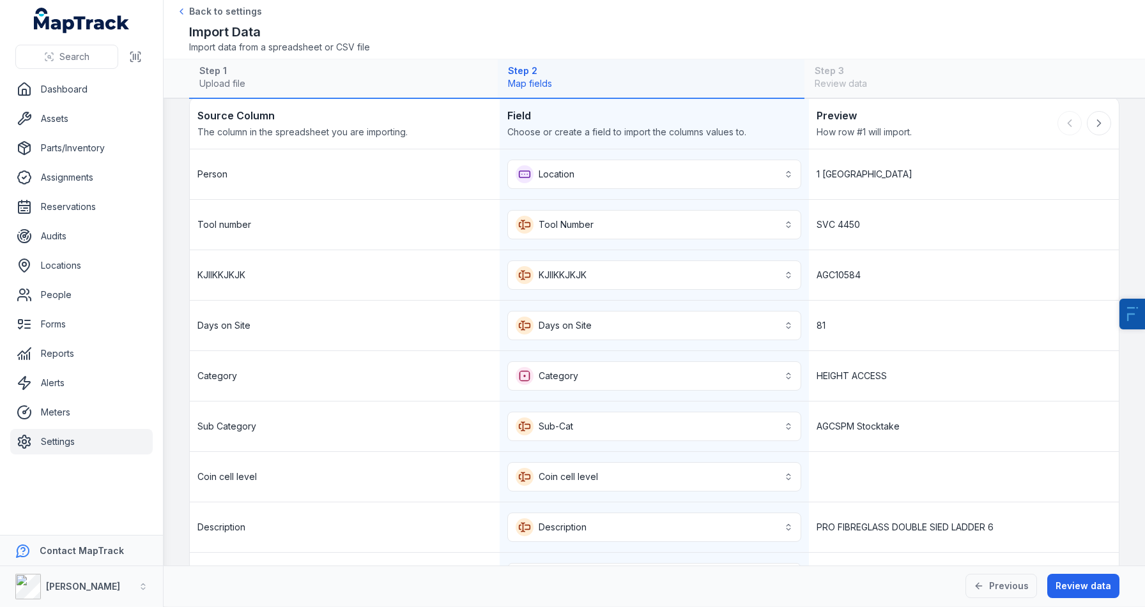
scroll to position [0, 0]
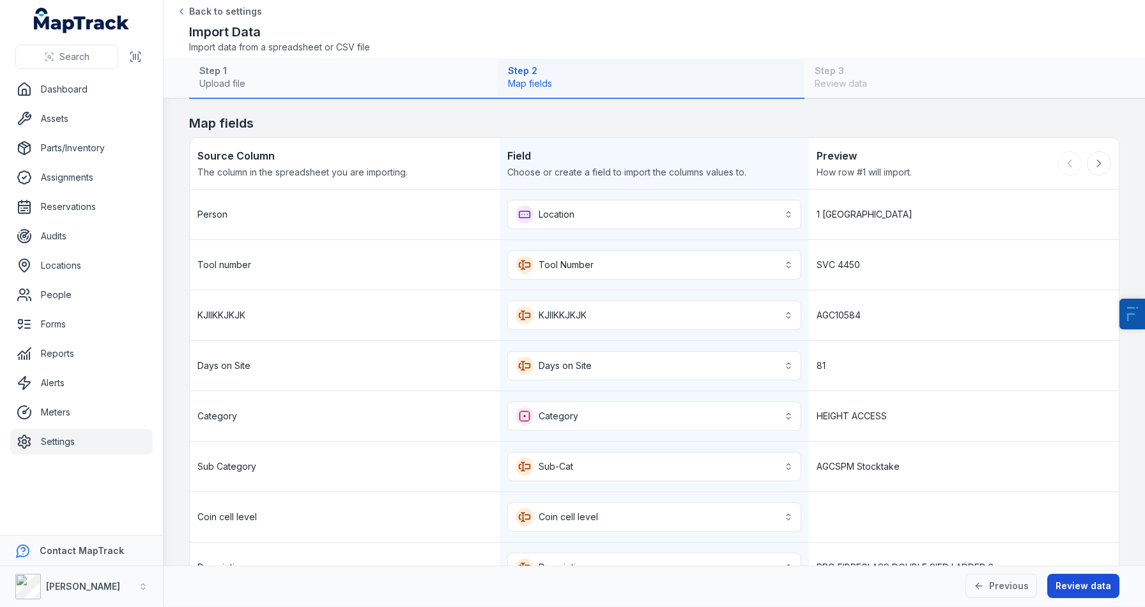
click at [1074, 581] on button "Review data" at bounding box center [1083, 586] width 72 height 24
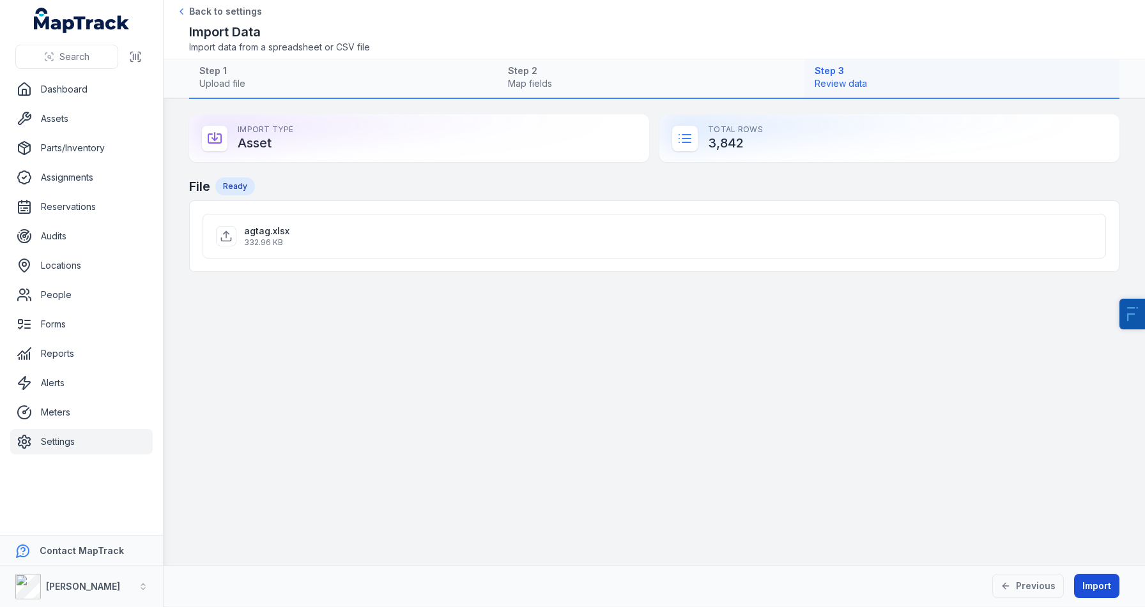
click at [1088, 586] on button "Import" at bounding box center [1096, 586] width 45 height 24
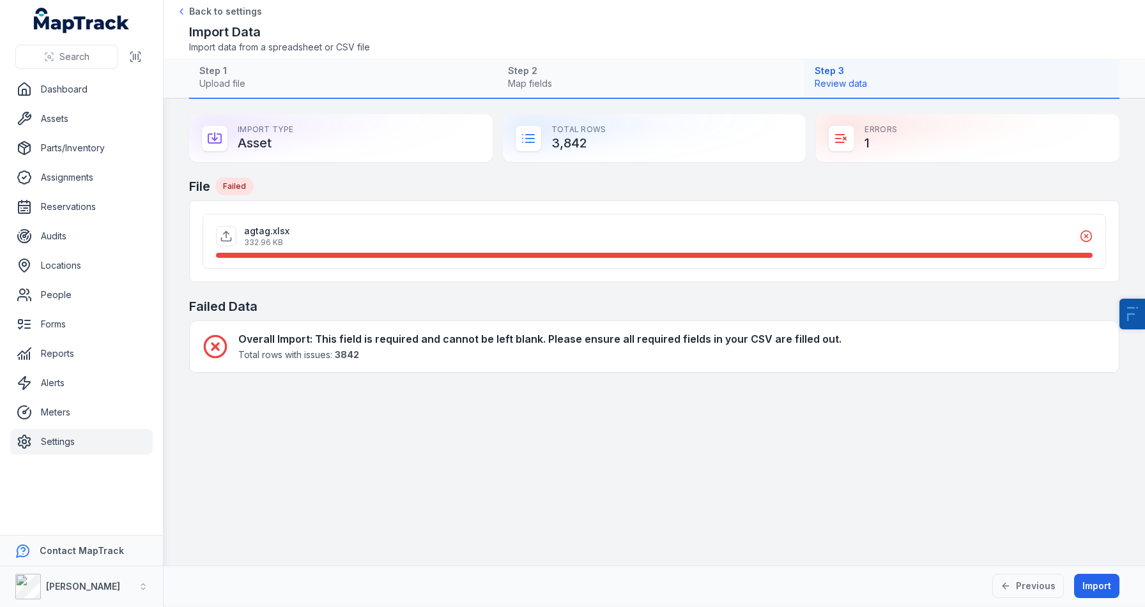
click at [1032, 599] on div "Previous Import" at bounding box center [654, 586] width 981 height 41
click at [1047, 590] on button "Previous" at bounding box center [1028, 586] width 72 height 24
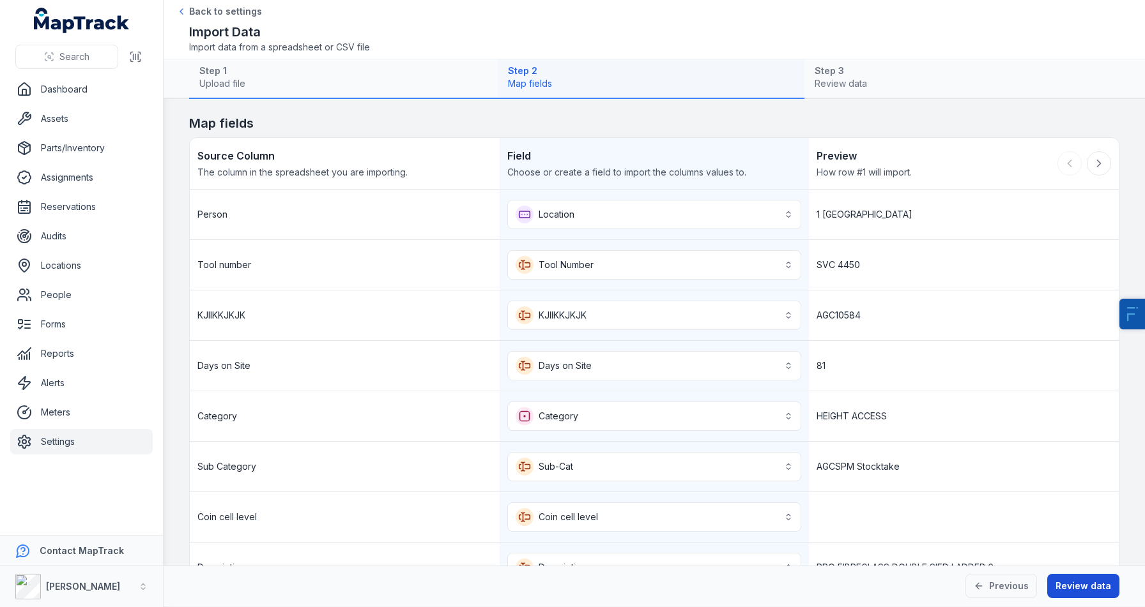
click at [1069, 577] on button "Review data" at bounding box center [1083, 586] width 72 height 24
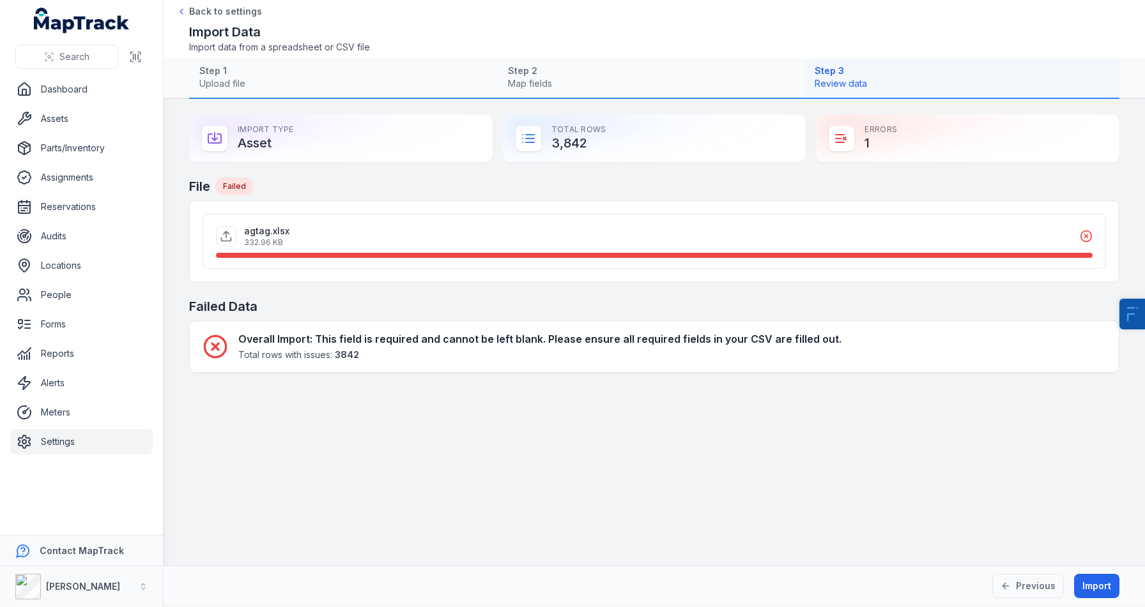
click at [406, 337] on h4 "Overall Import : This field is required and cannot be left blank. Please ensure…" at bounding box center [539, 339] width 603 height 15
click at [65, 441] on link "Settings" at bounding box center [81, 442] width 142 height 26
click at [333, 339] on h4 "Overall Import : This field is required and cannot be left blank. Please ensure…" at bounding box center [539, 339] width 603 height 15
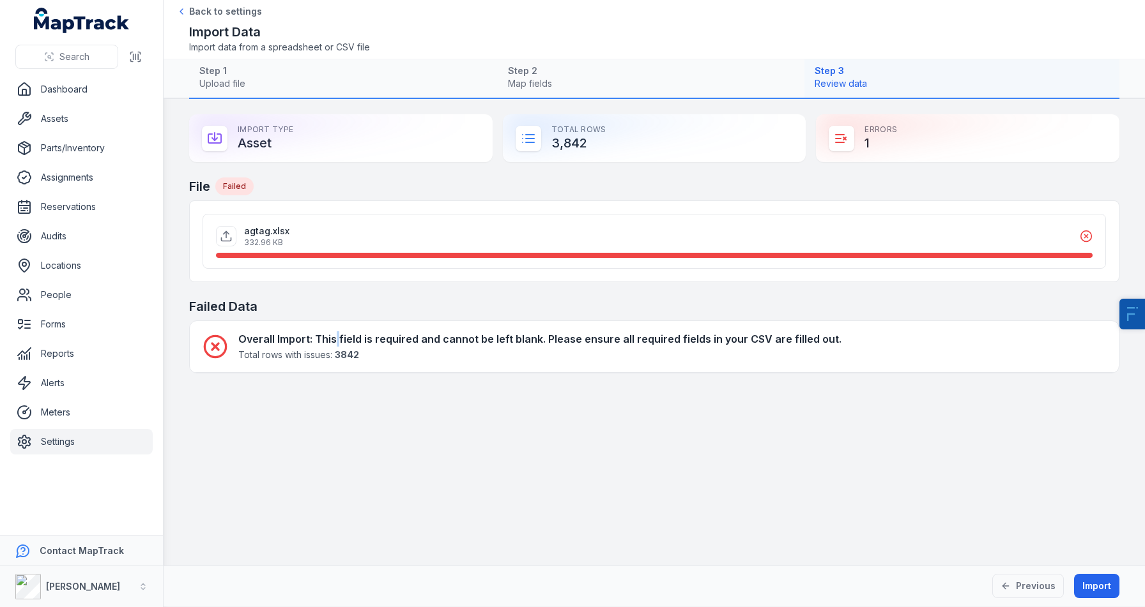
click at [333, 339] on h4 "Overall Import : This field is required and cannot be left blank. Please ensure…" at bounding box center [539, 339] width 603 height 15
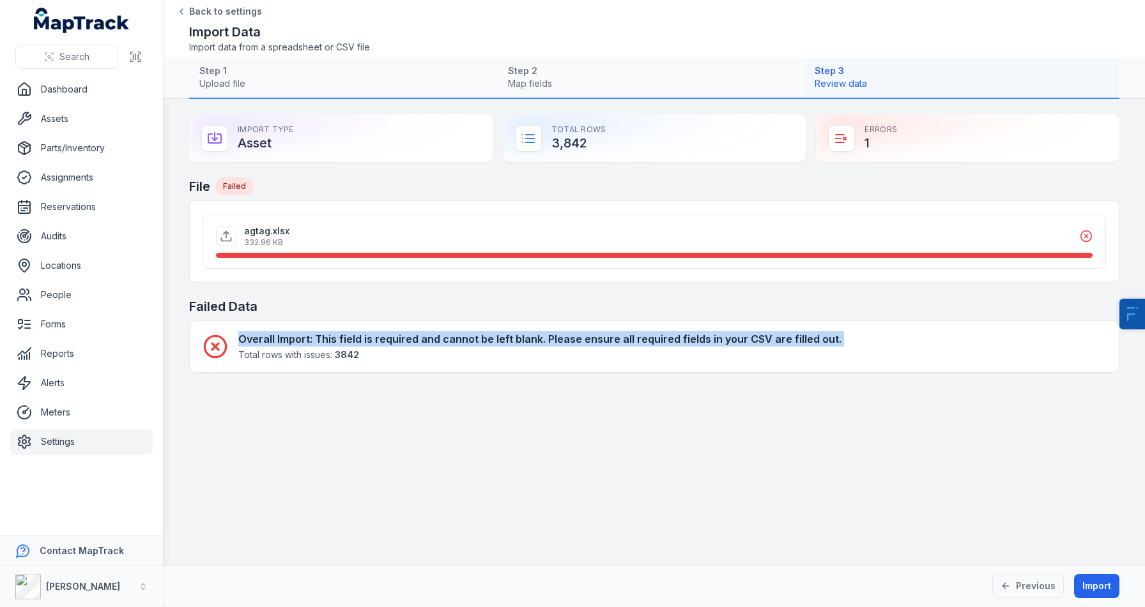
click at [343, 420] on main "Import Type Asset Total Rows 3,842 Errors 1 File Failed agtag.xlsx 332.96 KB Fa…" at bounding box center [654, 332] width 981 height 467
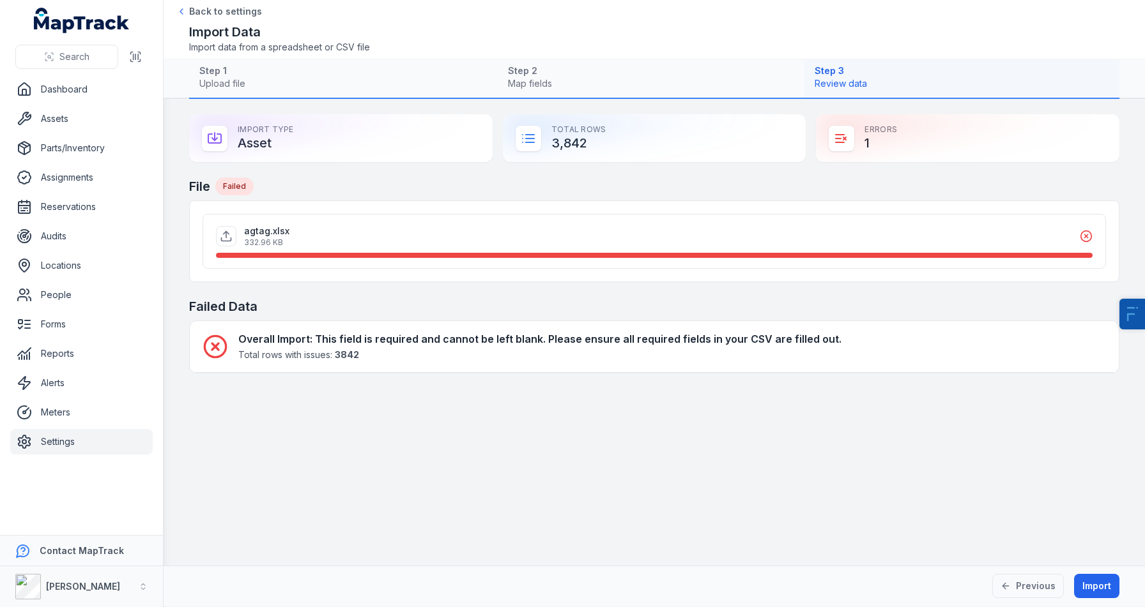
click at [818, 221] on div "agtag.xlsx 332.96 KB" at bounding box center [654, 241] width 876 height 43
click at [685, 390] on main "Import Type Asset Total Rows 3,842 Errors 1 File Failed agtag.xlsx 332.96 KB Fa…" at bounding box center [654, 332] width 981 height 467
click at [72, 448] on link "Settings" at bounding box center [81, 442] width 142 height 26
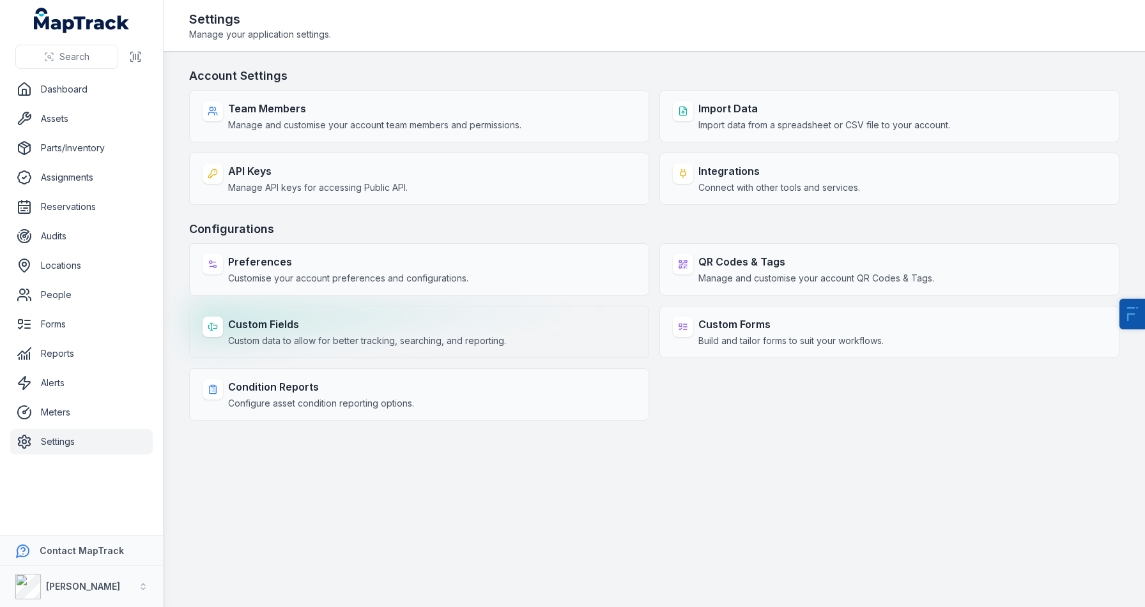
click at [273, 316] on div "Custom Fields Custom data to allow for better tracking, searching, and reportin…" at bounding box center [419, 332] width 460 height 52
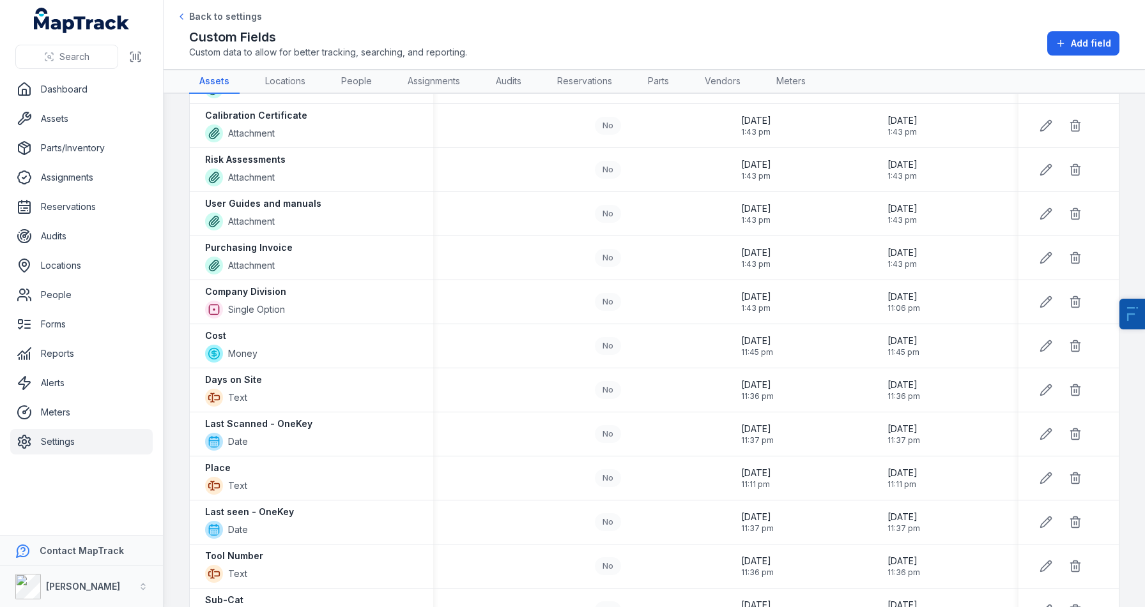
scroll to position [931, 0]
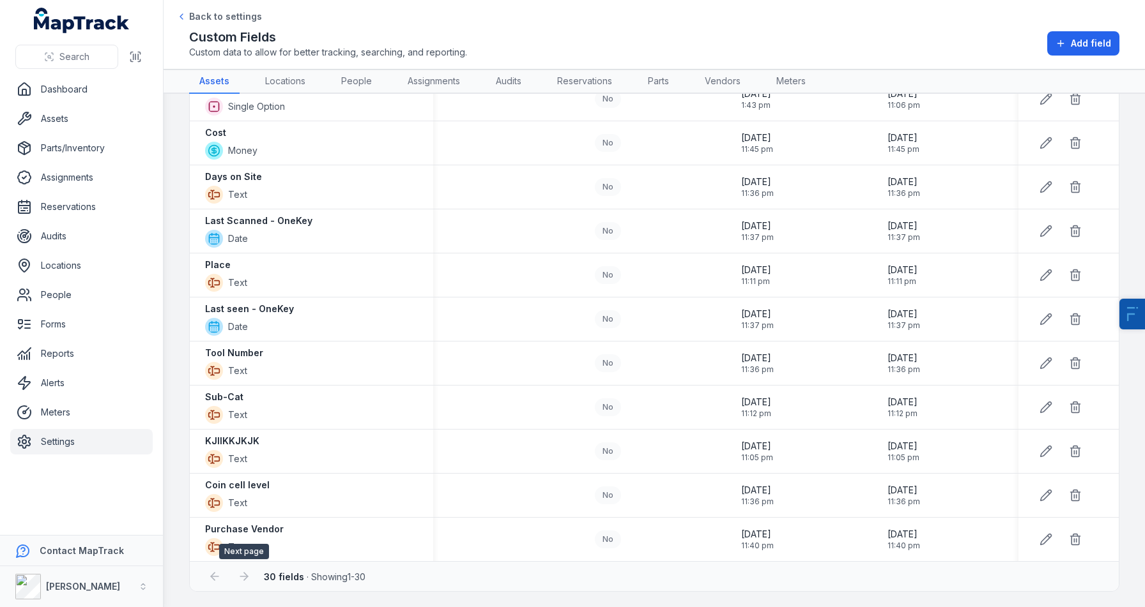
click at [244, 573] on div at bounding box center [244, 577] width 24 height 24
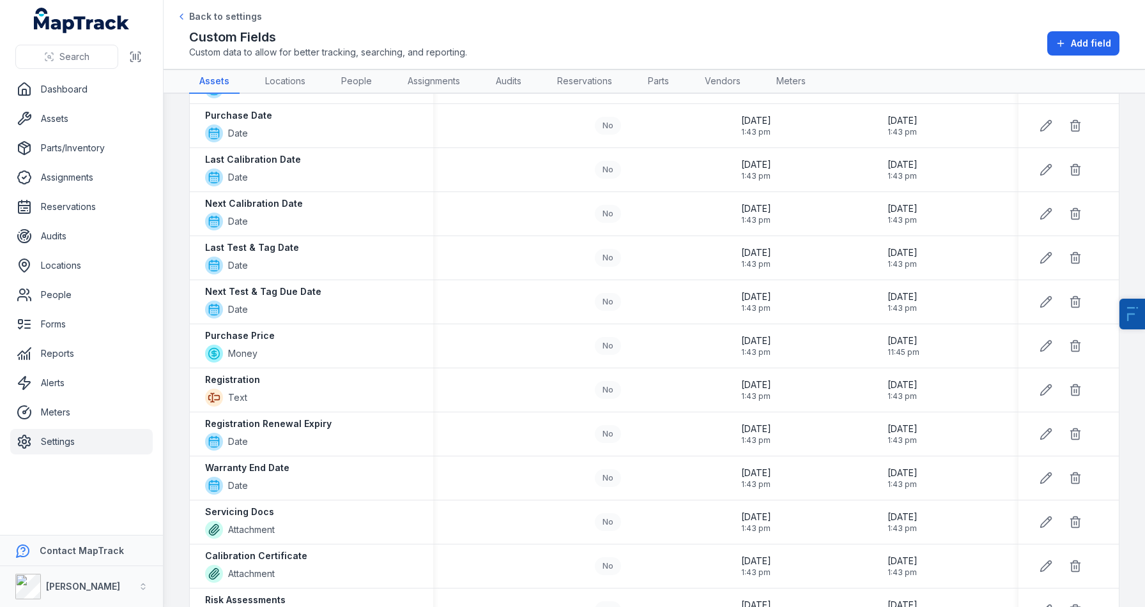
scroll to position [0, 0]
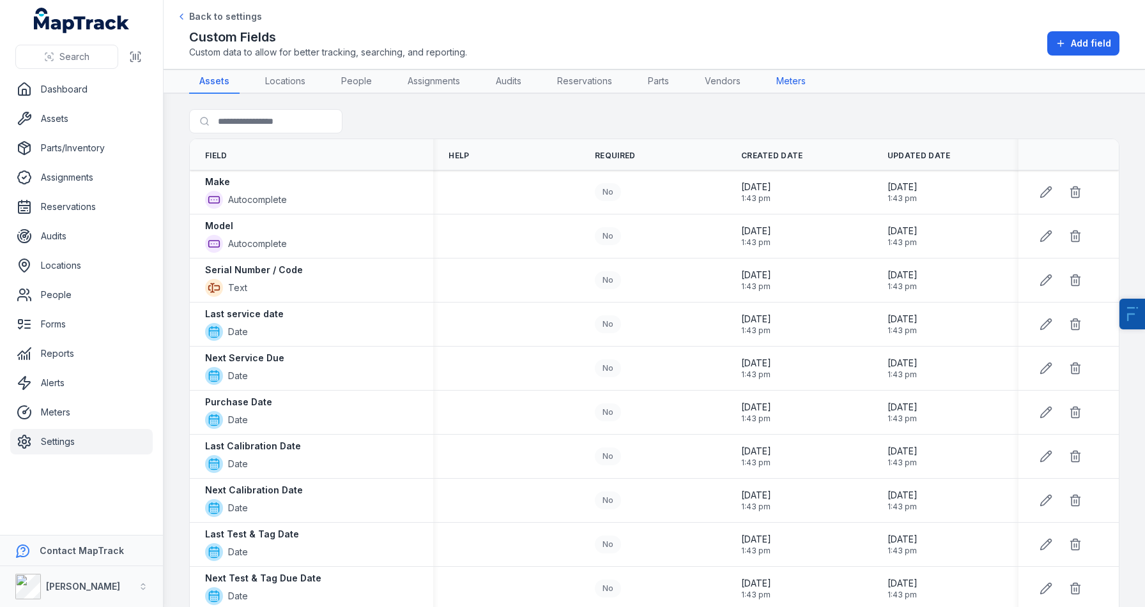
click at [786, 82] on link "Meters" at bounding box center [791, 82] width 50 height 24
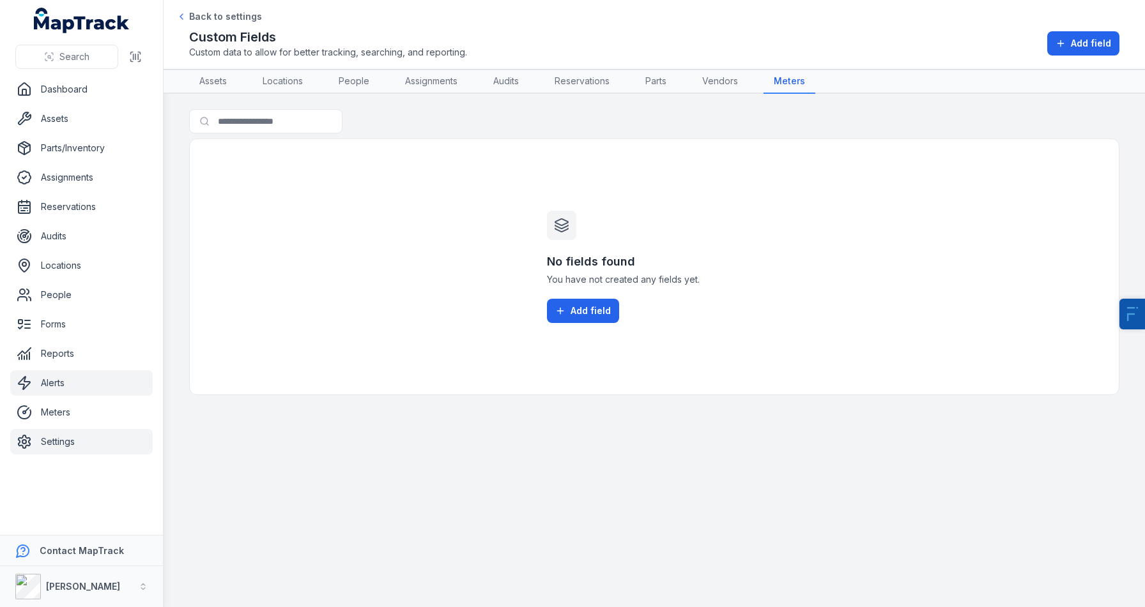
click at [60, 376] on link "Alerts" at bounding box center [81, 383] width 142 height 26
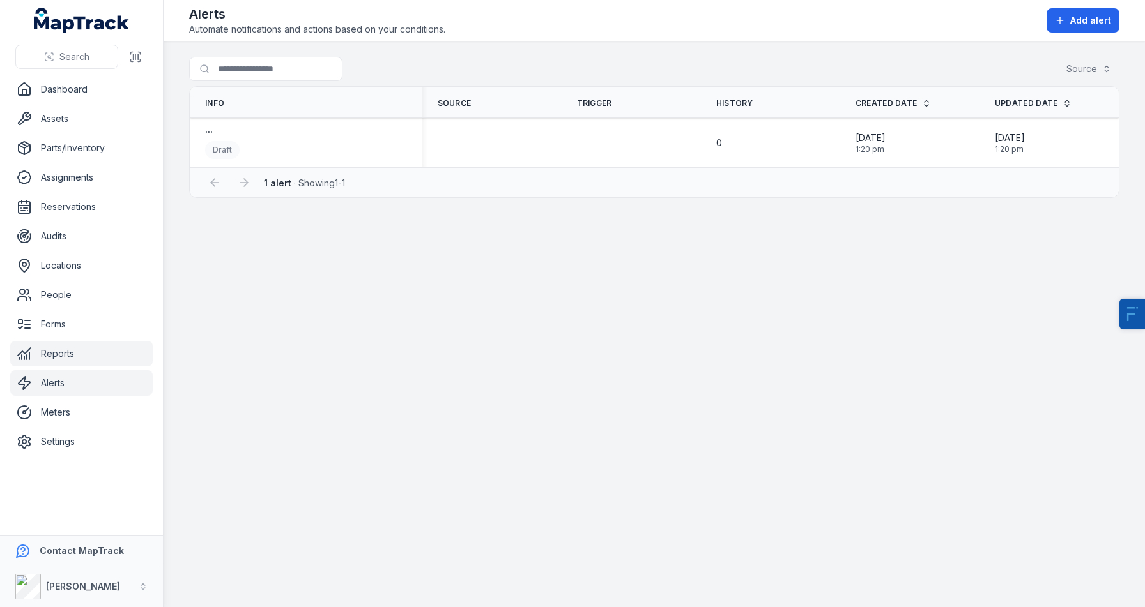
click at [72, 356] on link "Reports" at bounding box center [81, 354] width 142 height 26
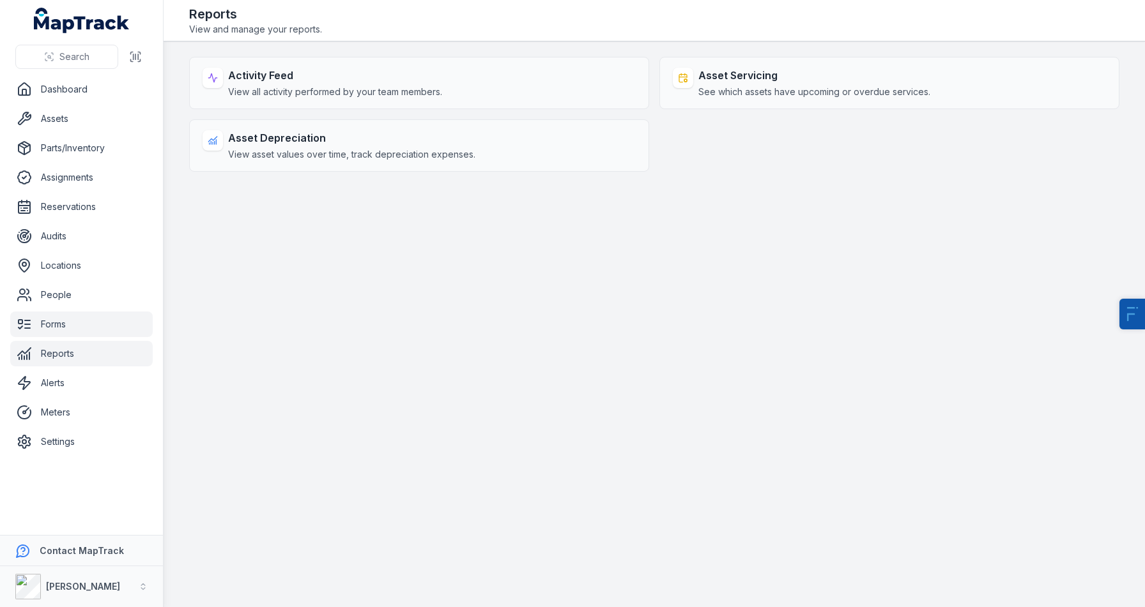
click at [74, 331] on link "Forms" at bounding box center [81, 325] width 142 height 26
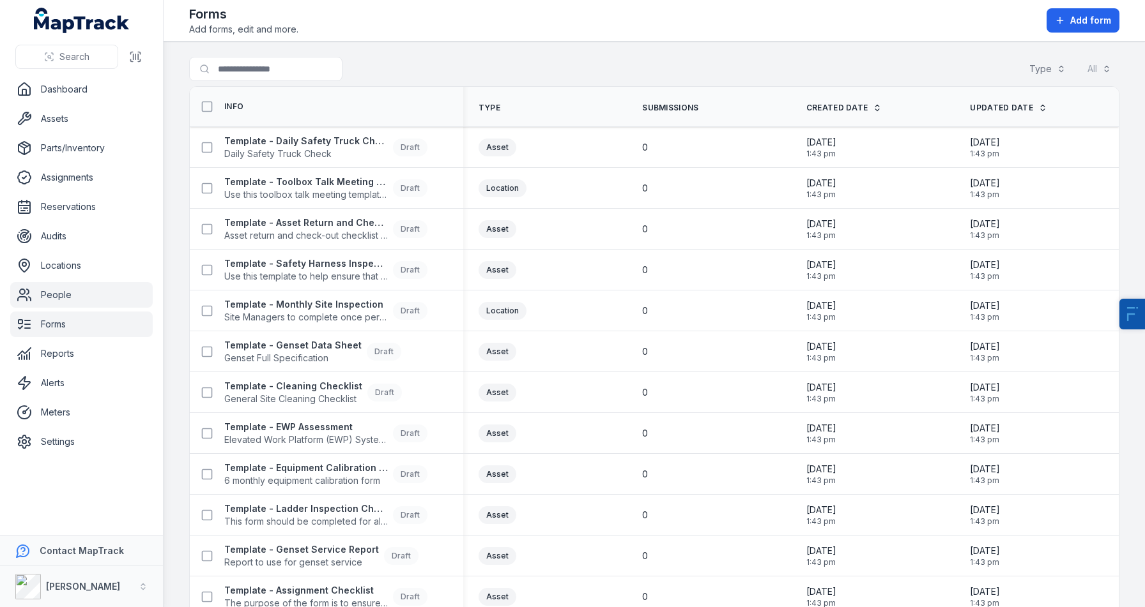
click at [82, 292] on link "People" at bounding box center [81, 295] width 142 height 26
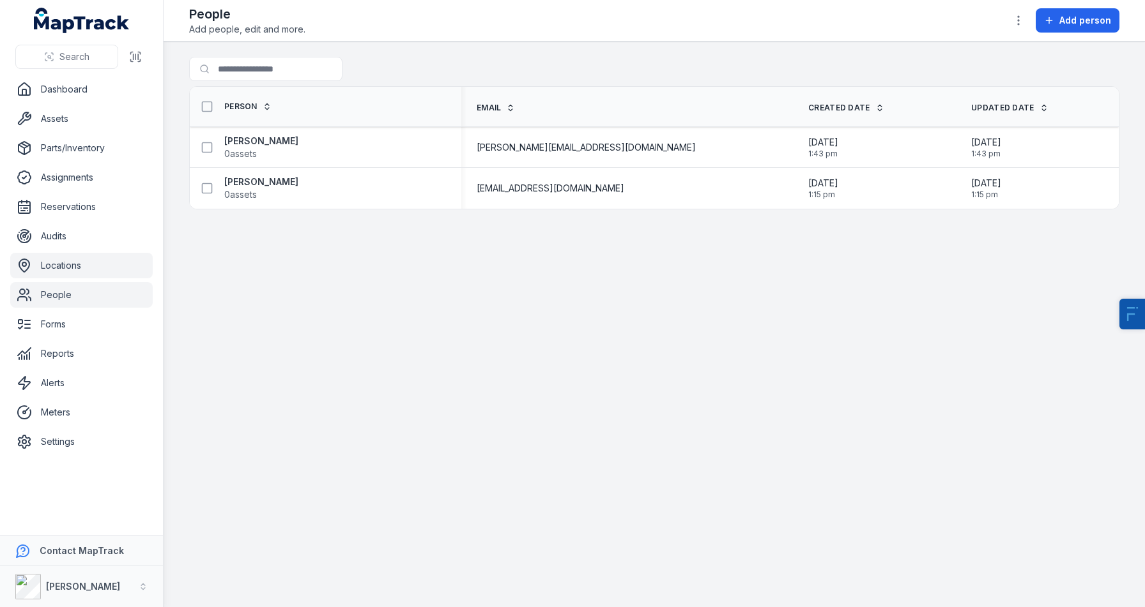
click at [81, 273] on link "Locations" at bounding box center [81, 266] width 142 height 26
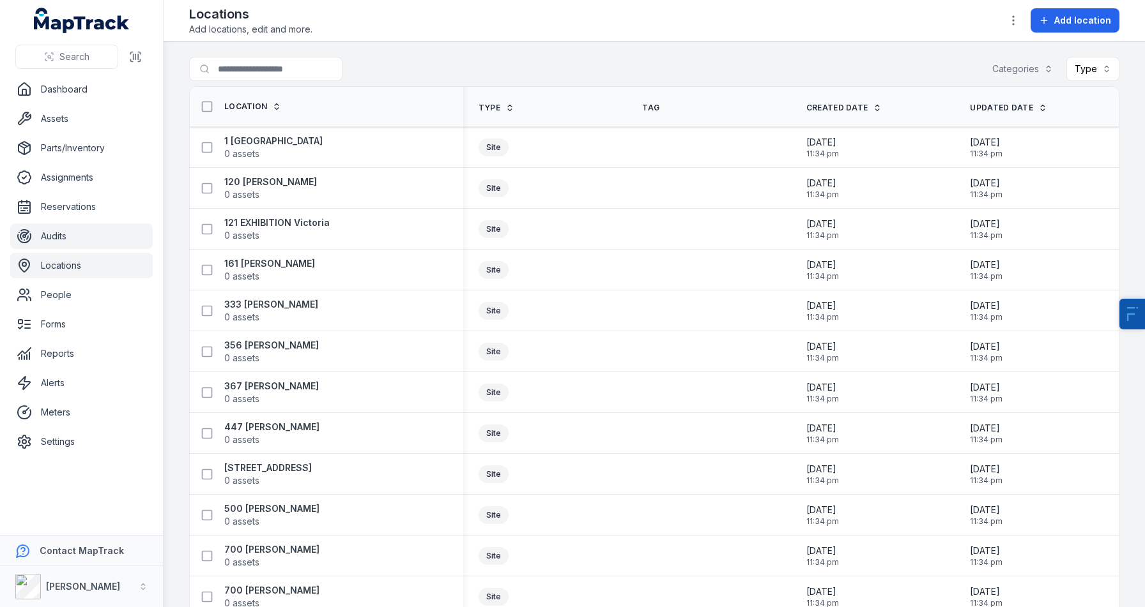
click at [81, 234] on link "Audits" at bounding box center [81, 237] width 142 height 26
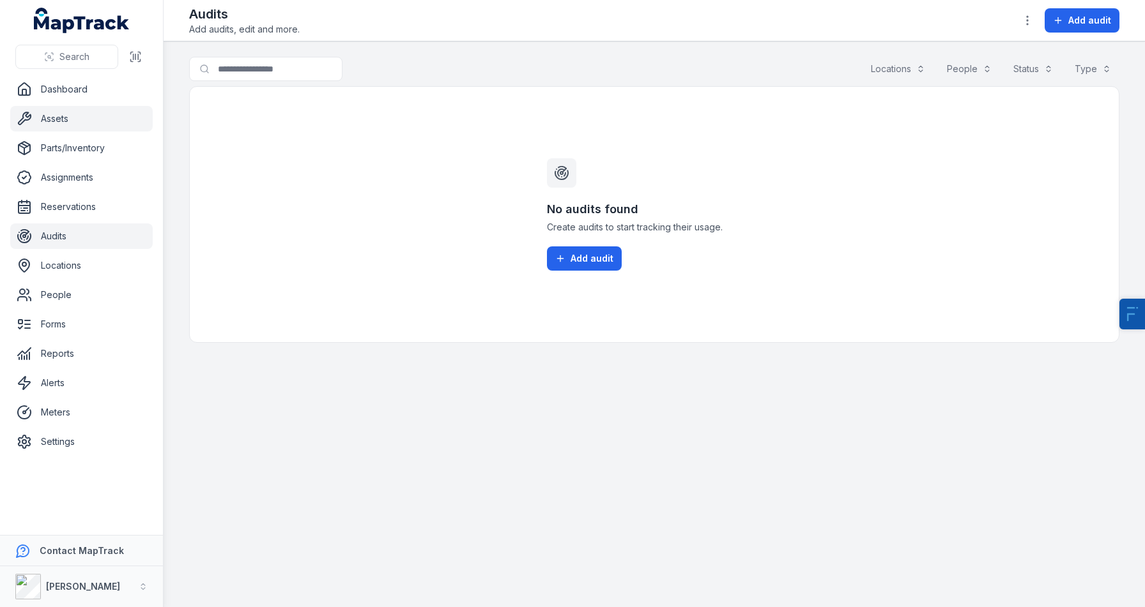
click at [96, 119] on link "Assets" at bounding box center [81, 119] width 142 height 26
click at [86, 434] on link "Settings" at bounding box center [81, 442] width 142 height 26
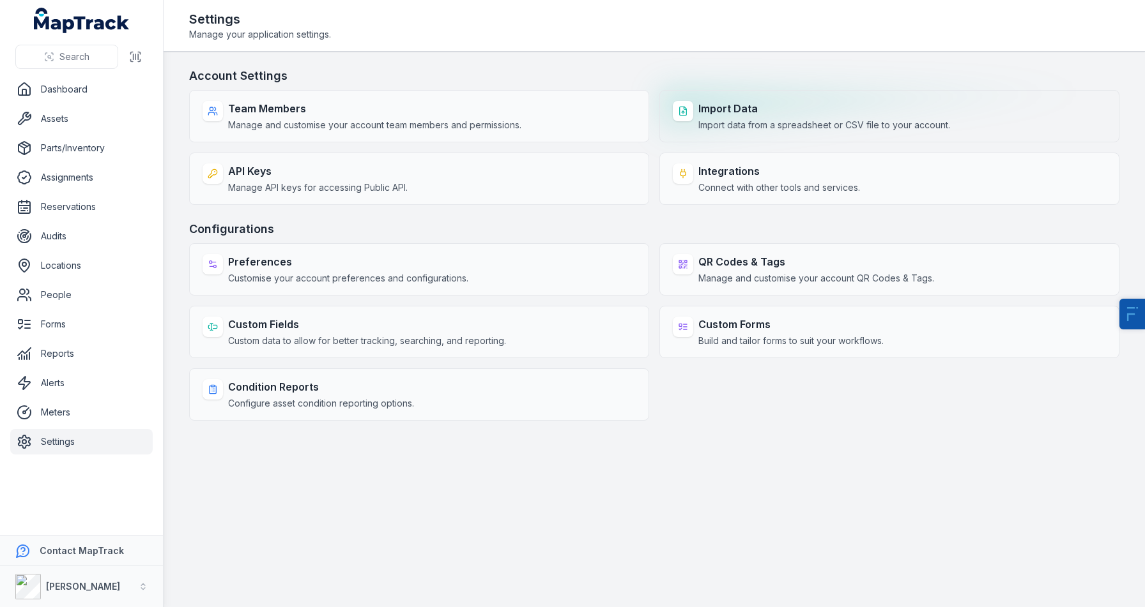
click at [736, 102] on strong "Import Data" at bounding box center [824, 108] width 252 height 15
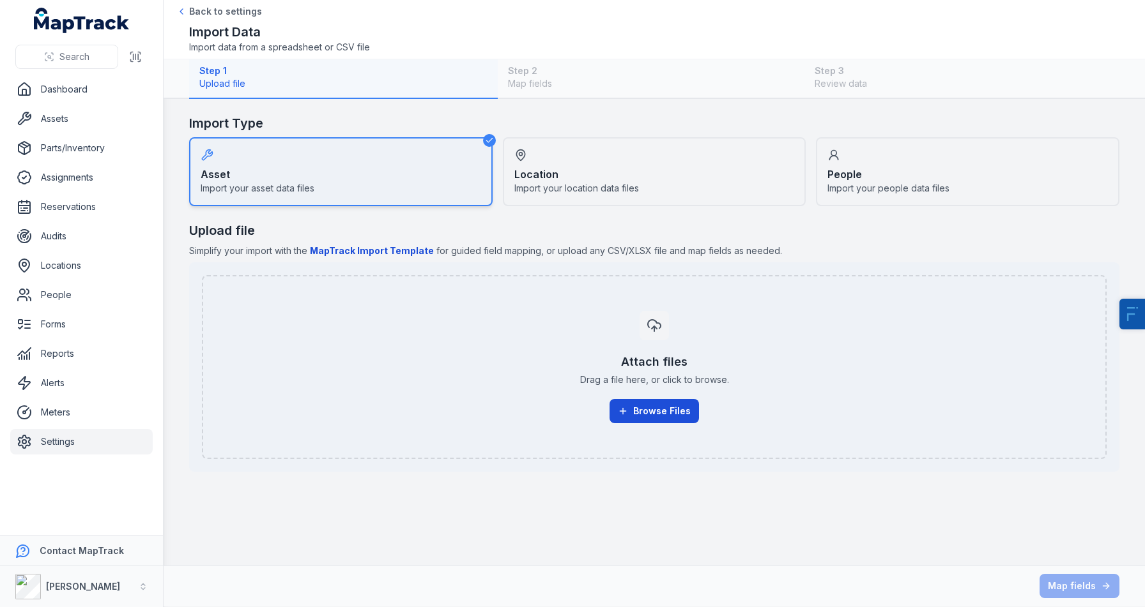
click at [664, 409] on button "Browse Files" at bounding box center [653, 411] width 89 height 24
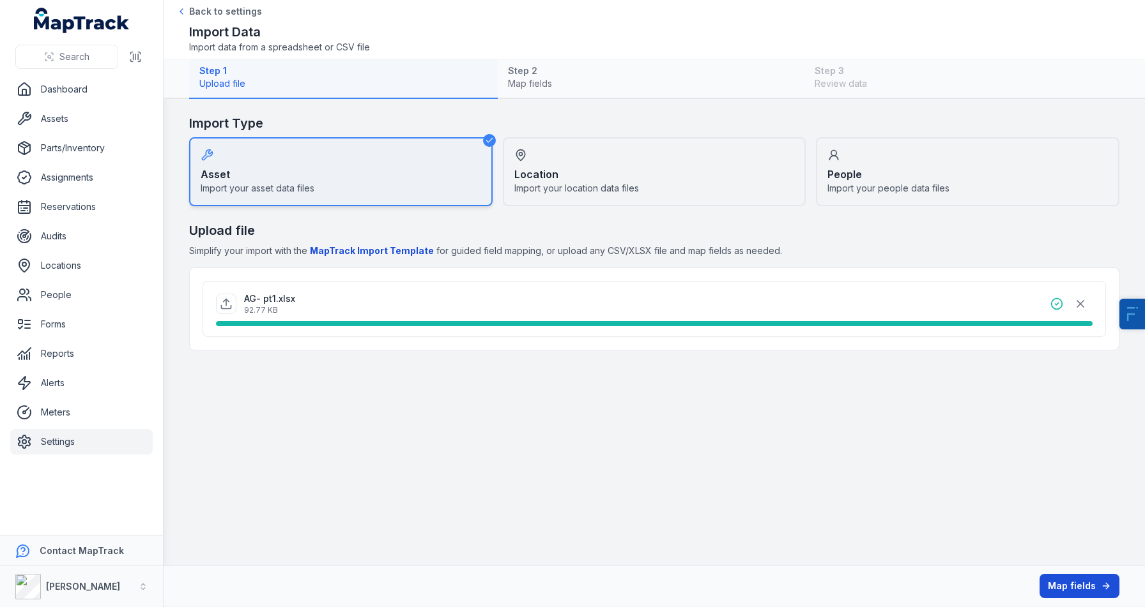
click at [1084, 590] on button "Map fields" at bounding box center [1079, 586] width 80 height 24
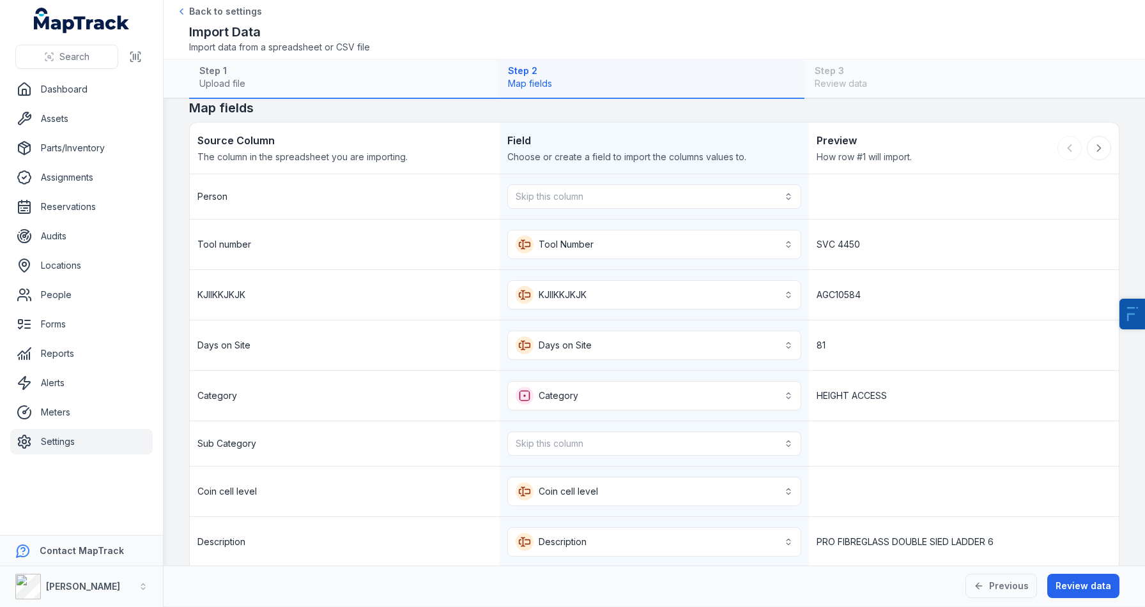
scroll to position [14, 0]
click at [554, 193] on button "Skip this column" at bounding box center [654, 198] width 294 height 24
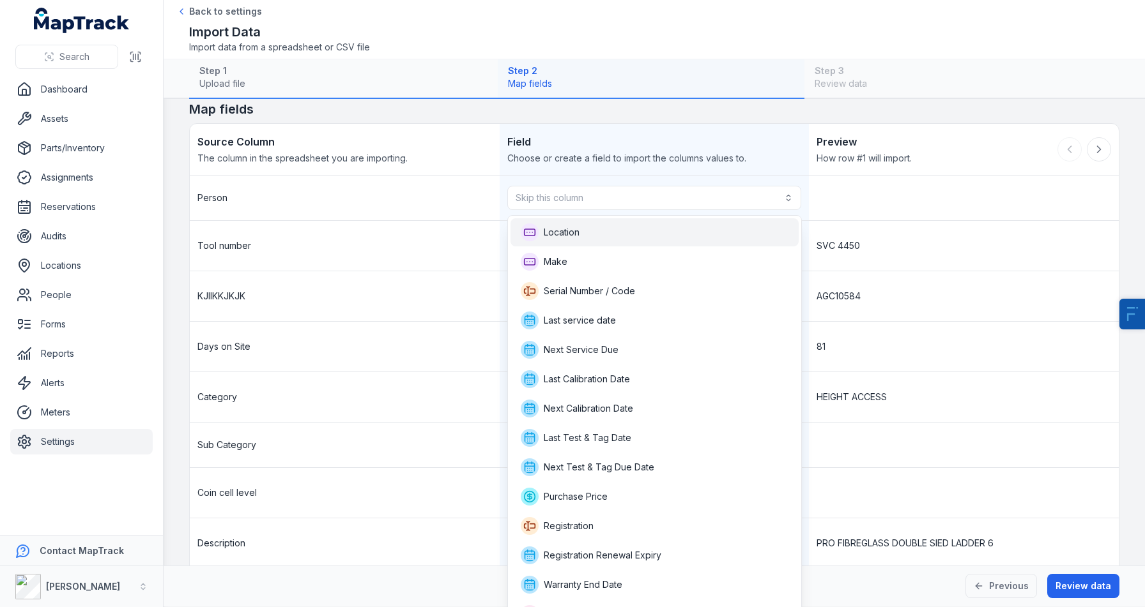
click at [555, 235] on span "Location" at bounding box center [562, 232] width 36 height 13
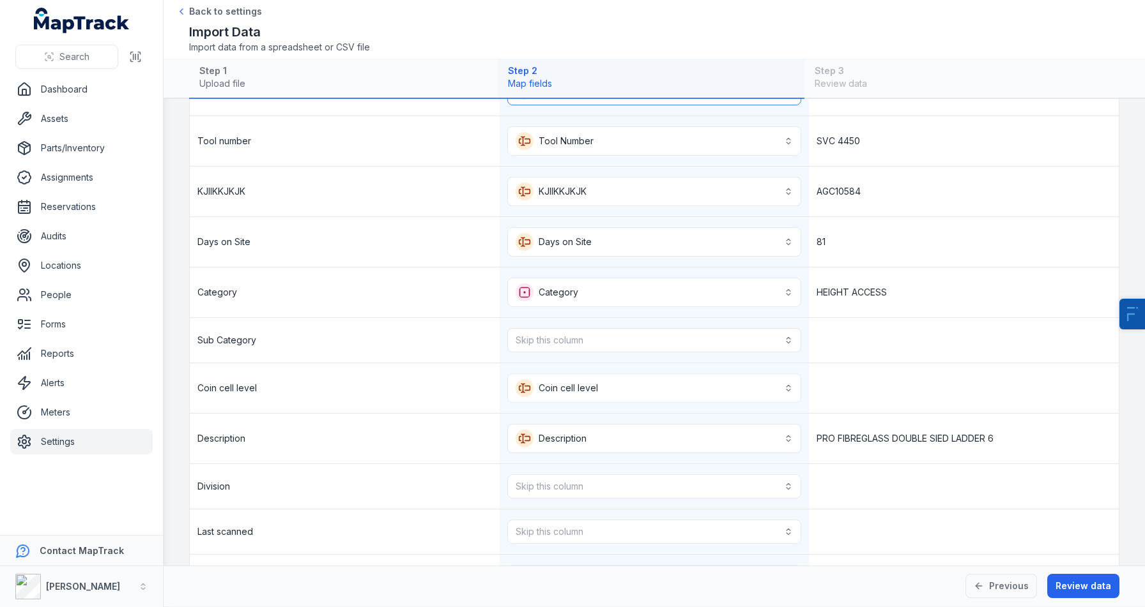
scroll to position [133, 0]
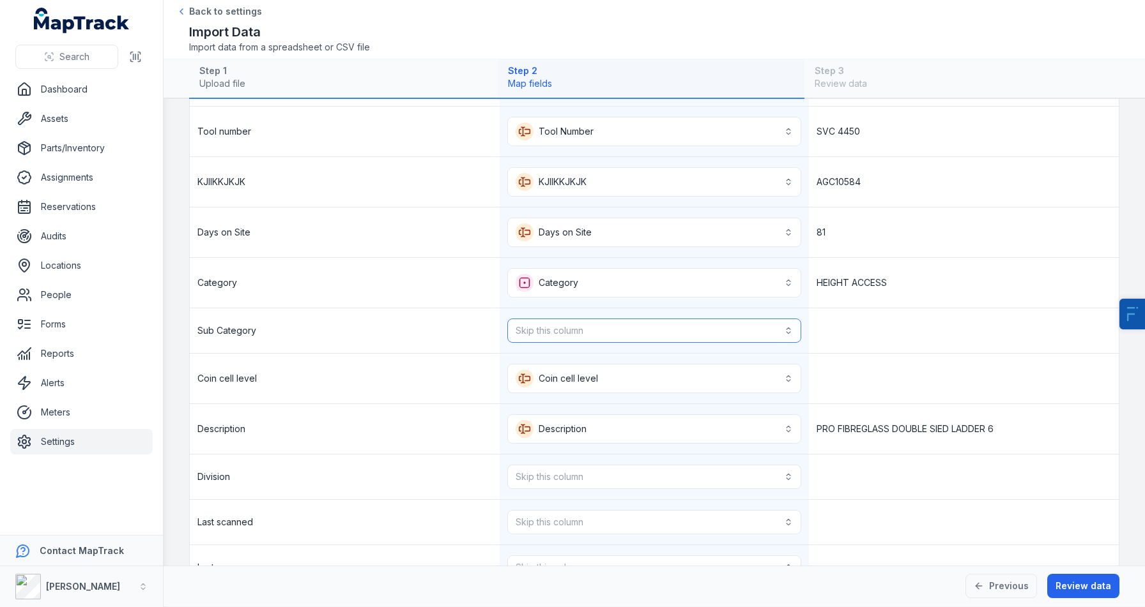
click at [551, 330] on button "Skip this column" at bounding box center [654, 331] width 294 height 24
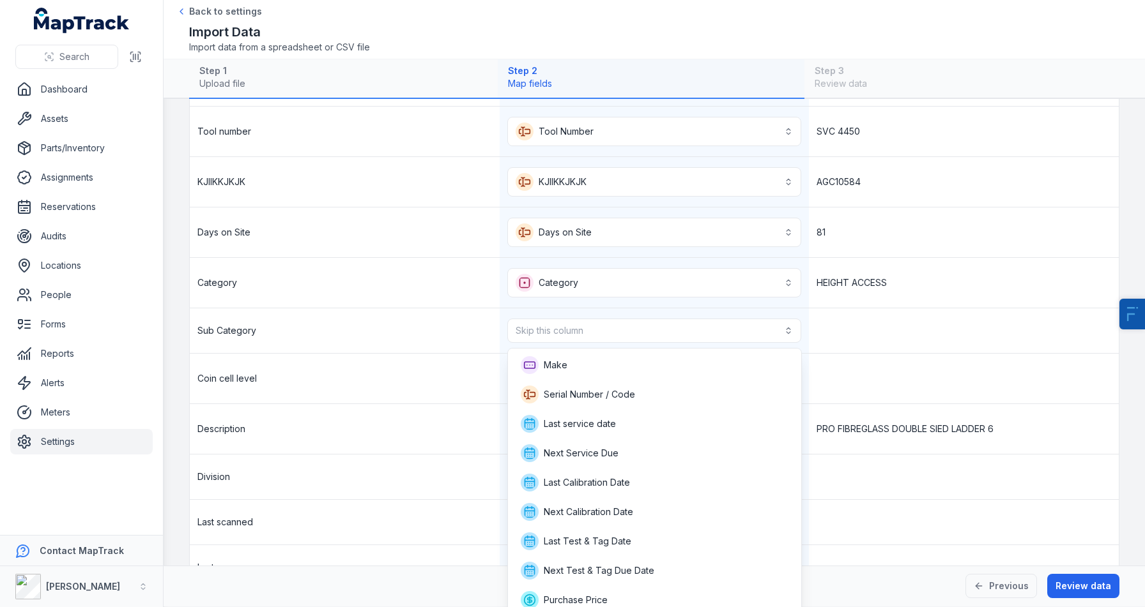
click at [437, 419] on div "**********" at bounding box center [654, 517] width 929 height 922
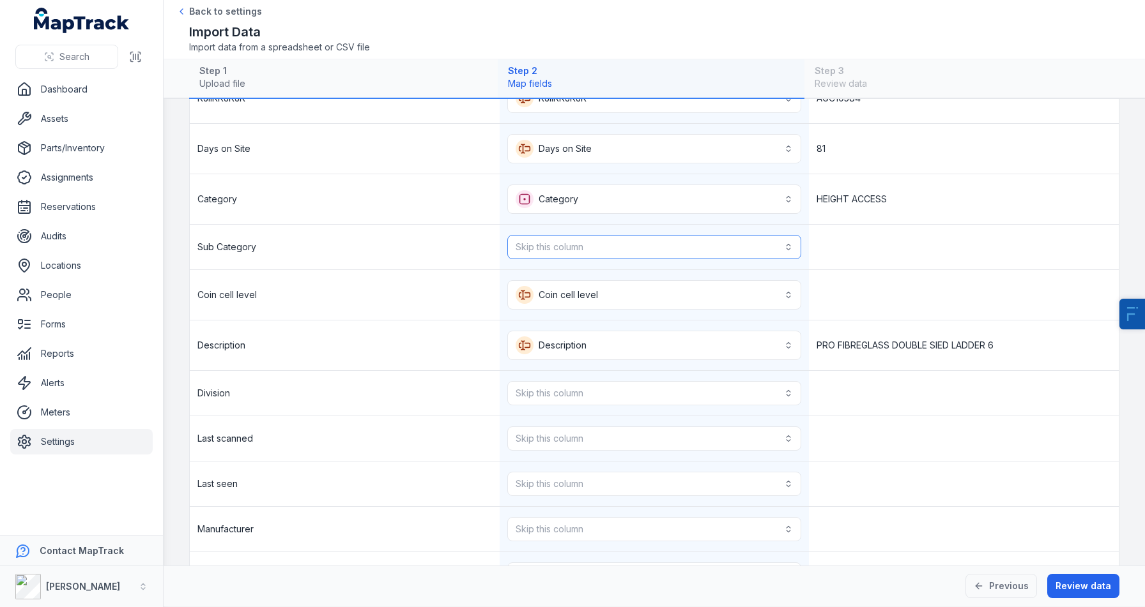
scroll to position [226, 0]
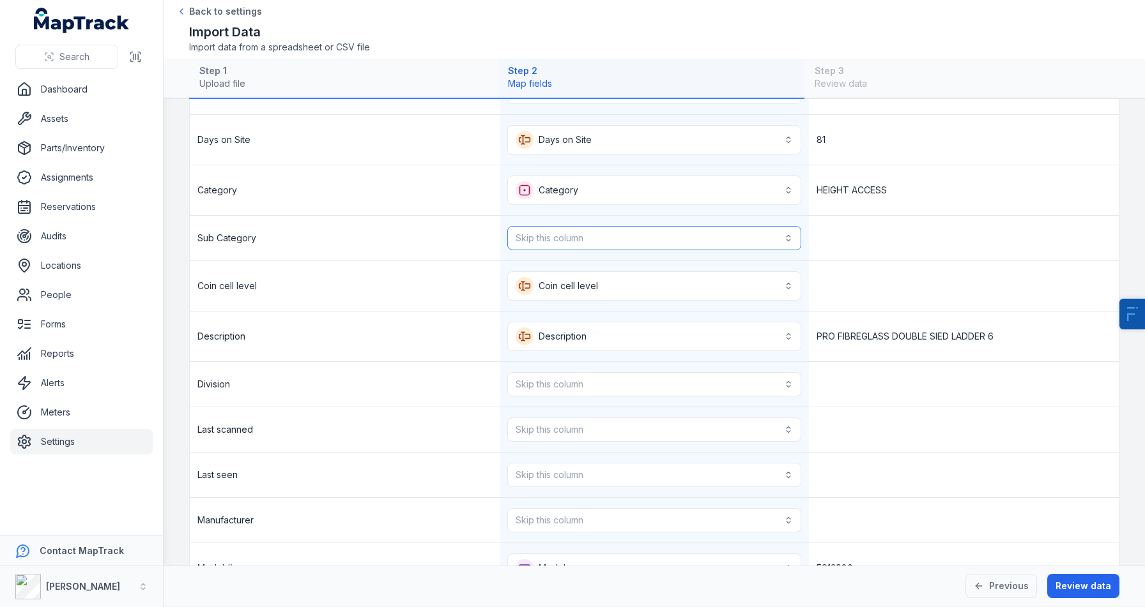
click at [595, 244] on button "Skip this column" at bounding box center [654, 238] width 294 height 24
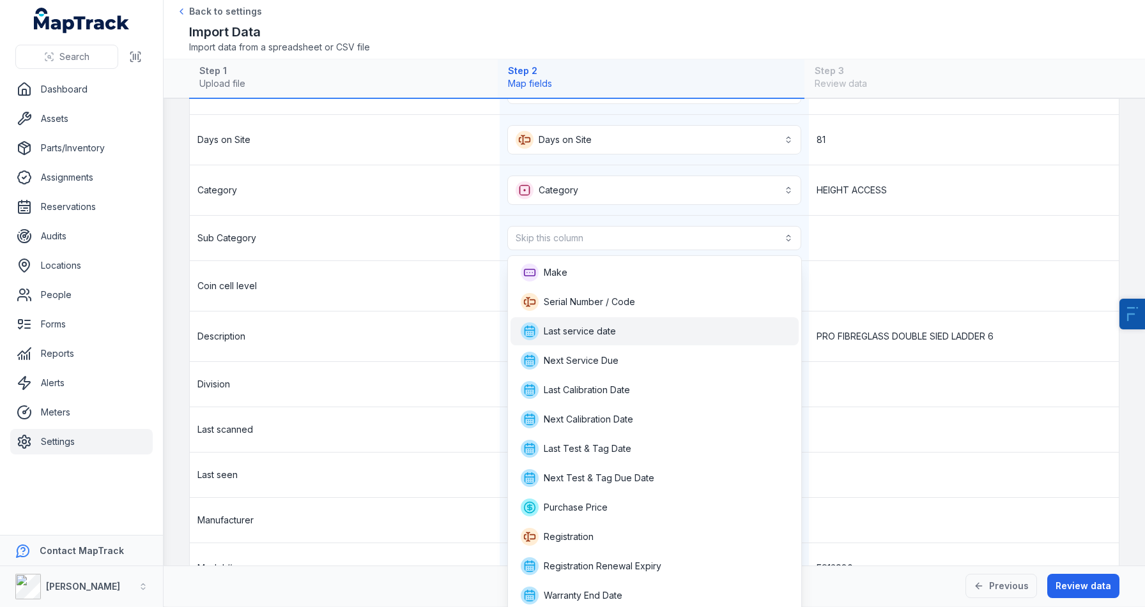
scroll to position [118, 0]
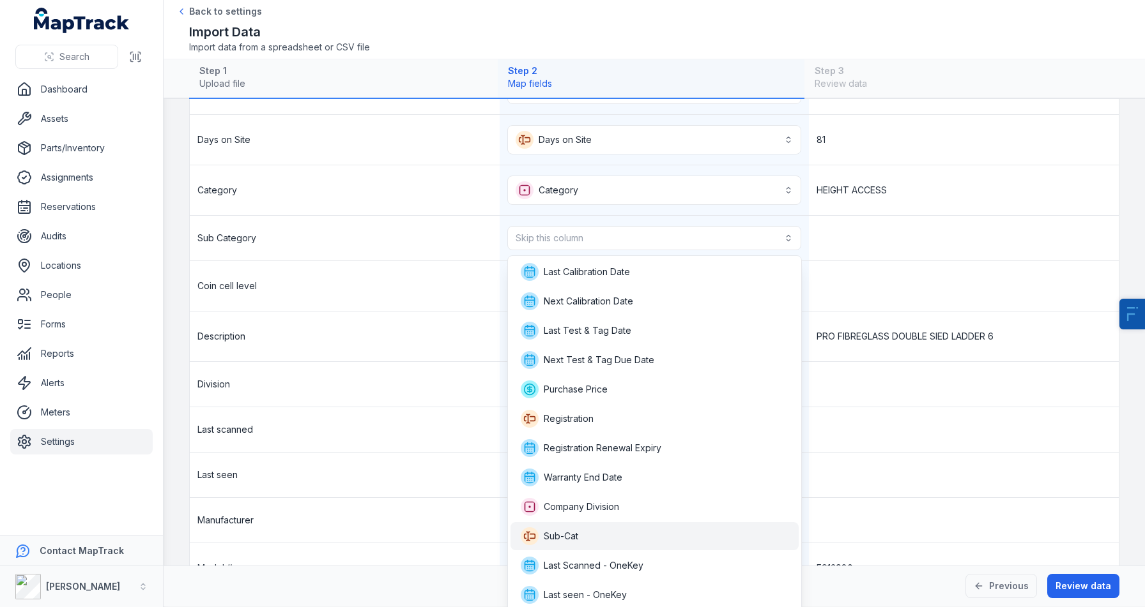
click at [572, 541] on span "Sub-Cat" at bounding box center [561, 536] width 34 height 13
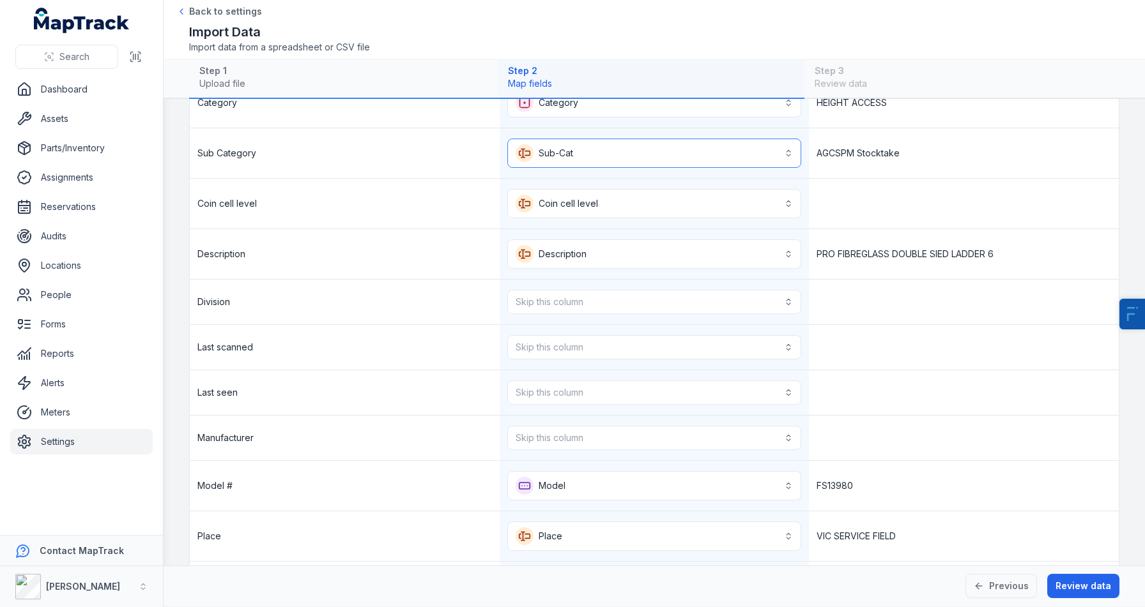
scroll to position [317, 0]
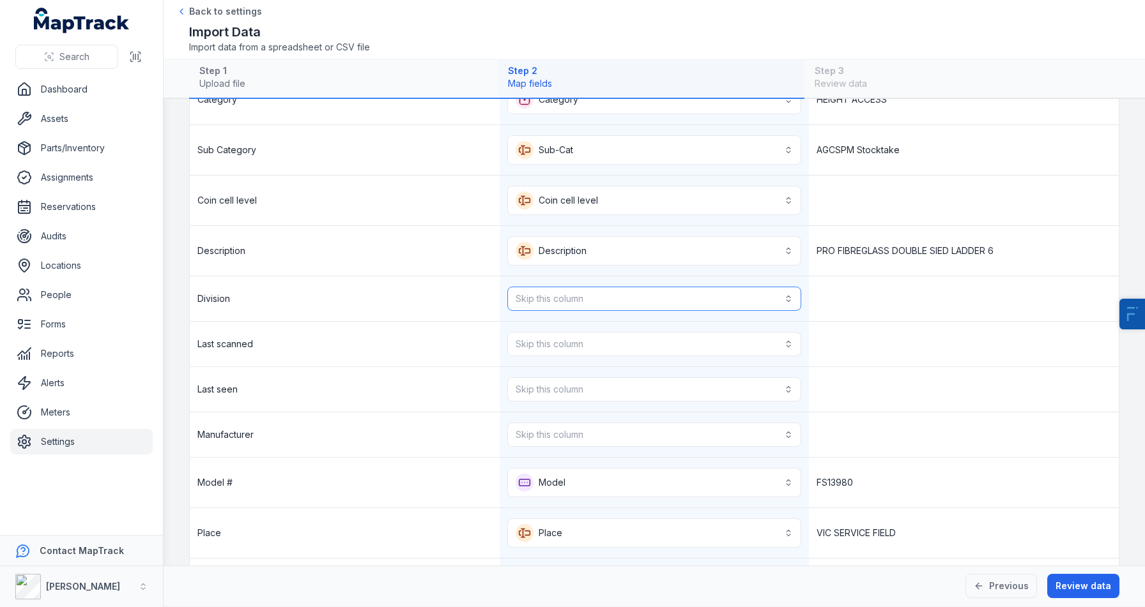
click at [572, 292] on button "Skip this column" at bounding box center [654, 299] width 294 height 24
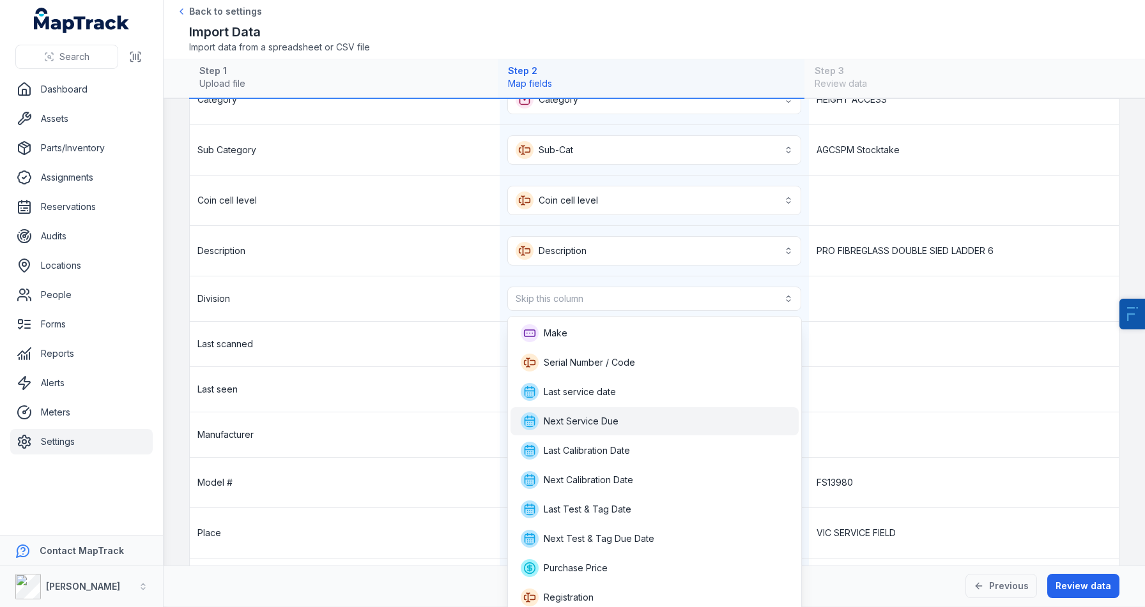
scroll to position [149, 0]
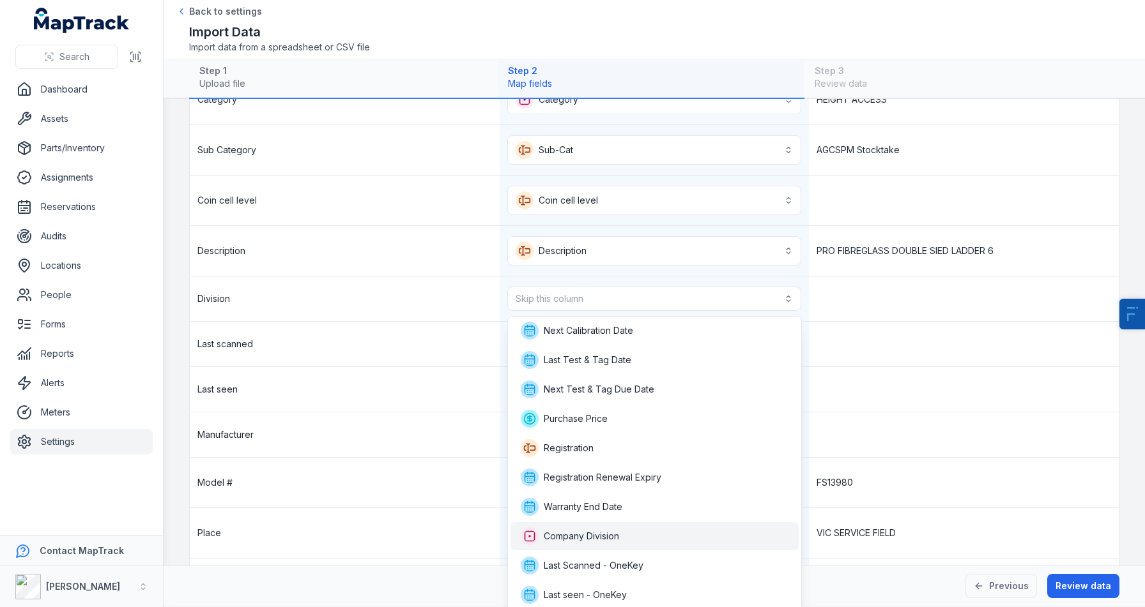
click at [567, 537] on span "Company Division" at bounding box center [581, 536] width 75 height 13
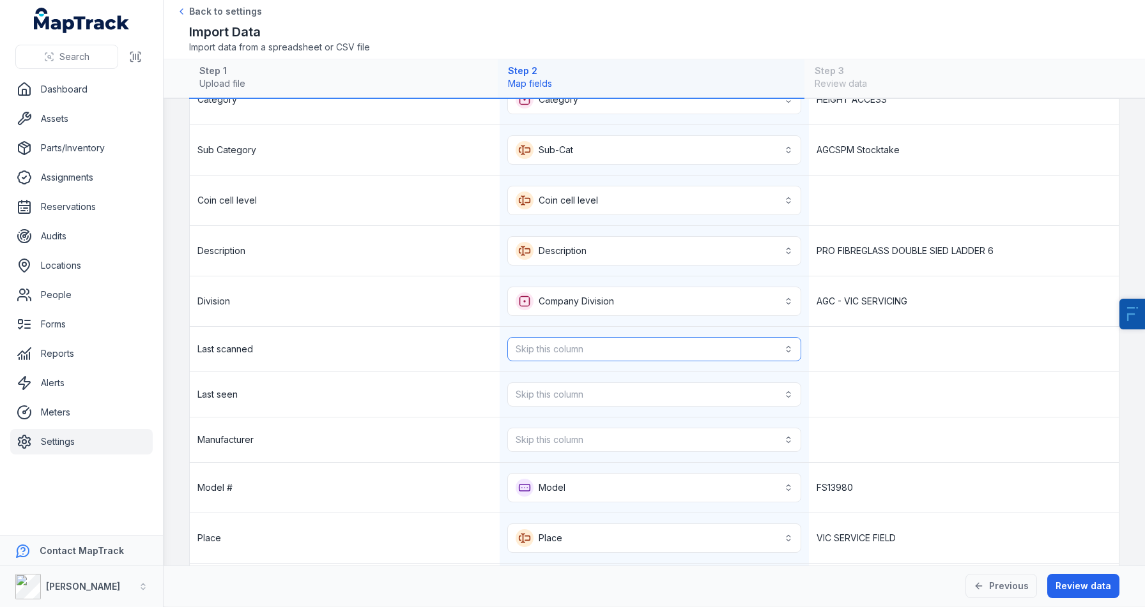
click at [626, 347] on button "Skip this column" at bounding box center [654, 349] width 294 height 24
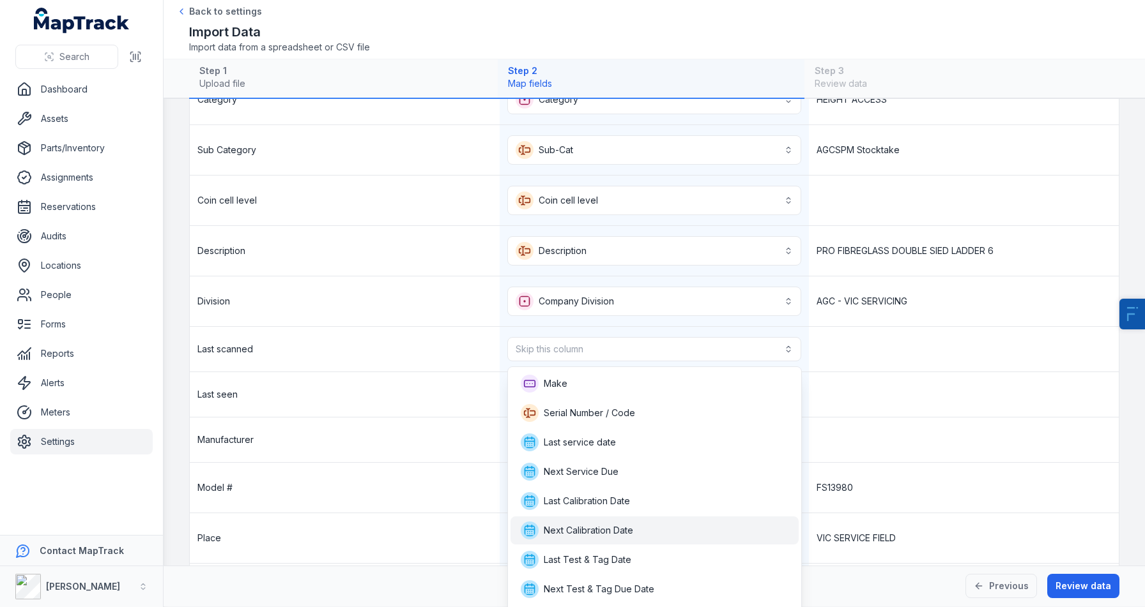
scroll to position [171, 0]
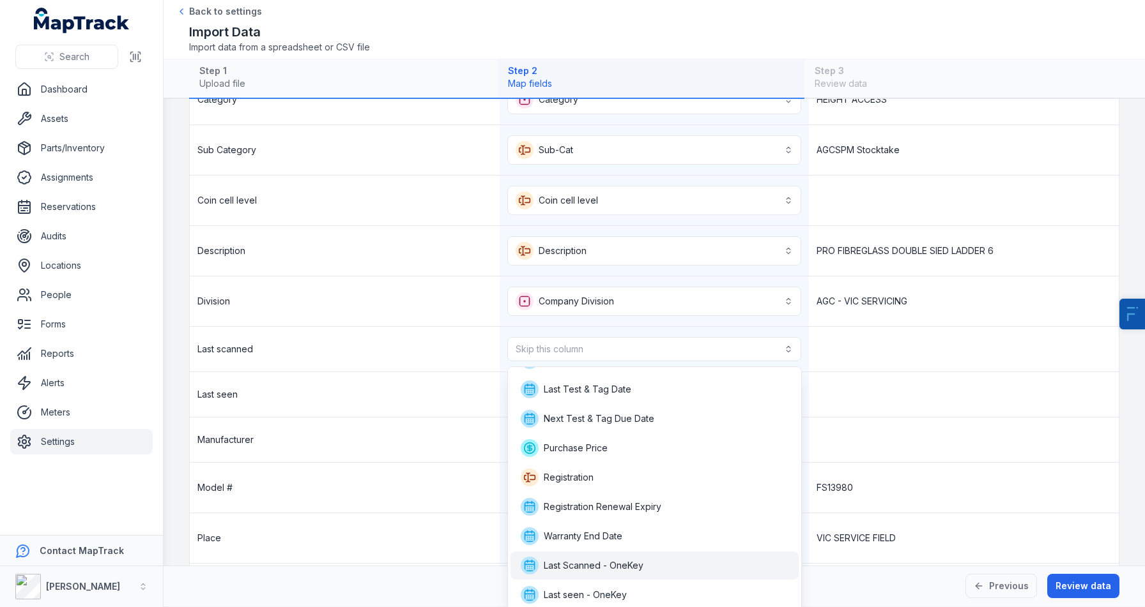
click at [607, 573] on span "Last Scanned - OneKey" at bounding box center [582, 566] width 123 height 18
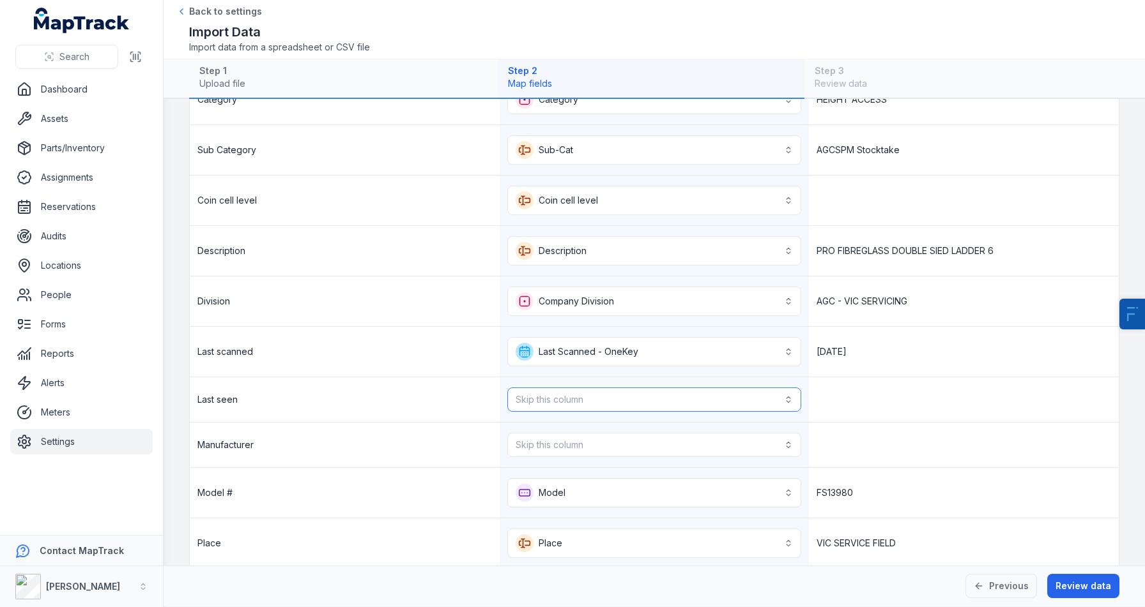
click at [586, 401] on button "Skip this column" at bounding box center [654, 400] width 294 height 24
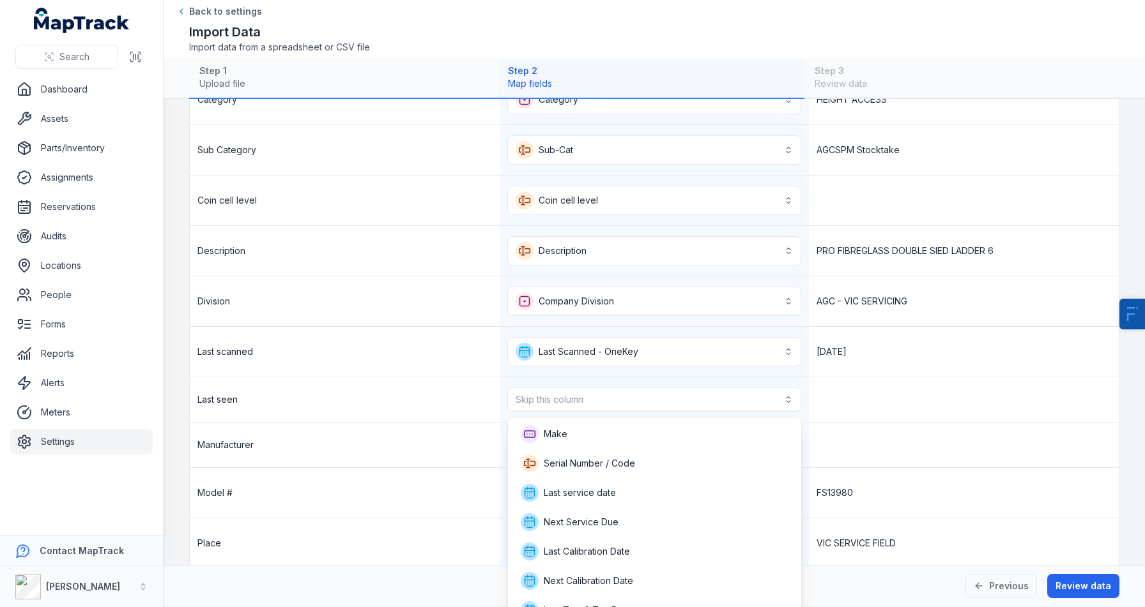
scroll to position [577, 0]
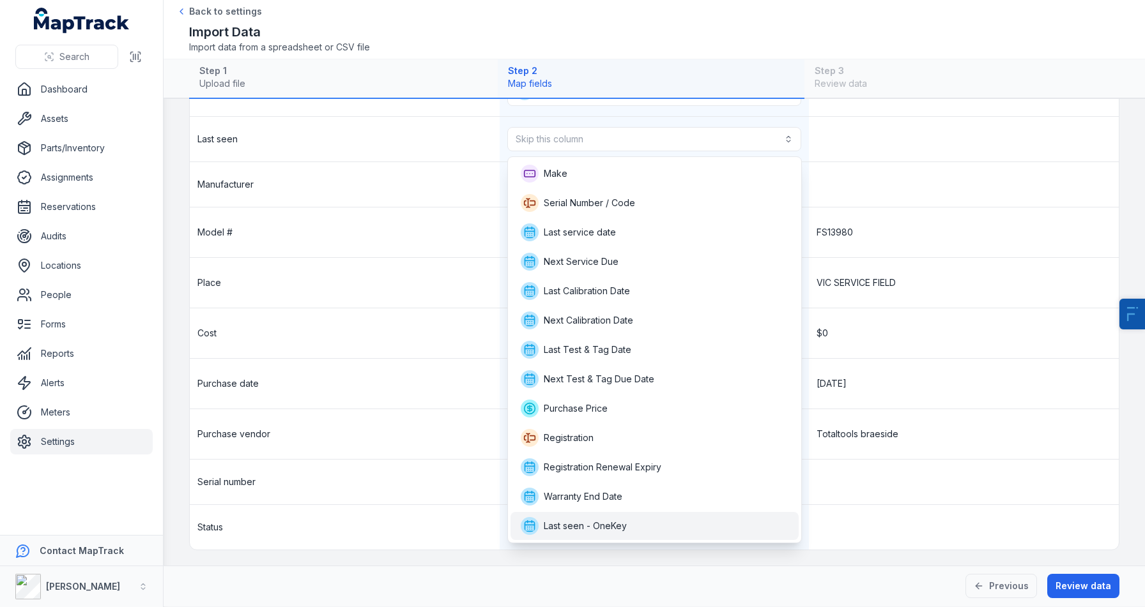
click at [588, 524] on span "Last seen - OneKey" at bounding box center [585, 526] width 83 height 13
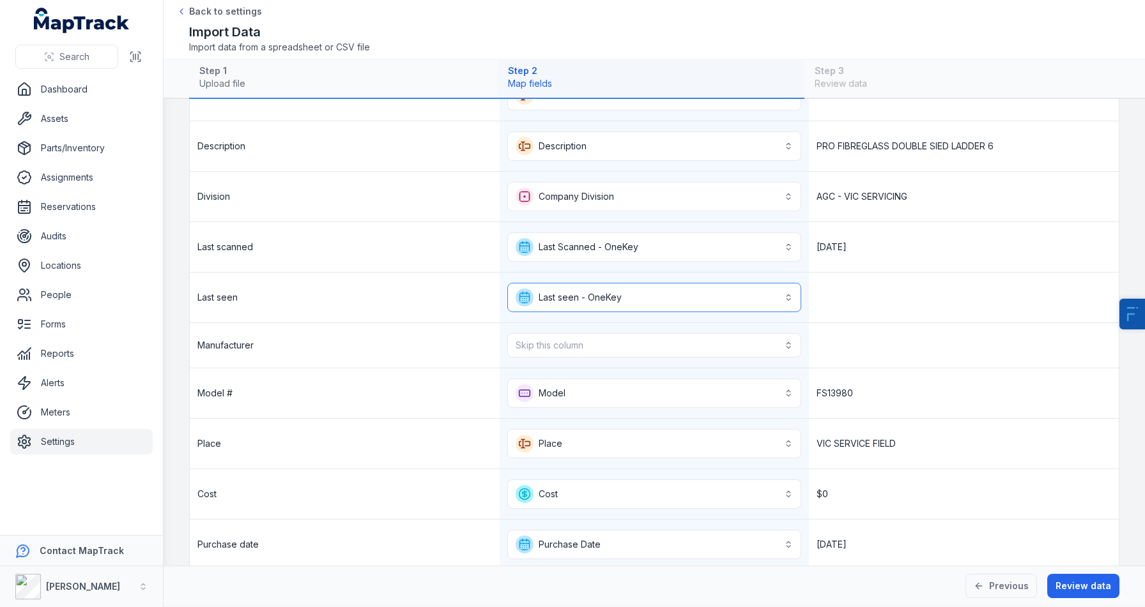
scroll to position [421, 0]
click at [646, 338] on button "Skip this column" at bounding box center [654, 346] width 294 height 24
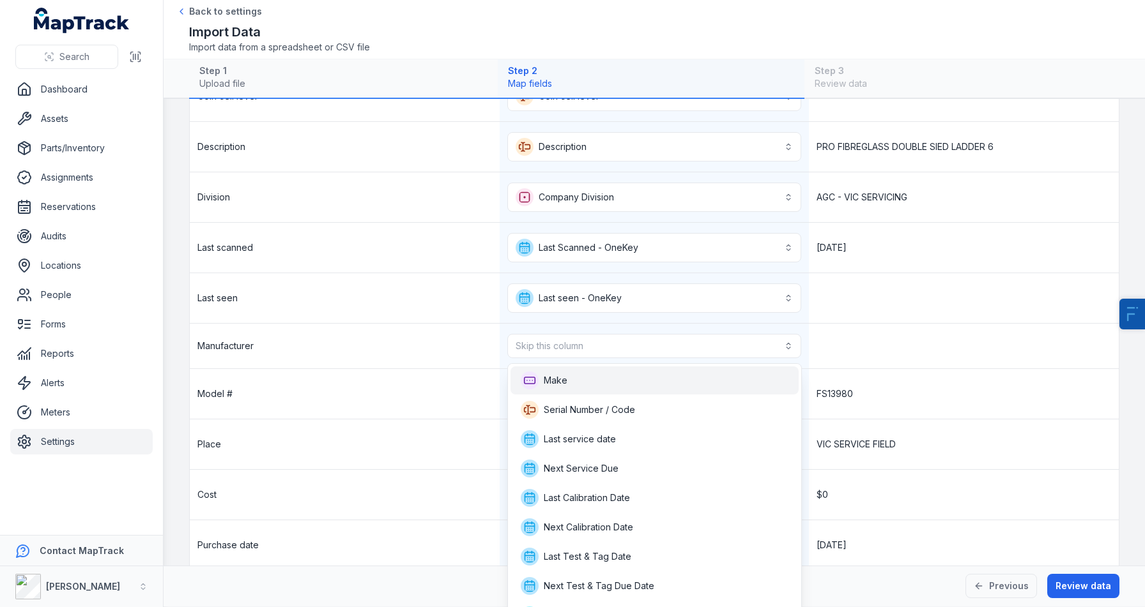
click at [623, 369] on div "Make" at bounding box center [654, 381] width 288 height 28
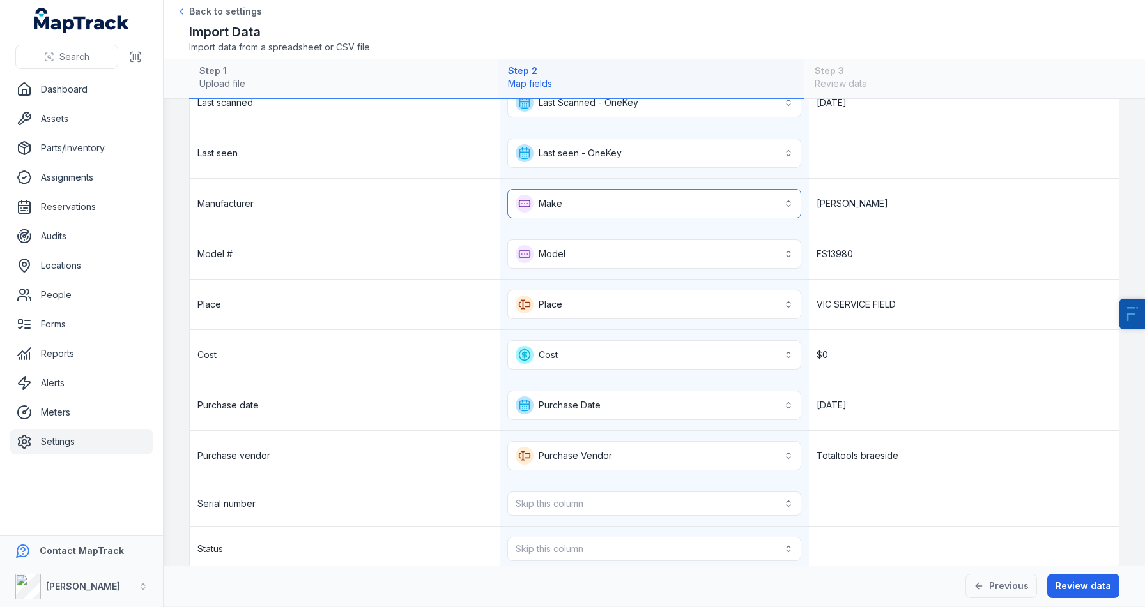
scroll to position [588, 0]
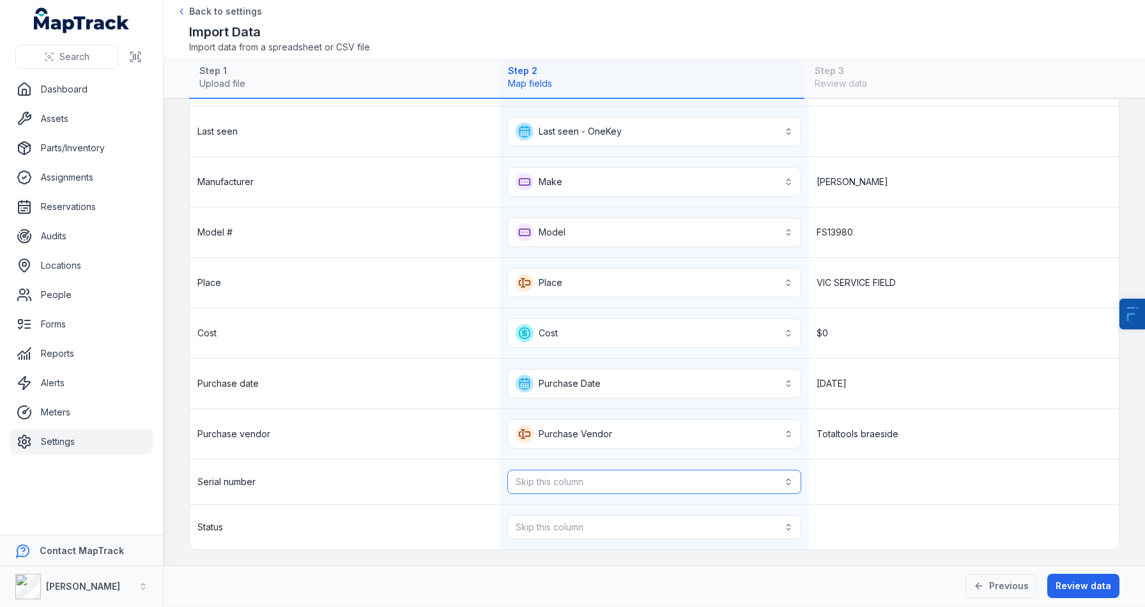
click at [591, 472] on button "Skip this column" at bounding box center [654, 482] width 294 height 24
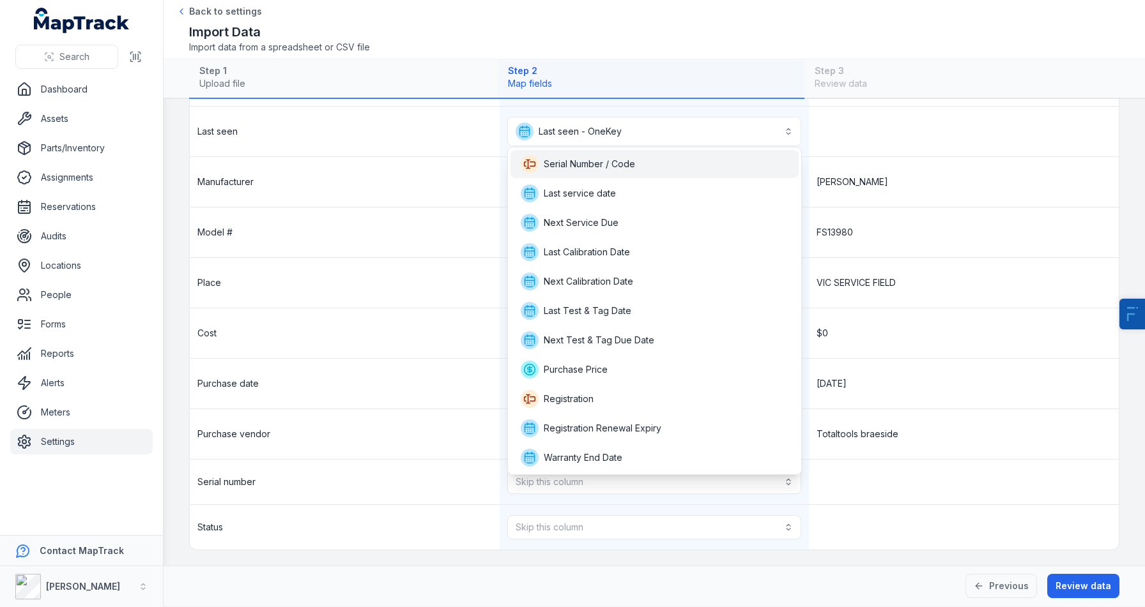
click at [577, 175] on div "Serial Number / Code" at bounding box center [654, 164] width 288 height 28
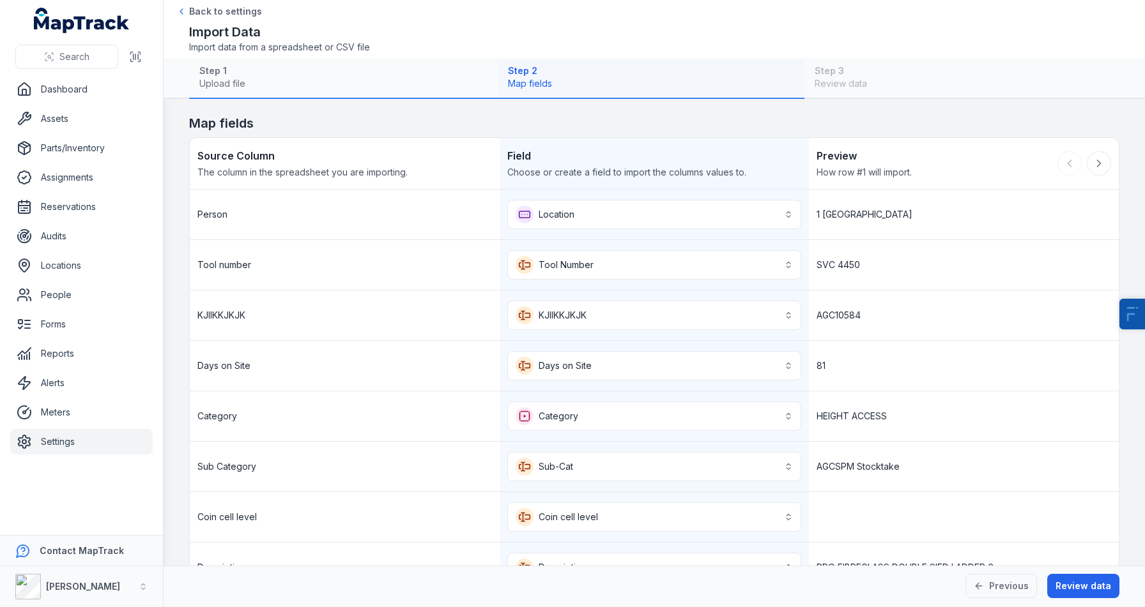
scroll to position [593, 0]
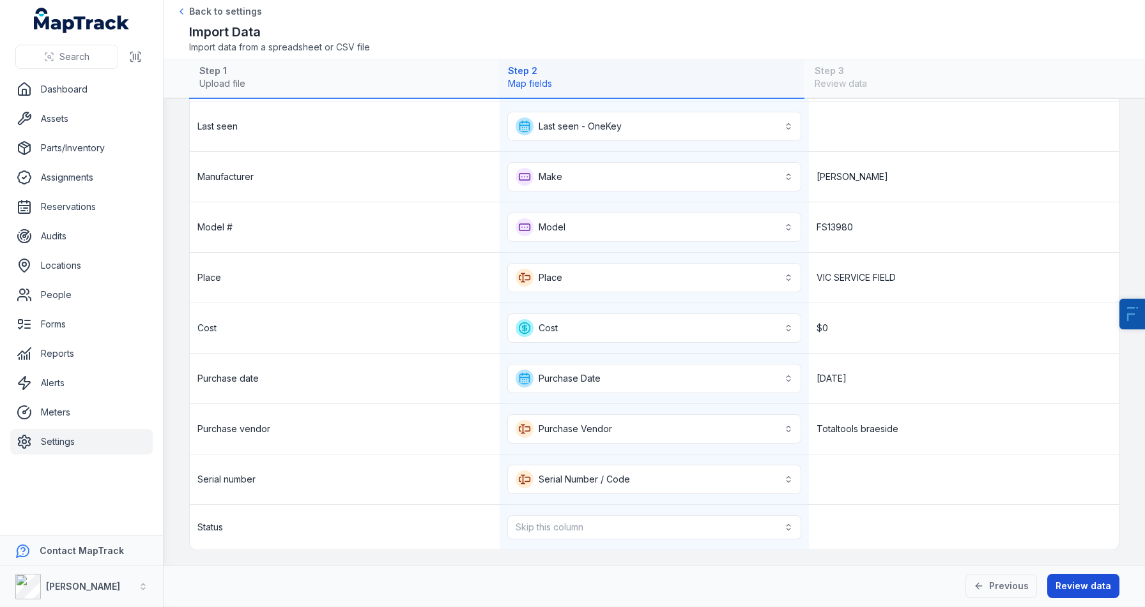
click at [1084, 595] on button "Review data" at bounding box center [1083, 586] width 72 height 24
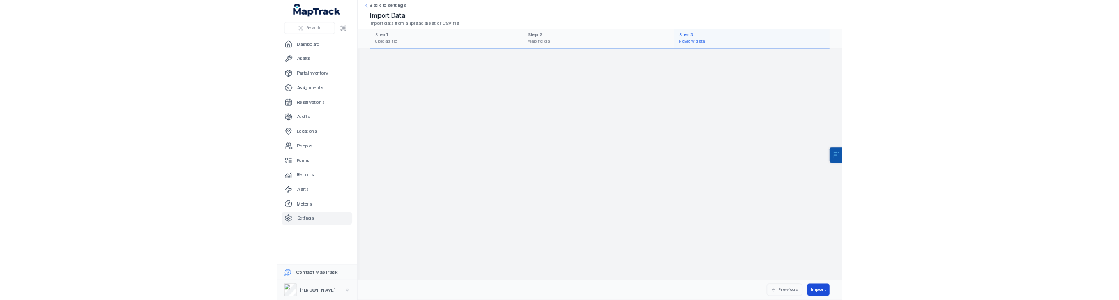
scroll to position [0, 0]
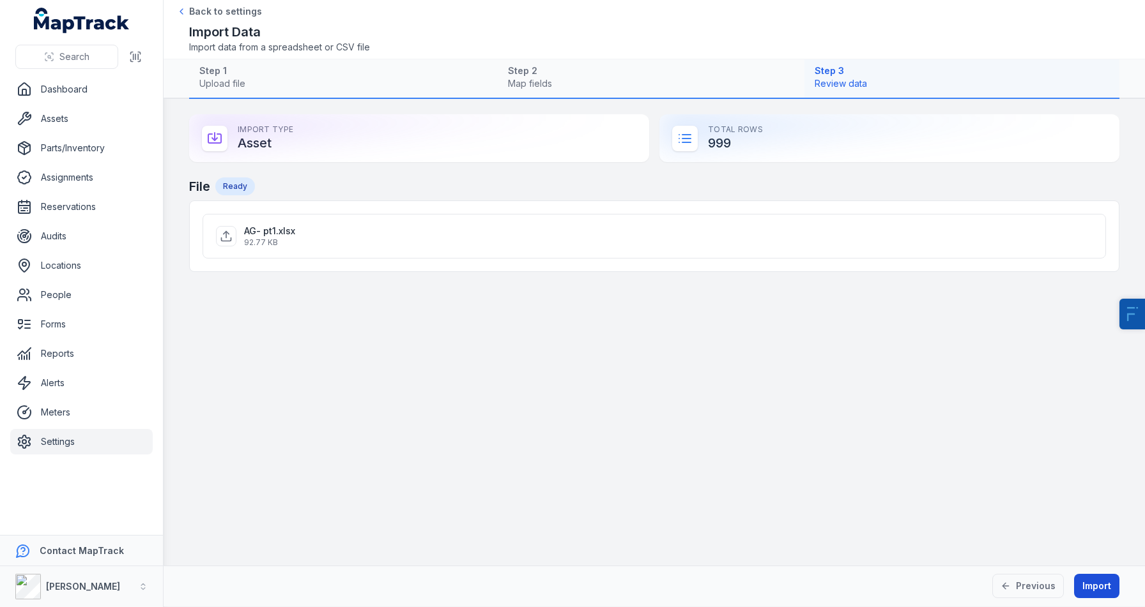
click at [1099, 581] on button "Import" at bounding box center [1096, 586] width 45 height 24
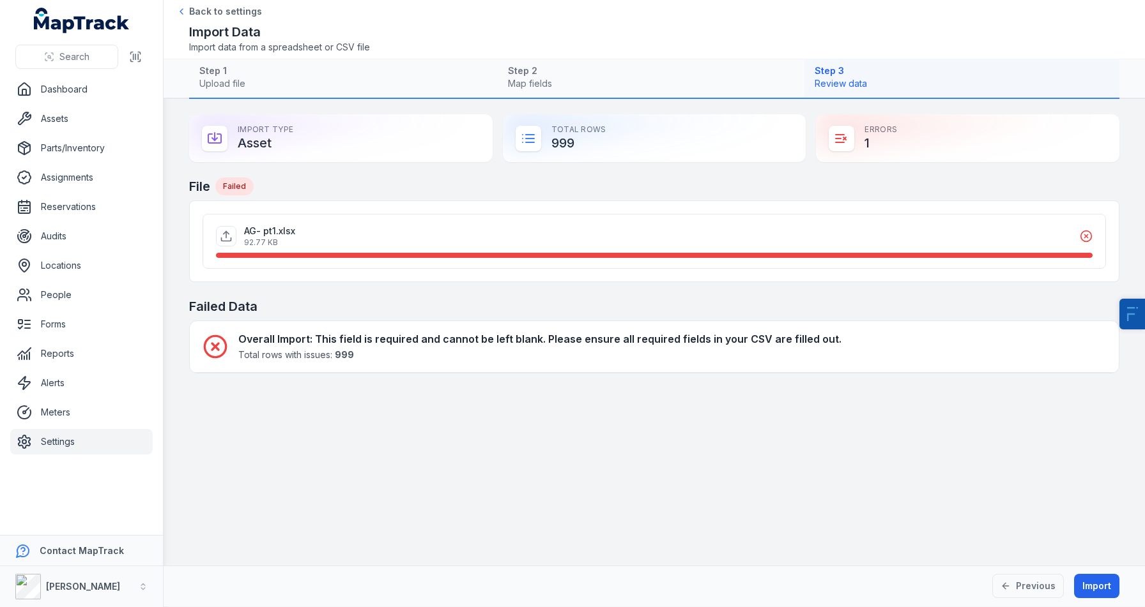
click at [1081, 238] on icon at bounding box center [1085, 236] width 13 height 13
click at [828, 399] on main "Import Type Asset Total Rows 999 Errors 1 File Failed AG- pt1.xlsx 92.77 KB Fai…" at bounding box center [654, 332] width 981 height 467
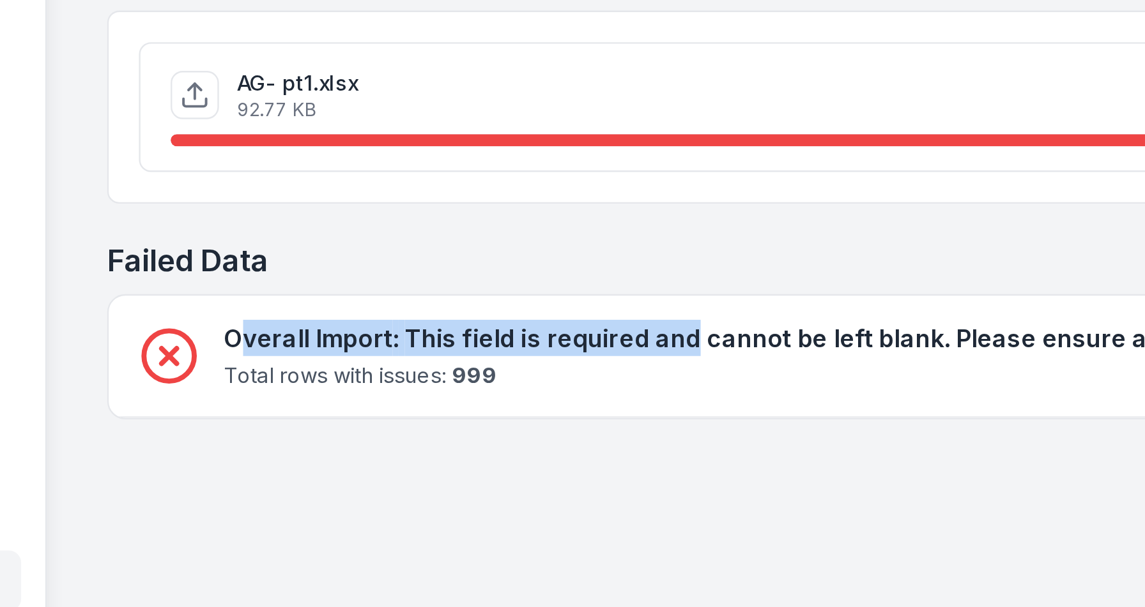
drag, startPoint x: 248, startPoint y: 338, endPoint x: 436, endPoint y: 335, distance: 187.2
click at [436, 335] on h4 "Overall Import : This field is required and cannot be left blank. Please ensure…" at bounding box center [539, 339] width 603 height 15
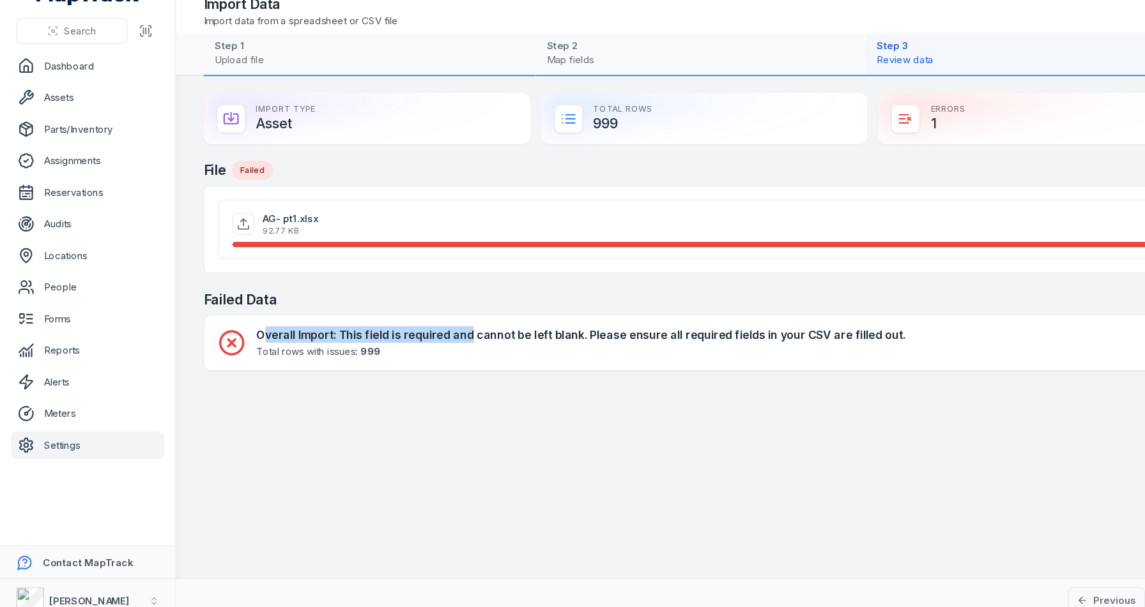
click at [641, 333] on h4 "Overall Import : This field is required and cannot be left blank. Please ensure…" at bounding box center [539, 339] width 603 height 15
click at [574, 427] on main "Import Type Asset Total Rows 999 Errors 1 File Failed AG- pt1.xlsx 92.77 KB Fai…" at bounding box center [654, 332] width 981 height 467
click at [508, 344] on h4 "Overall Import : This field is required and cannot be left blank. Please ensure…" at bounding box center [539, 339] width 603 height 15
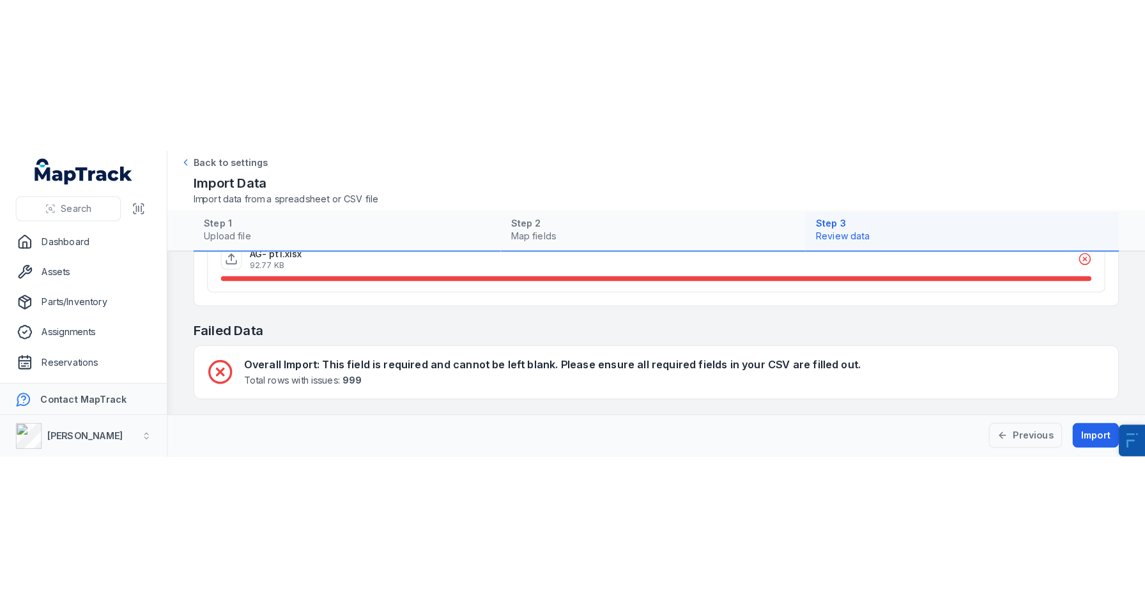
scroll to position [74, 0]
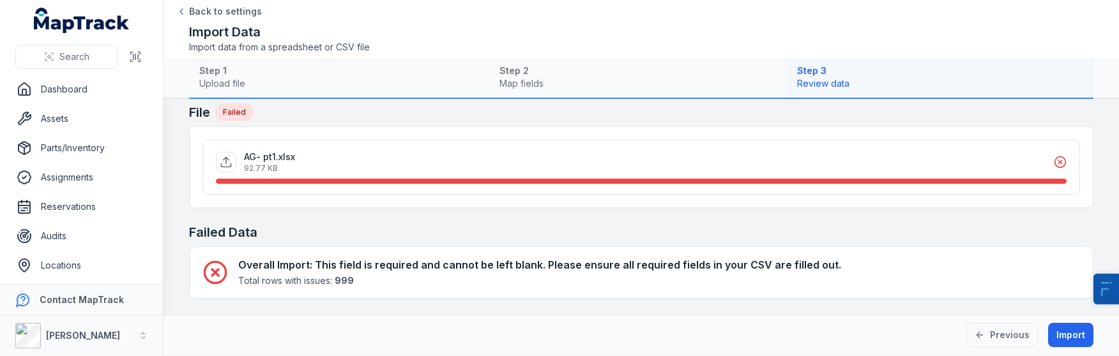
click at [1074, 336] on button "Import" at bounding box center [1070, 335] width 45 height 24
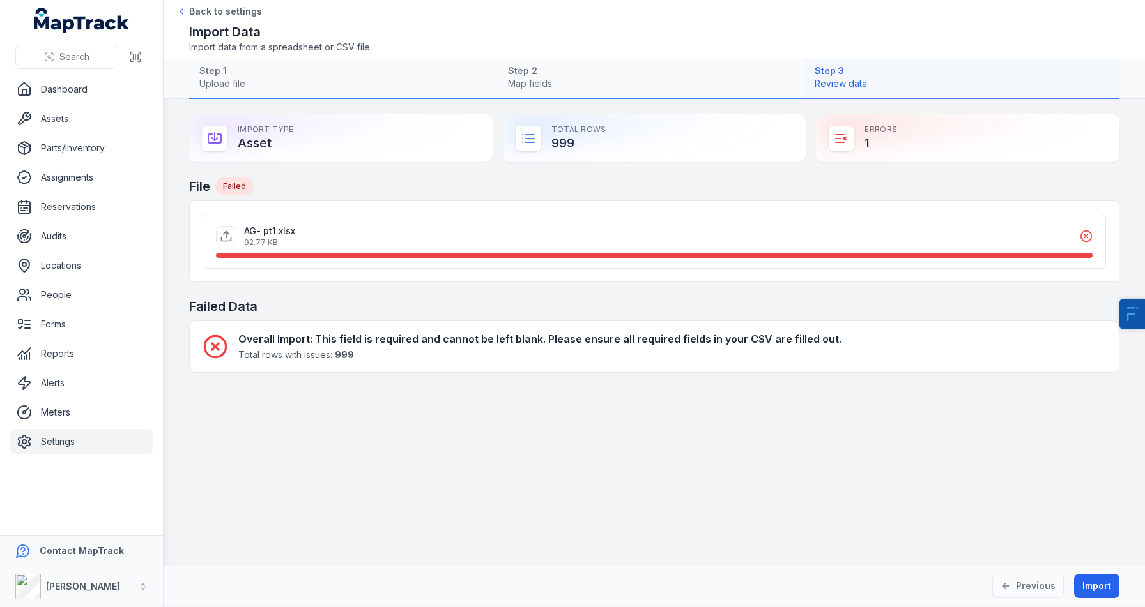
scroll to position [0, 0]
click at [1033, 594] on button "Previous" at bounding box center [1028, 586] width 72 height 24
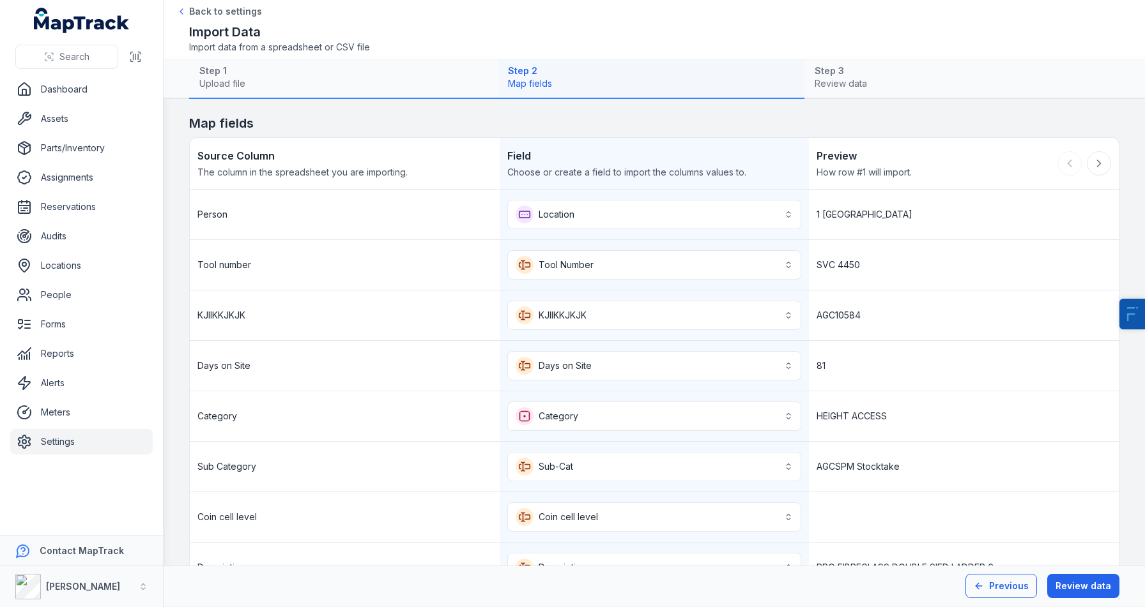
click at [998, 597] on button "Previous" at bounding box center [1001, 586] width 72 height 24
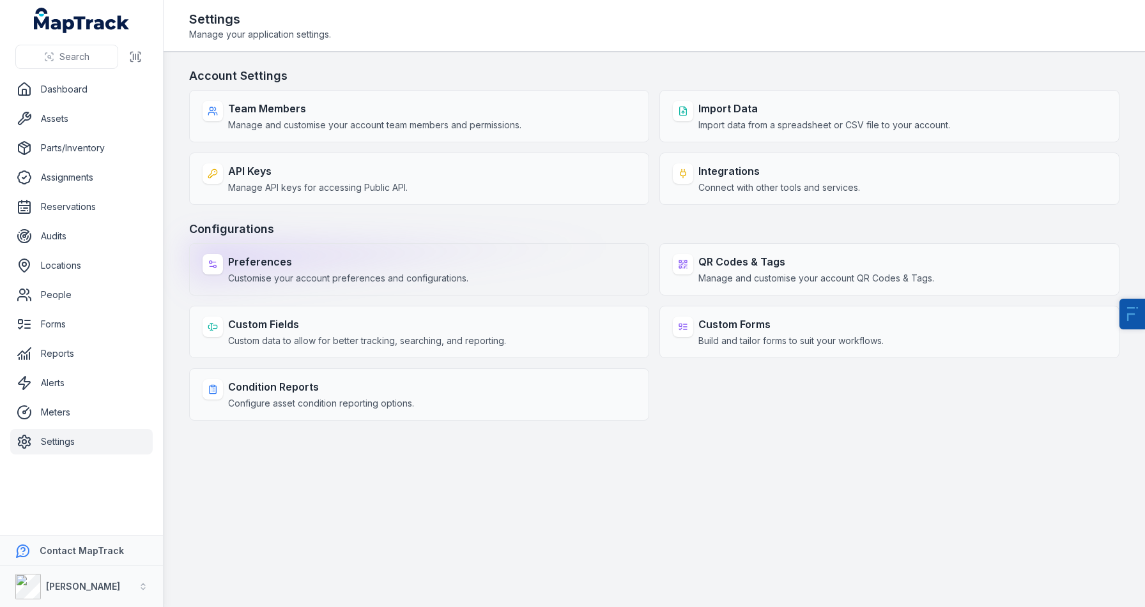
click at [294, 269] on strong "Preferences" at bounding box center [348, 261] width 240 height 15
select select "***"
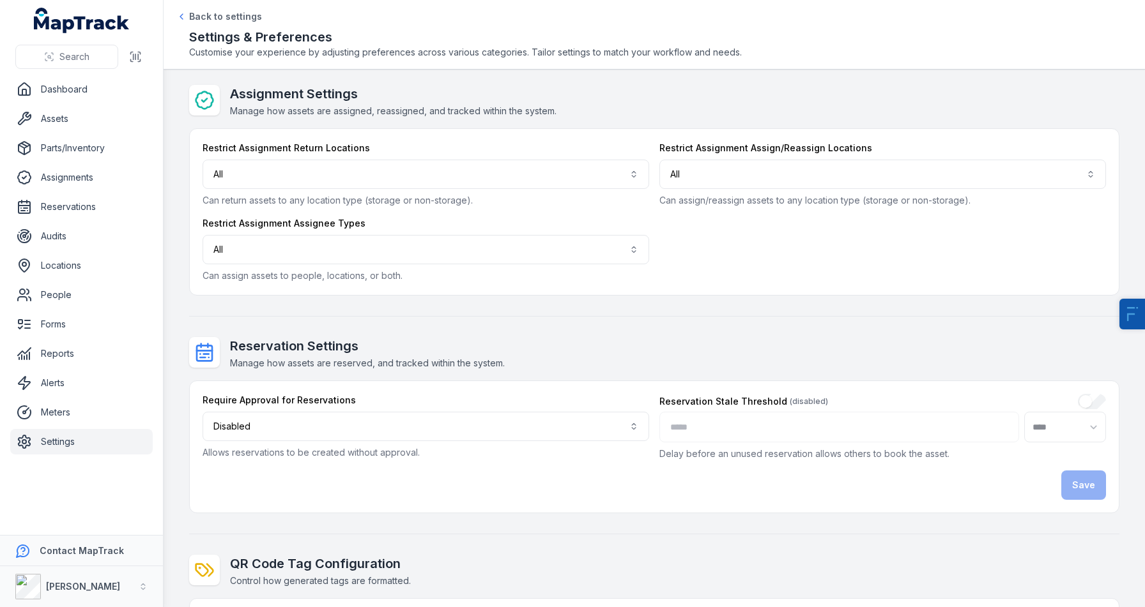
click at [52, 442] on link "Settings" at bounding box center [81, 442] width 142 height 26
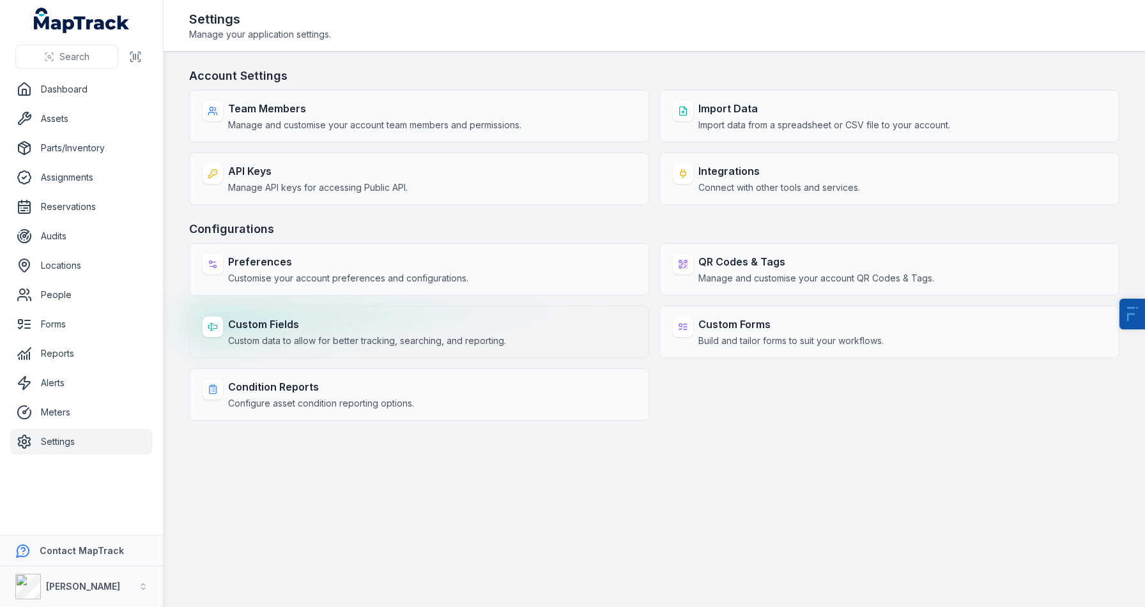
click at [378, 346] on span "Custom data to allow for better tracking, searching, and reporting." at bounding box center [367, 341] width 278 height 13
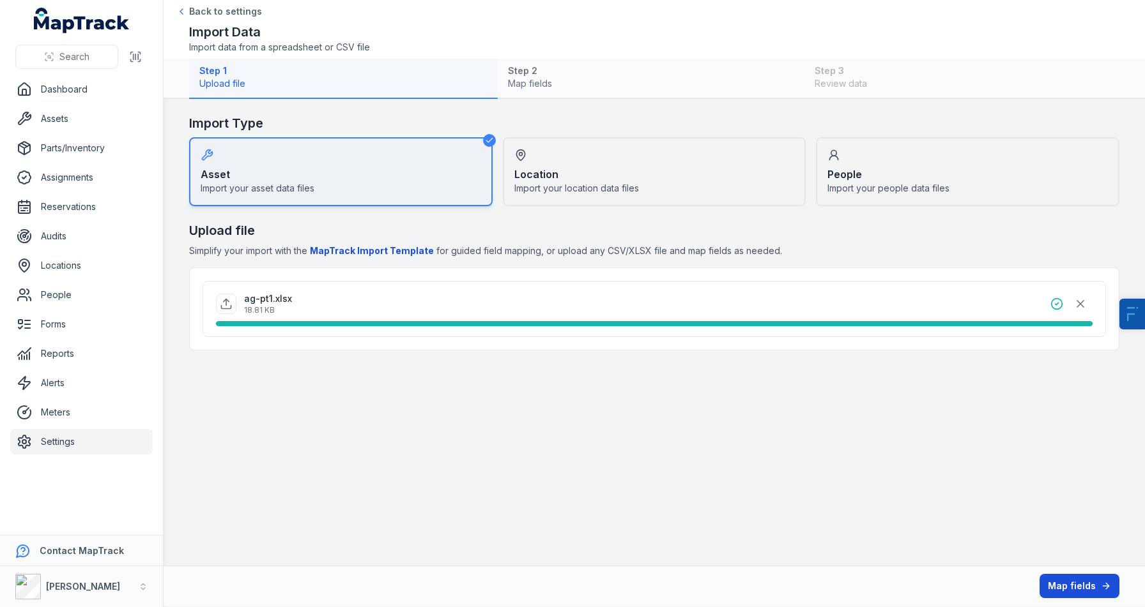
click at [1063, 581] on button "Map fields" at bounding box center [1079, 586] width 80 height 24
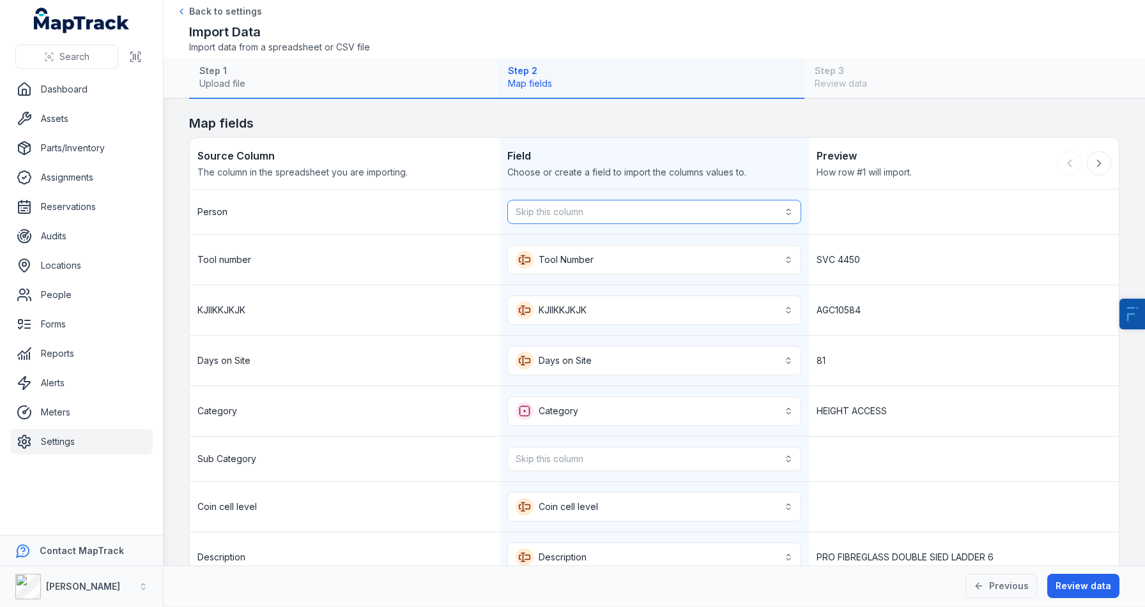
click at [570, 206] on button "Skip this column" at bounding box center [654, 212] width 294 height 24
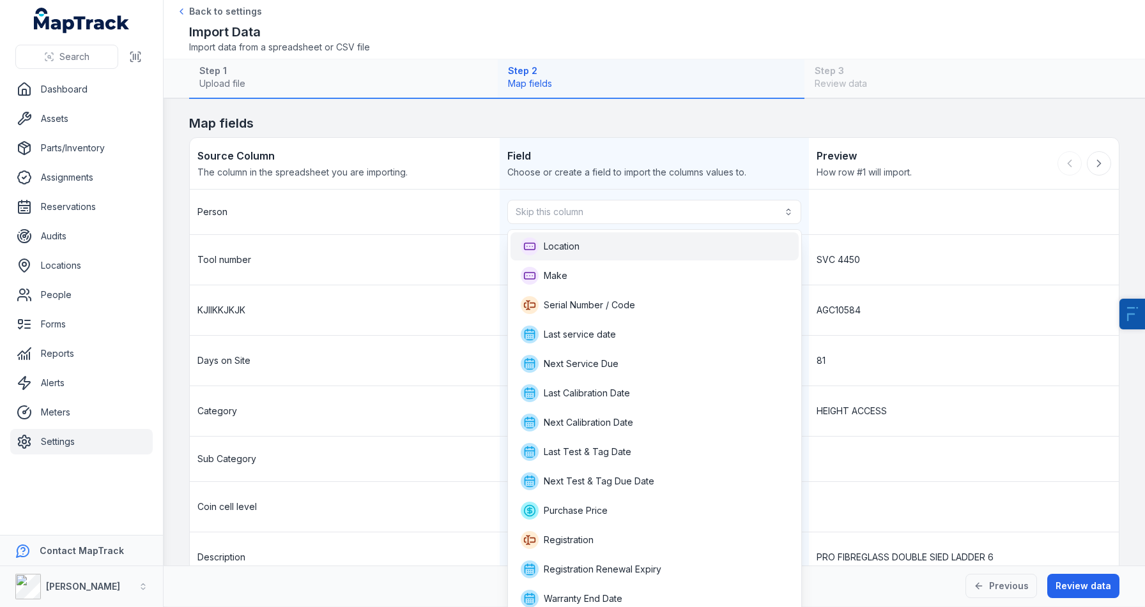
click at [575, 254] on span "Location" at bounding box center [550, 247] width 59 height 18
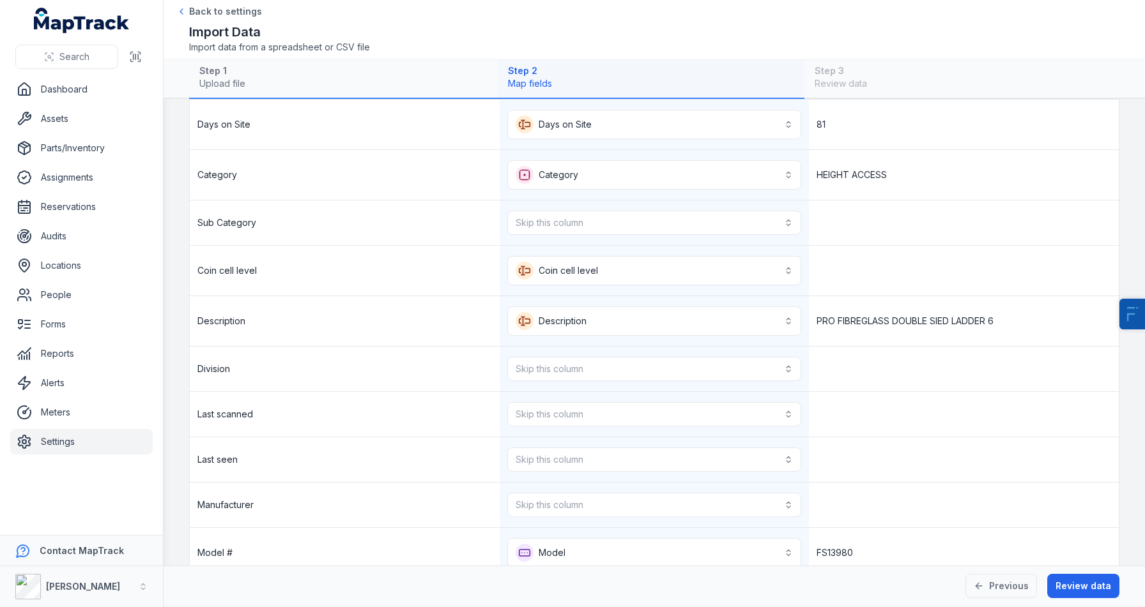
scroll to position [236, 0]
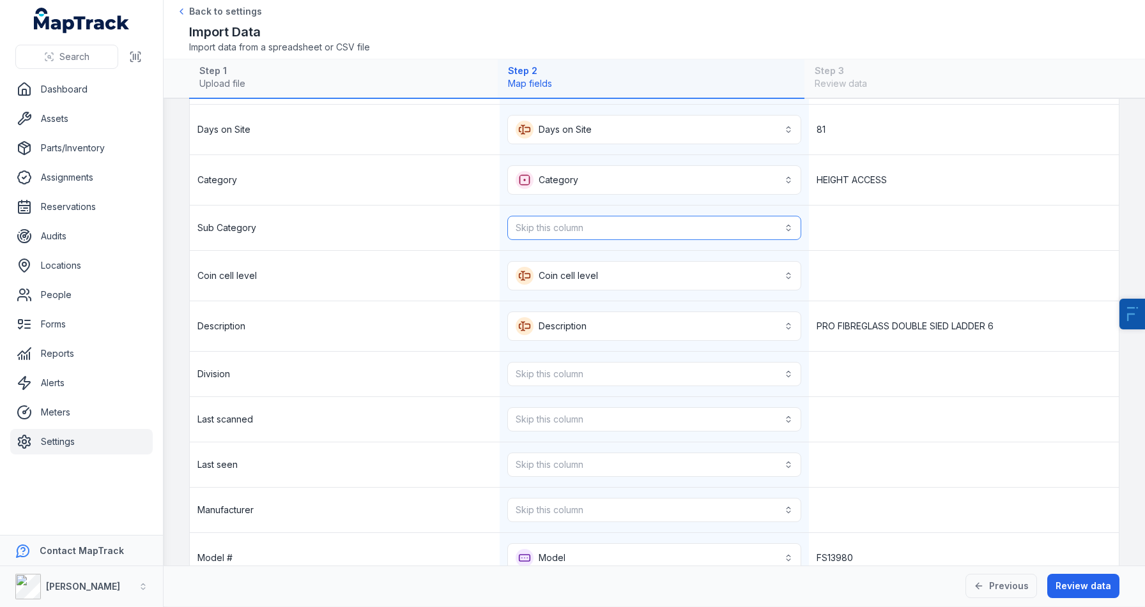
click at [597, 225] on button "Skip this column" at bounding box center [654, 228] width 294 height 24
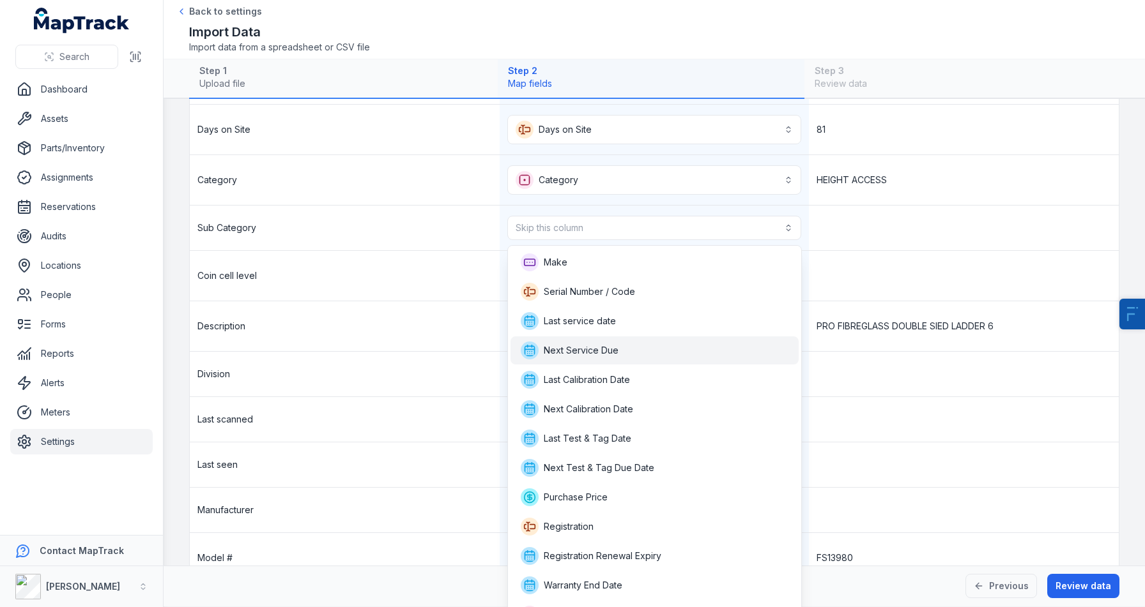
scroll to position [108, 0]
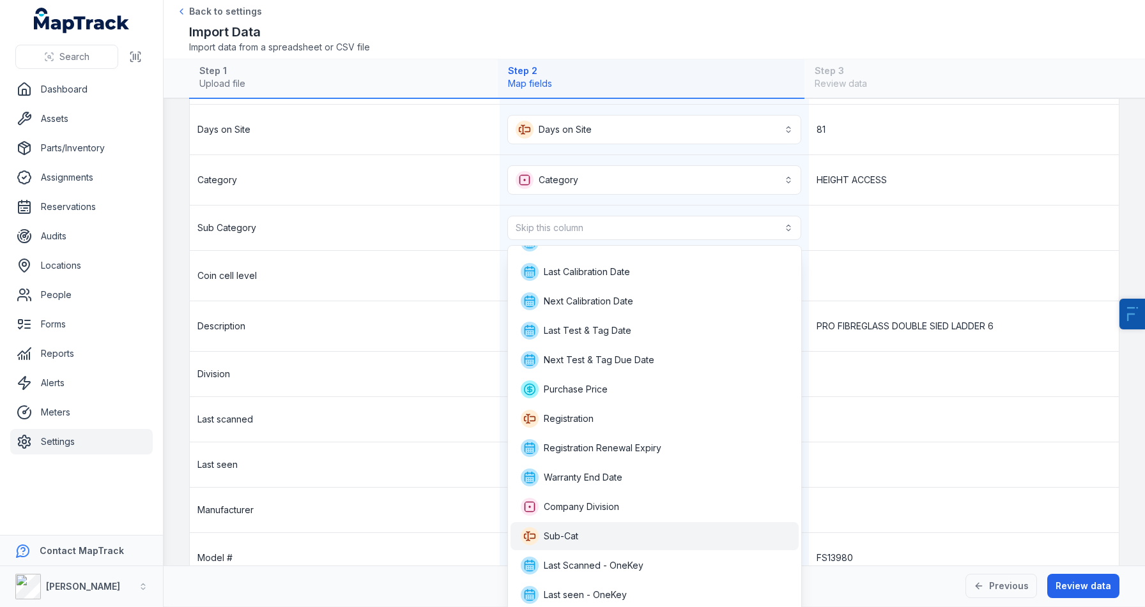
click at [577, 537] on span "Sub-Cat" at bounding box center [561, 536] width 34 height 13
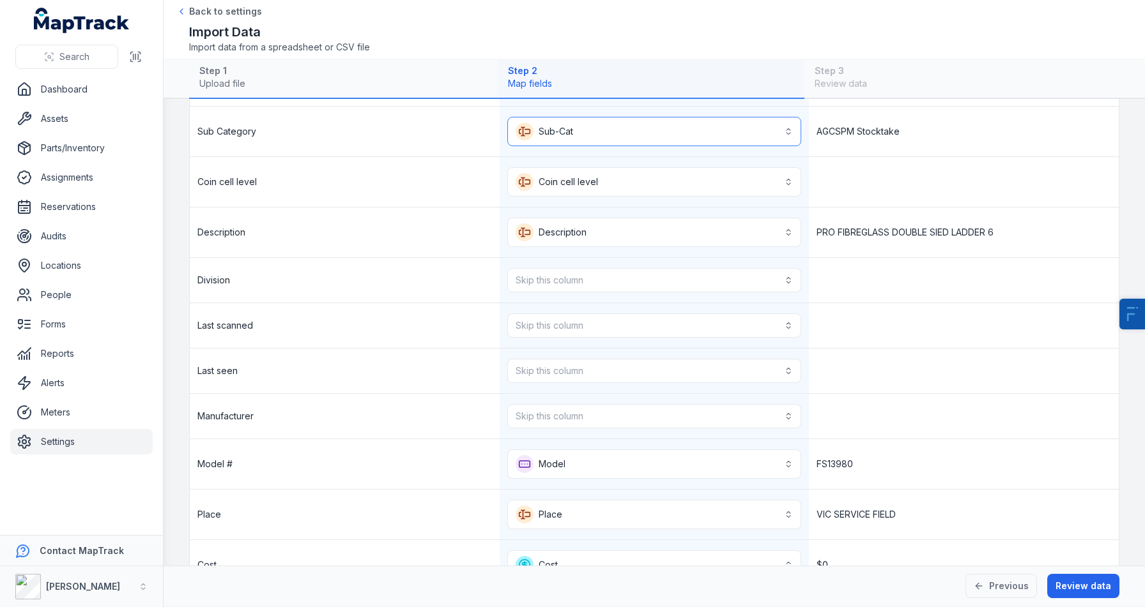
scroll to position [346, 0]
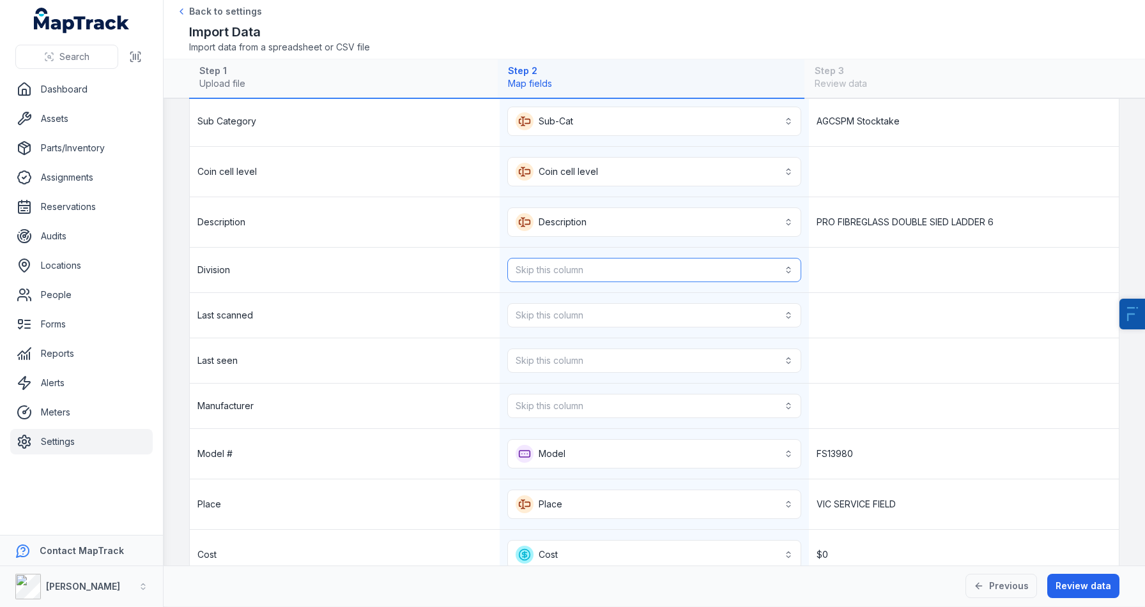
click at [543, 279] on button "Skip this column" at bounding box center [654, 270] width 294 height 24
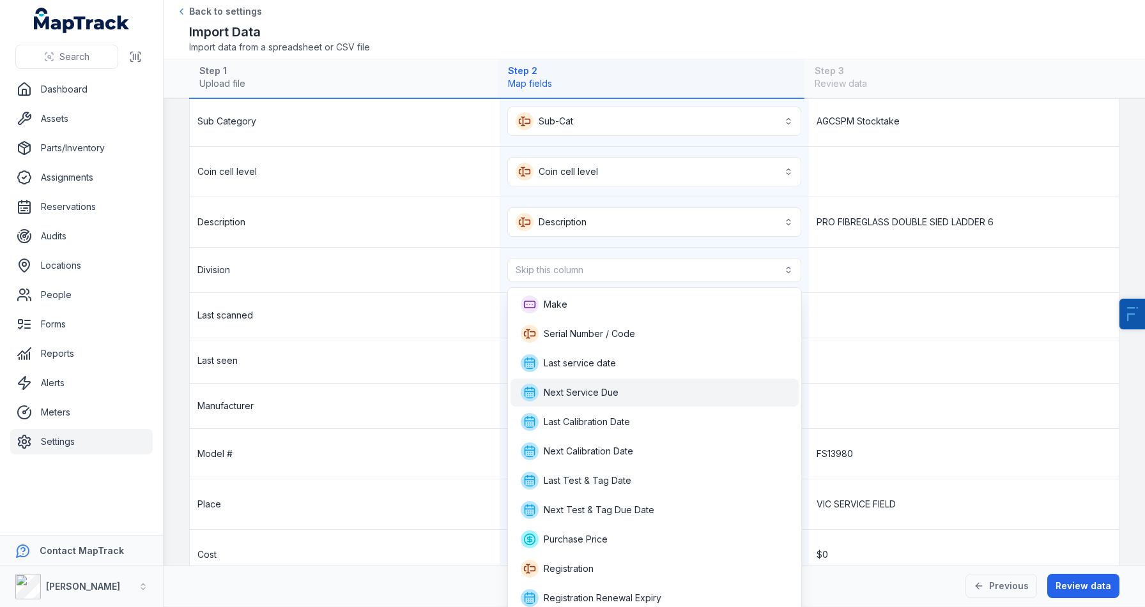
scroll to position [121, 0]
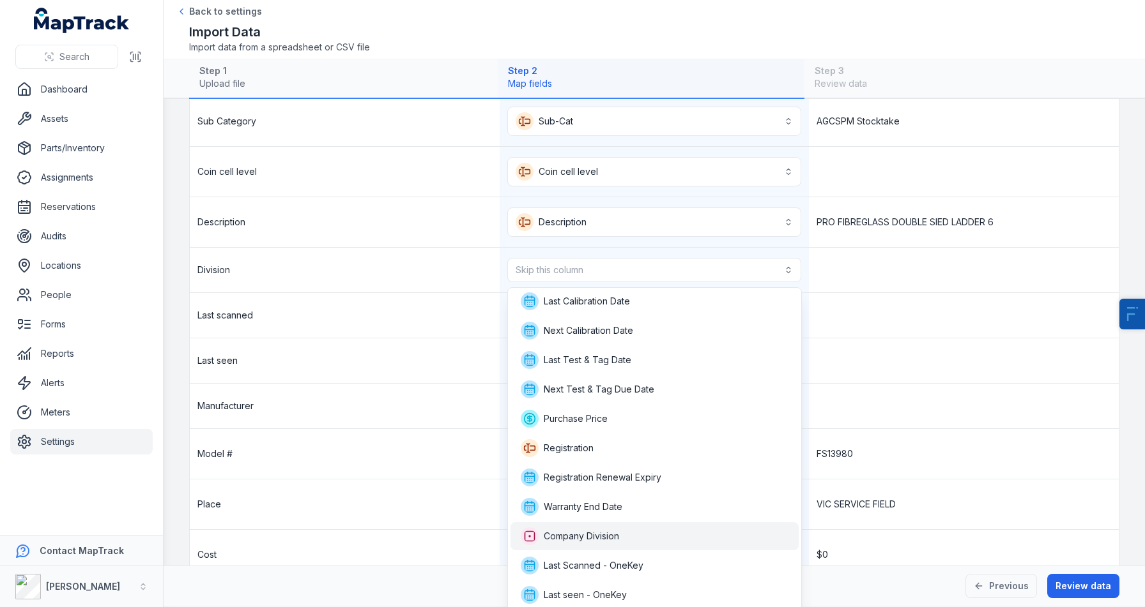
click at [555, 533] on span "Company Division" at bounding box center [581, 536] width 75 height 13
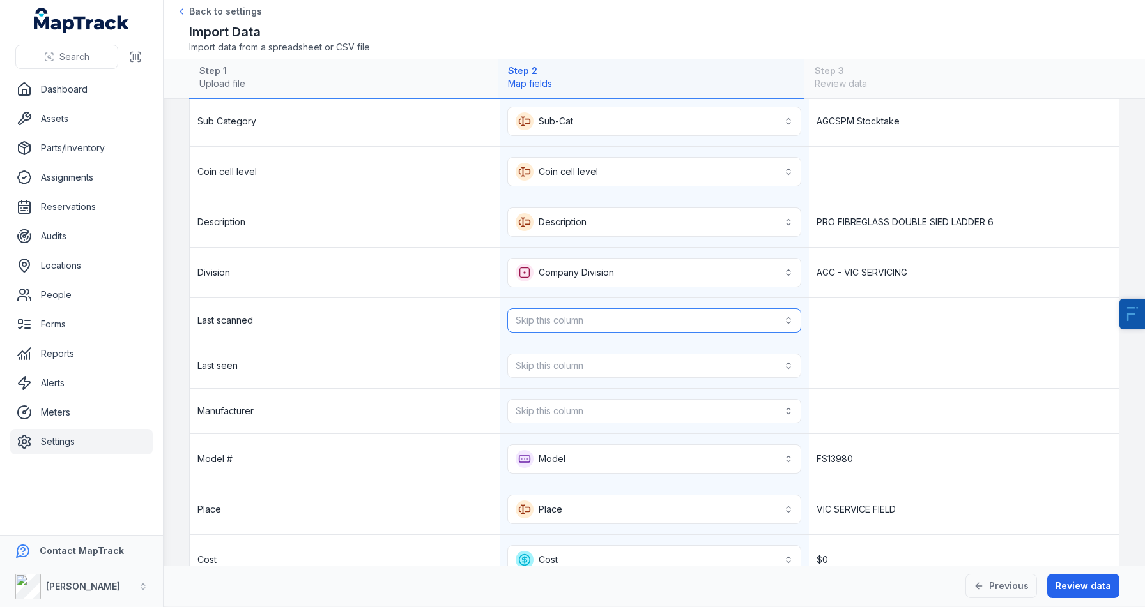
click at [544, 326] on button "Skip this column" at bounding box center [654, 321] width 294 height 24
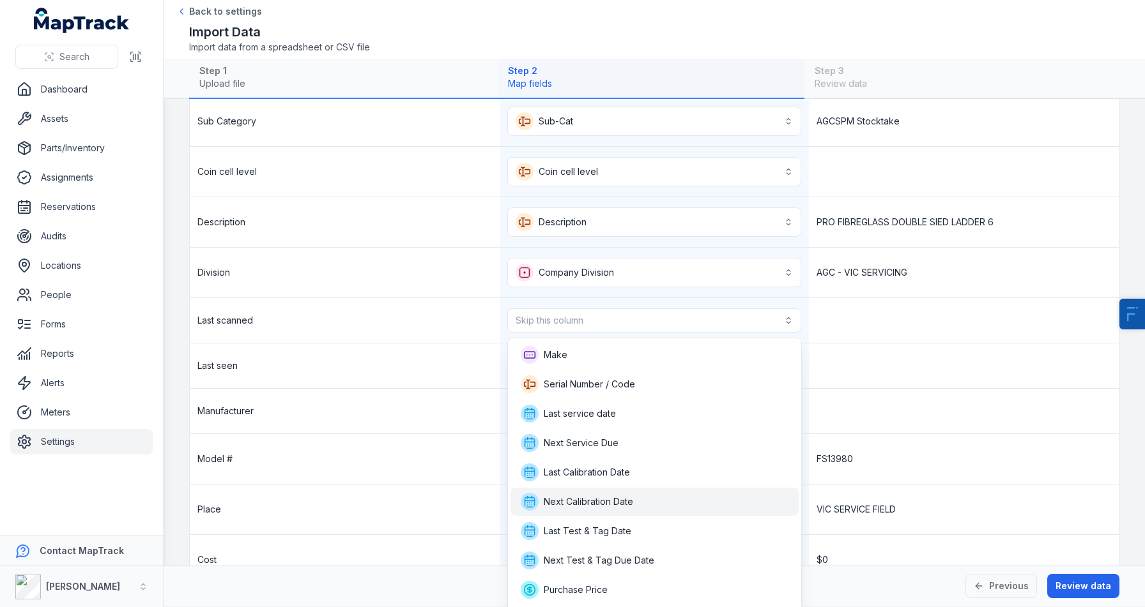
scroll to position [142, 0]
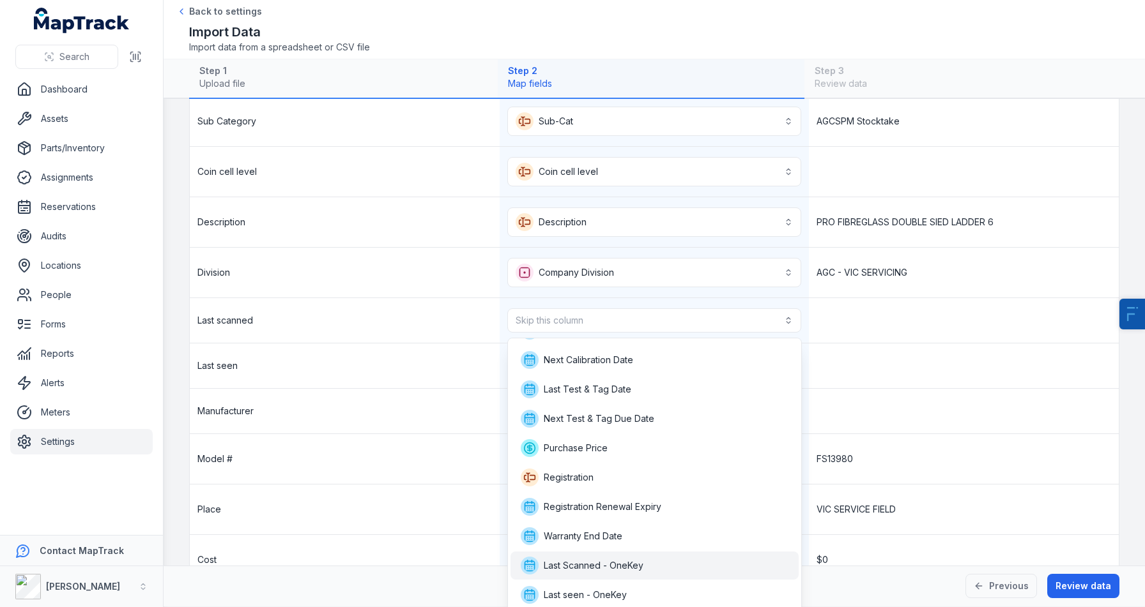
click at [611, 570] on span "Last Scanned - OneKey" at bounding box center [594, 566] width 100 height 13
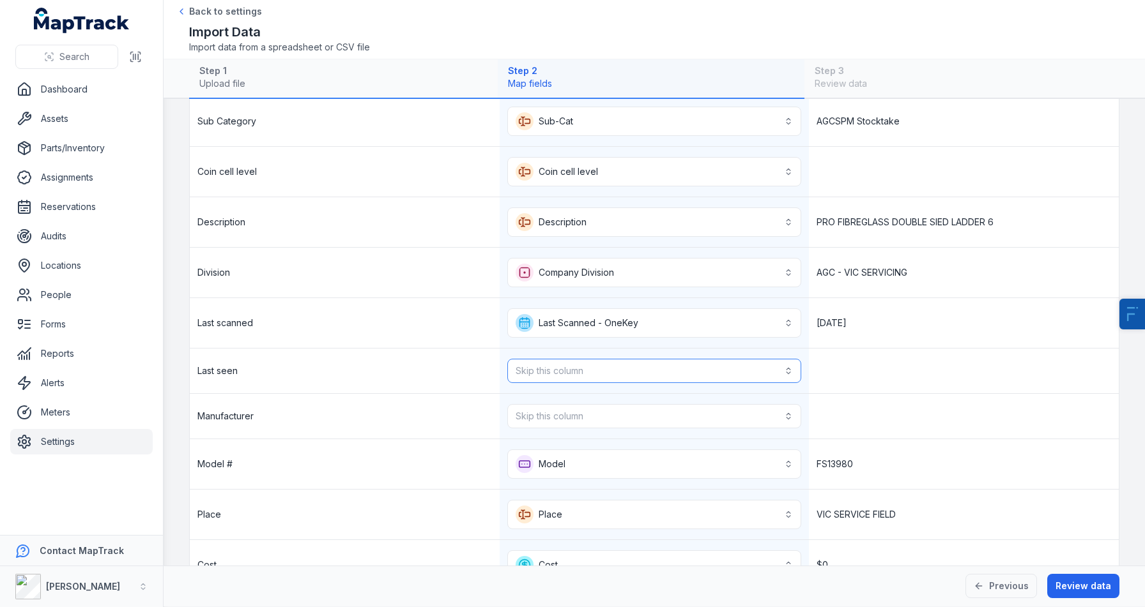
click at [637, 367] on button "Skip this column" at bounding box center [654, 371] width 294 height 24
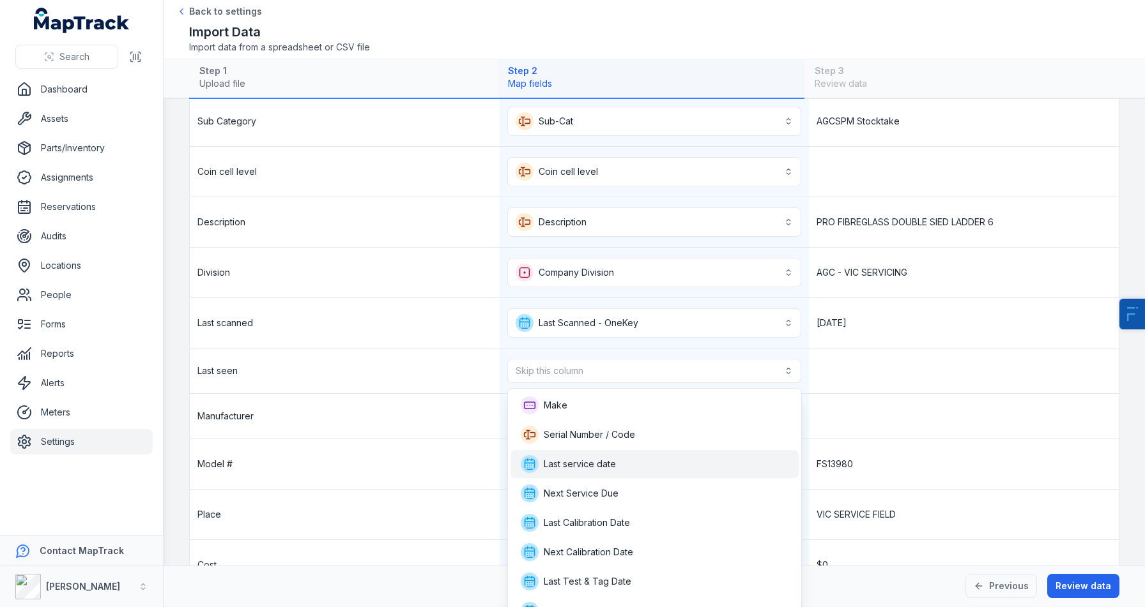
scroll to position [163, 0]
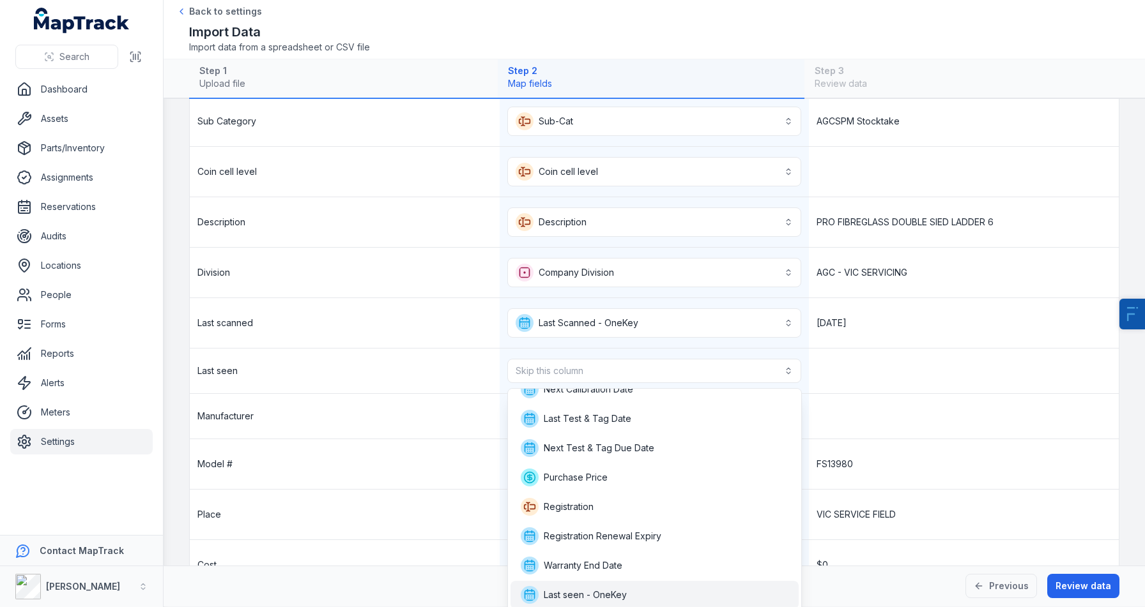
click at [601, 591] on span "Last seen - OneKey" at bounding box center [585, 595] width 83 height 13
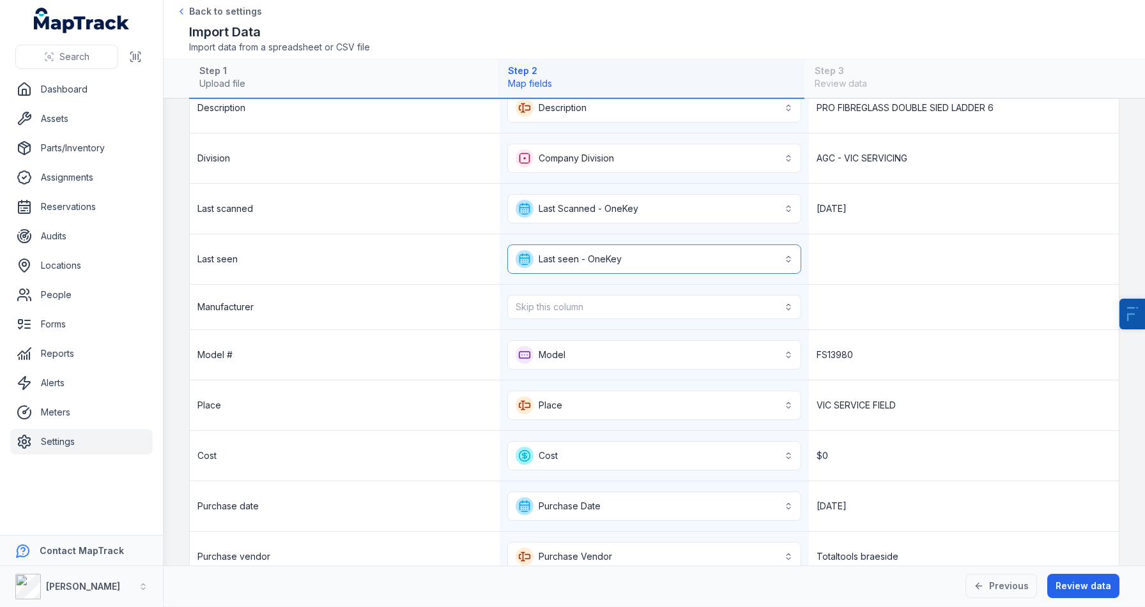
scroll to position [470, 0]
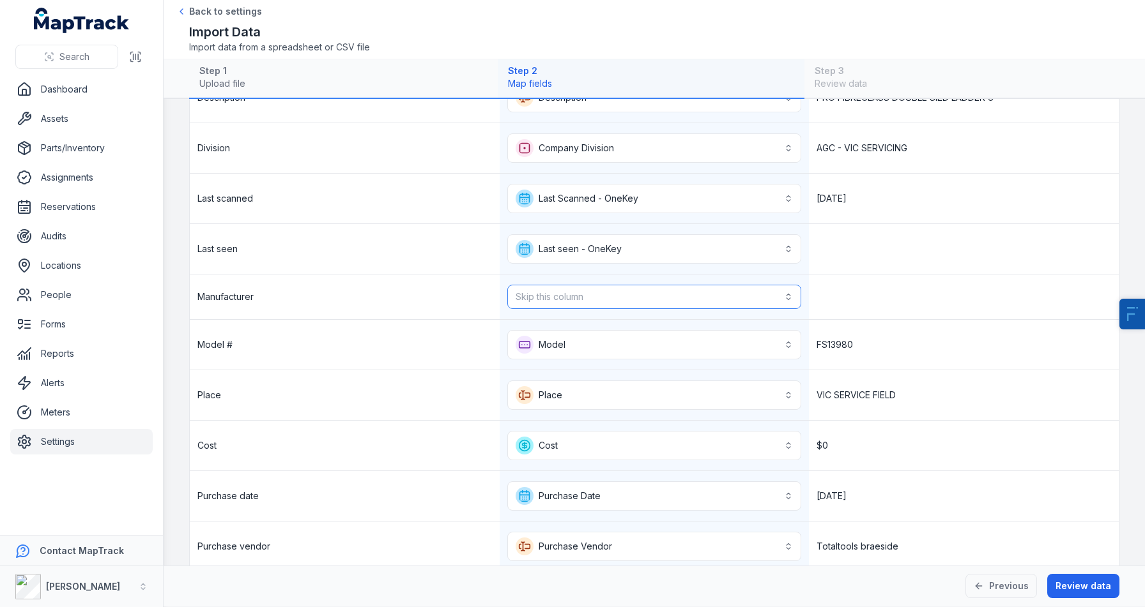
click at [556, 305] on button "Skip this column" at bounding box center [654, 297] width 294 height 24
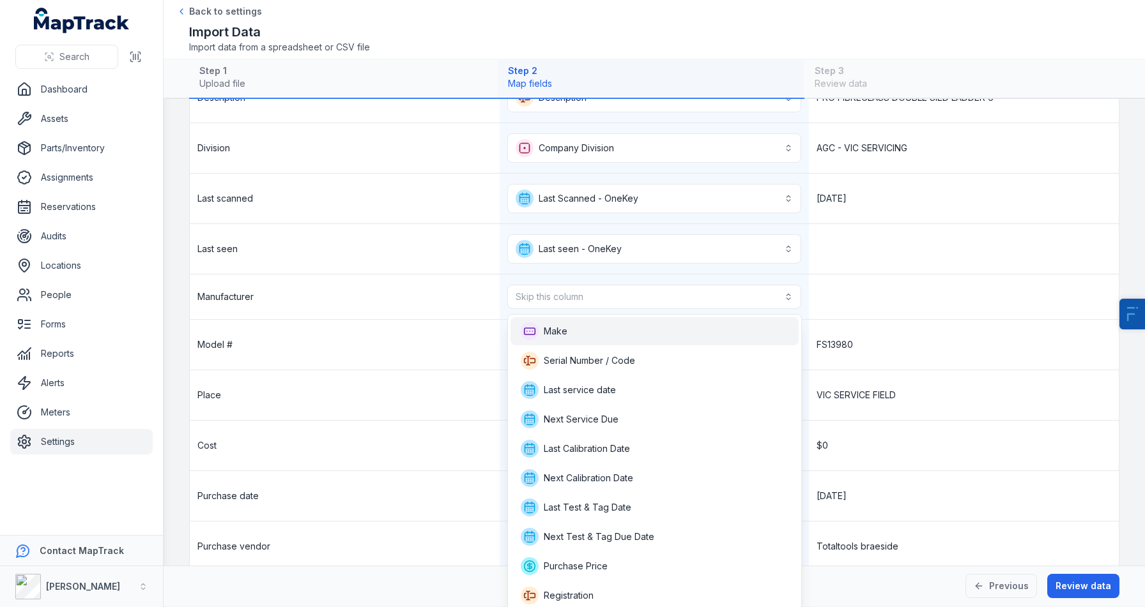
click at [590, 321] on div "Make" at bounding box center [654, 331] width 288 height 28
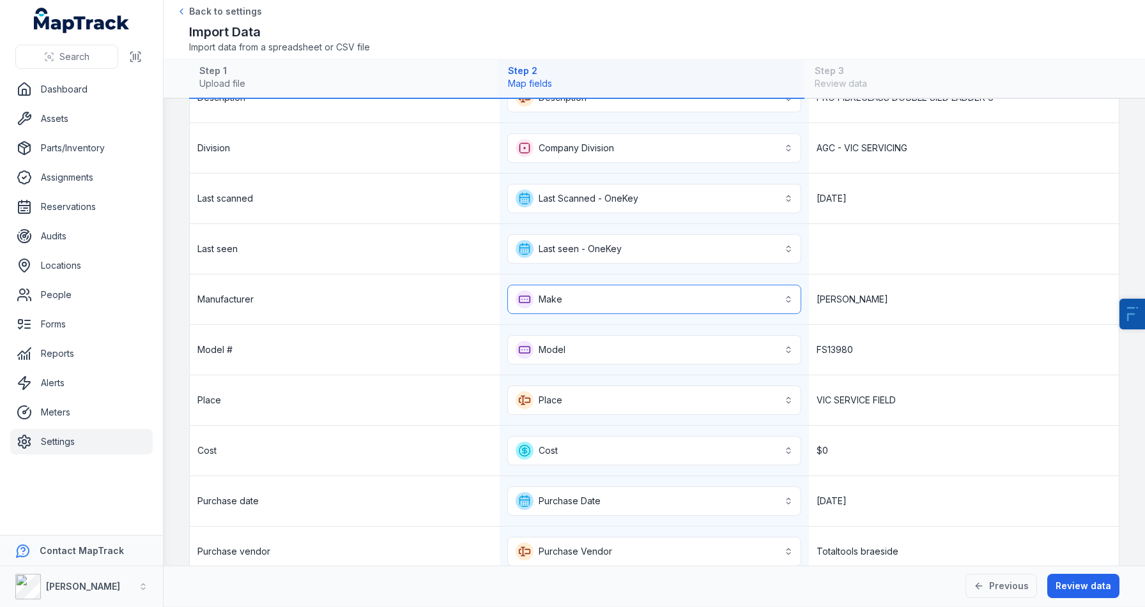
scroll to position [588, 0]
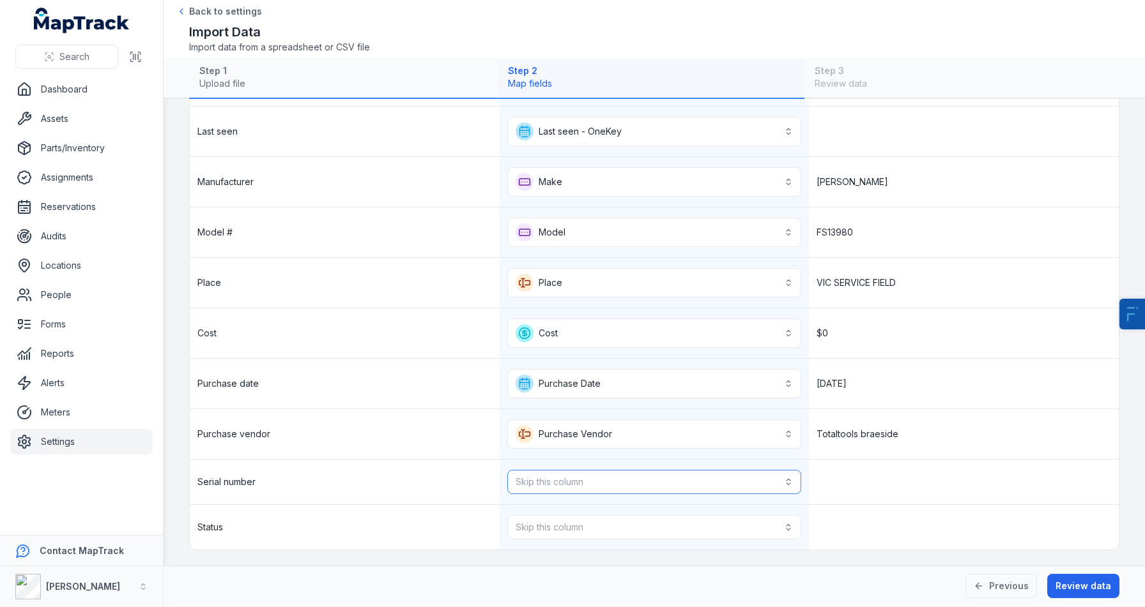
click at [587, 490] on button "Skip this column" at bounding box center [654, 482] width 294 height 24
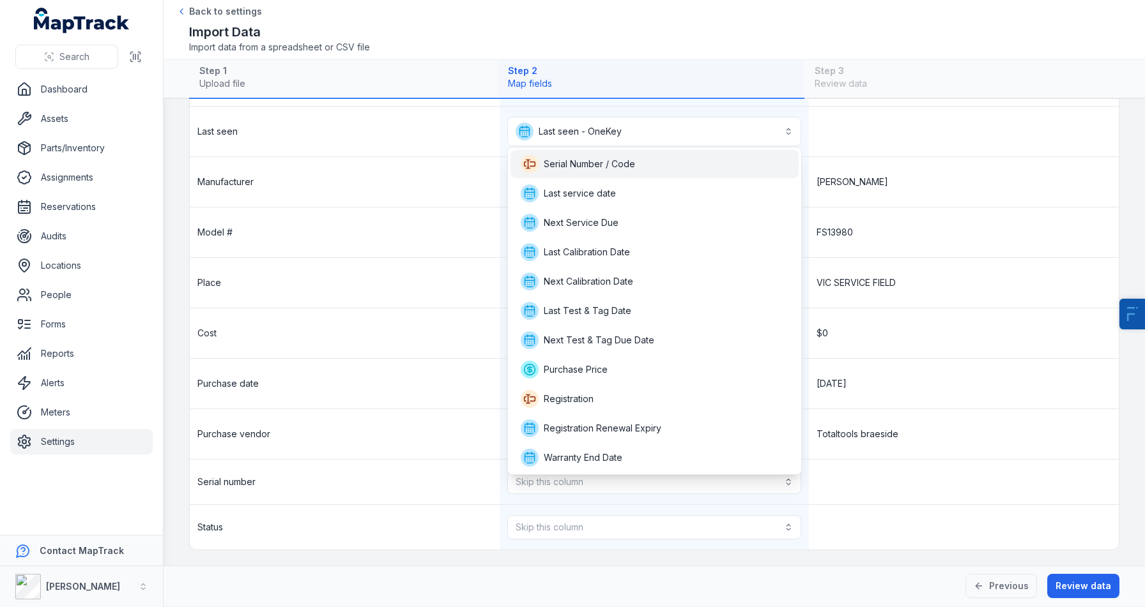
click at [585, 153] on div "Serial Number / Code" at bounding box center [654, 164] width 288 height 28
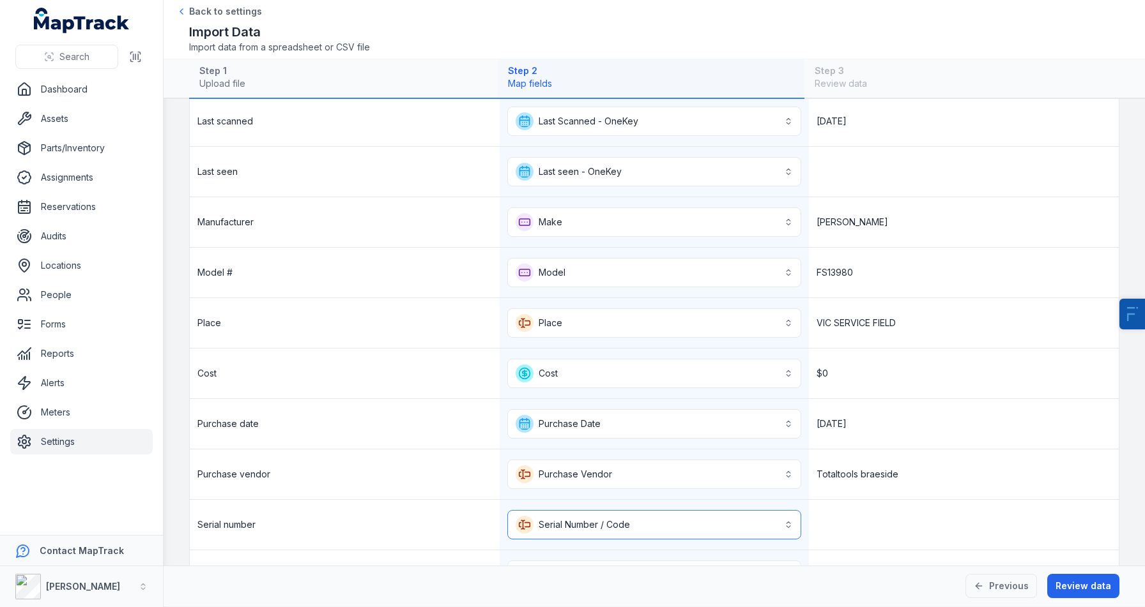
scroll to position [593, 0]
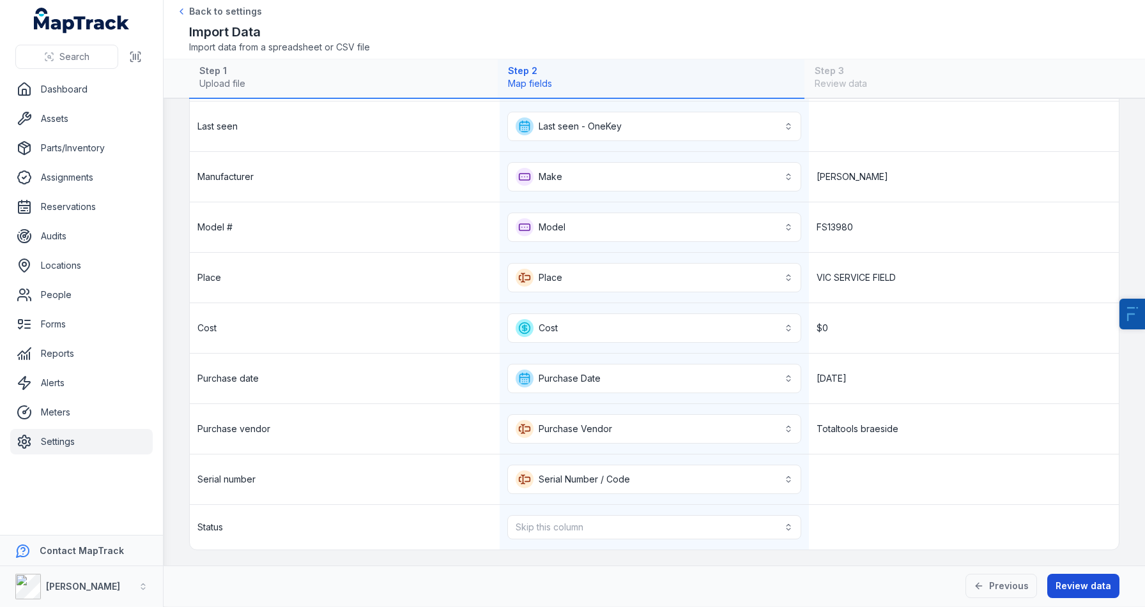
click at [1088, 594] on button "Review data" at bounding box center [1083, 586] width 72 height 24
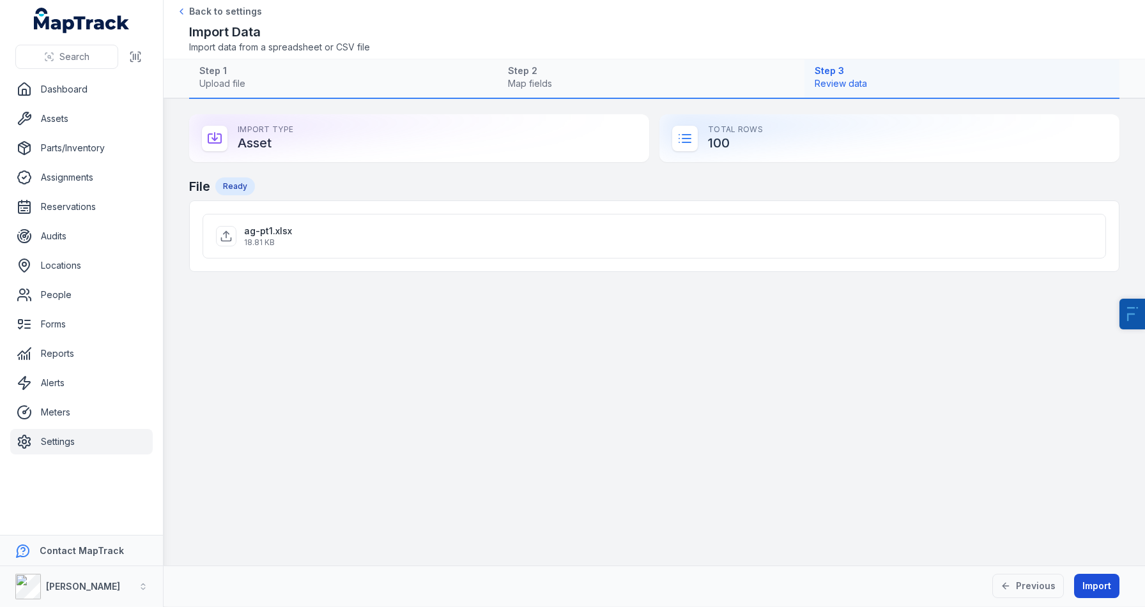
scroll to position [0, 0]
click at [1093, 590] on button "Import" at bounding box center [1096, 586] width 45 height 24
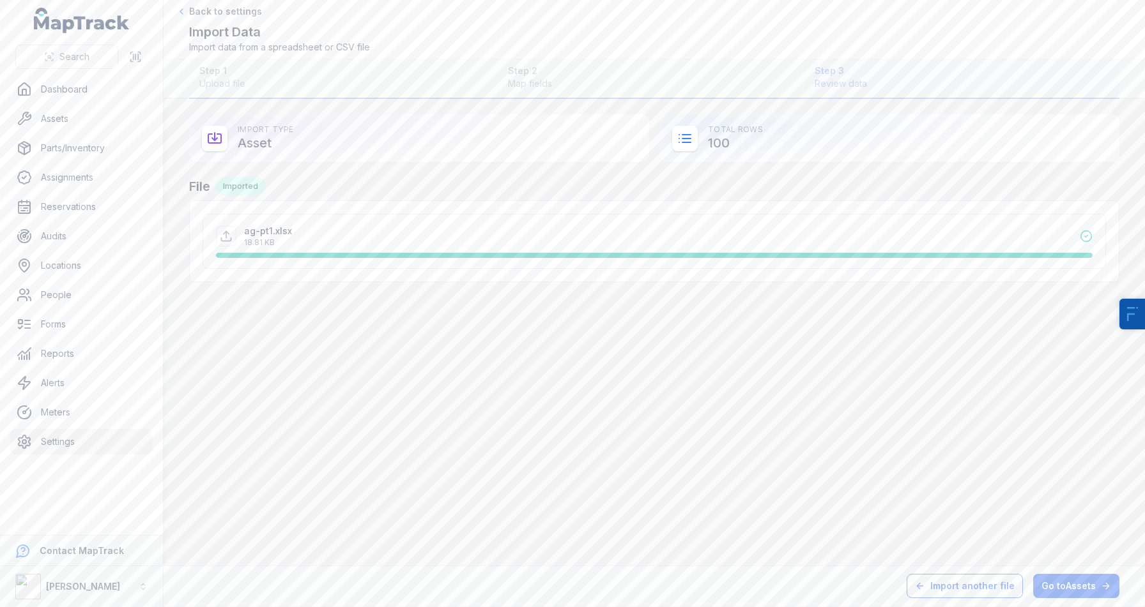
click at [994, 590] on button "Import another file" at bounding box center [964, 586] width 116 height 24
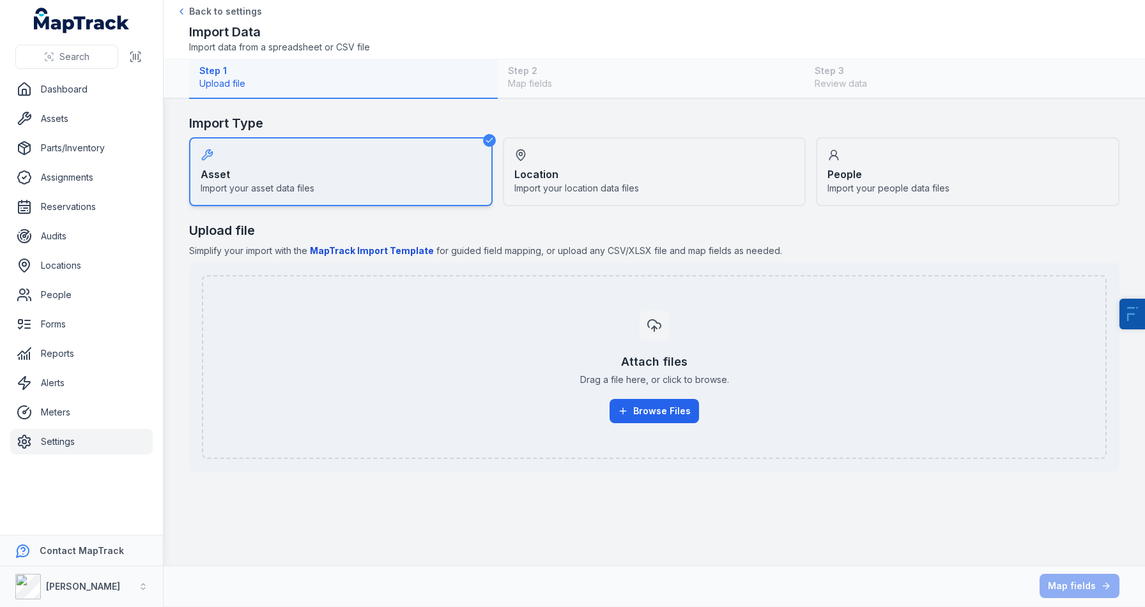
click at [86, 133] on ul "Dashboard Assets Parts/Inventory Assignments Reservations Audits Locations Peop…" at bounding box center [81, 266] width 142 height 378
click at [91, 120] on link "Assets" at bounding box center [81, 119] width 142 height 26
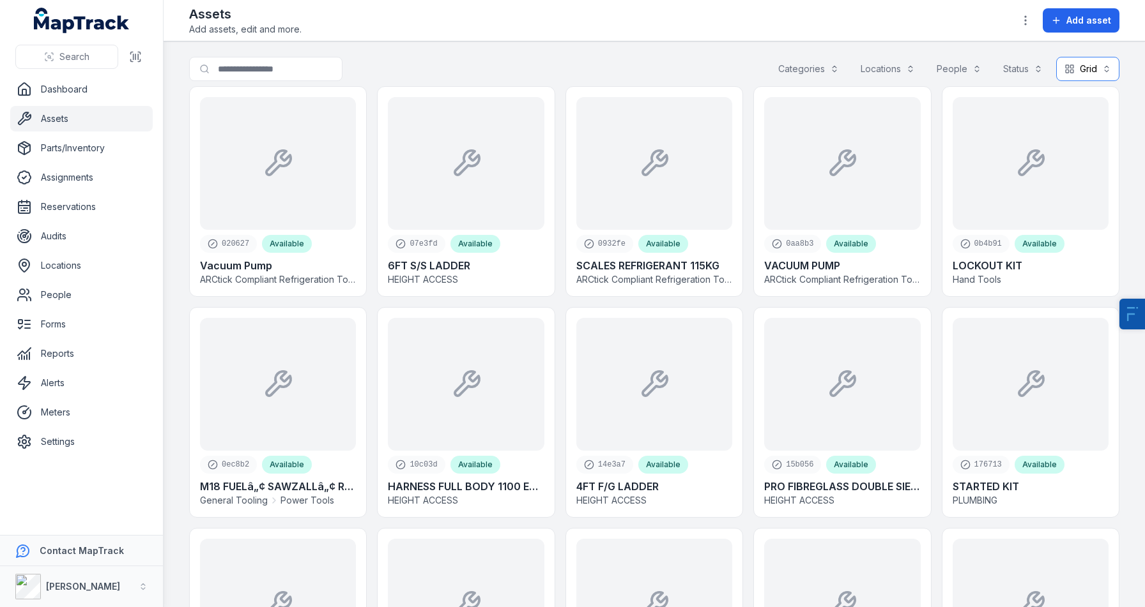
click at [1070, 68] on button "Grid ****" at bounding box center [1087, 69] width 63 height 24
click at [1079, 93] on div "Table" at bounding box center [1079, 100] width 74 height 23
